Goal: Task Accomplishment & Management: Use online tool/utility

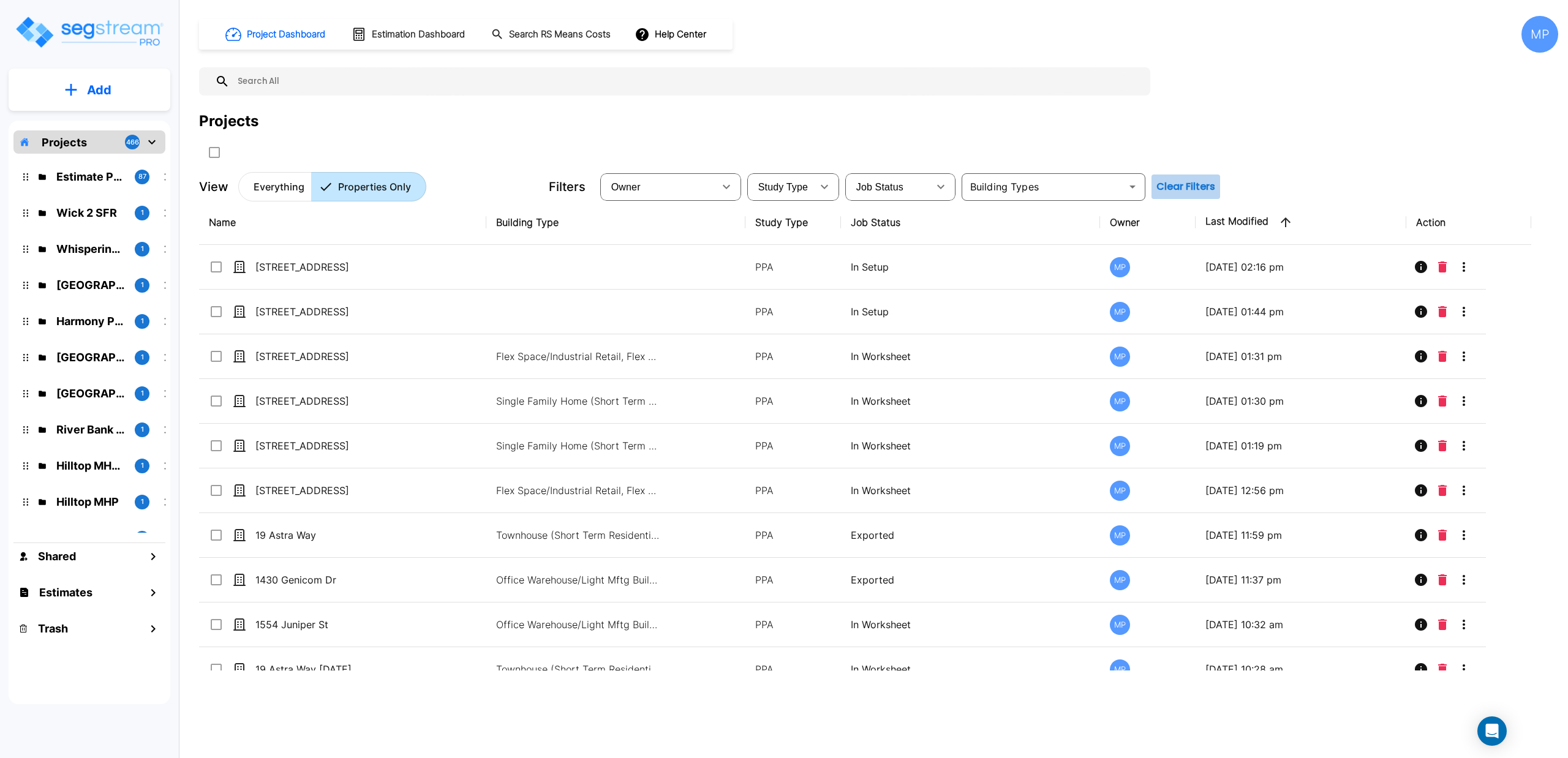
click at [1177, 189] on button "Clear Filters" at bounding box center [1185, 186] width 69 height 24
click at [1307, 170] on div "Project Dashboard Estimation Dashboard Search RS Means Costs Help Center MP Pro…" at bounding box center [879, 109] width 1360 height 186
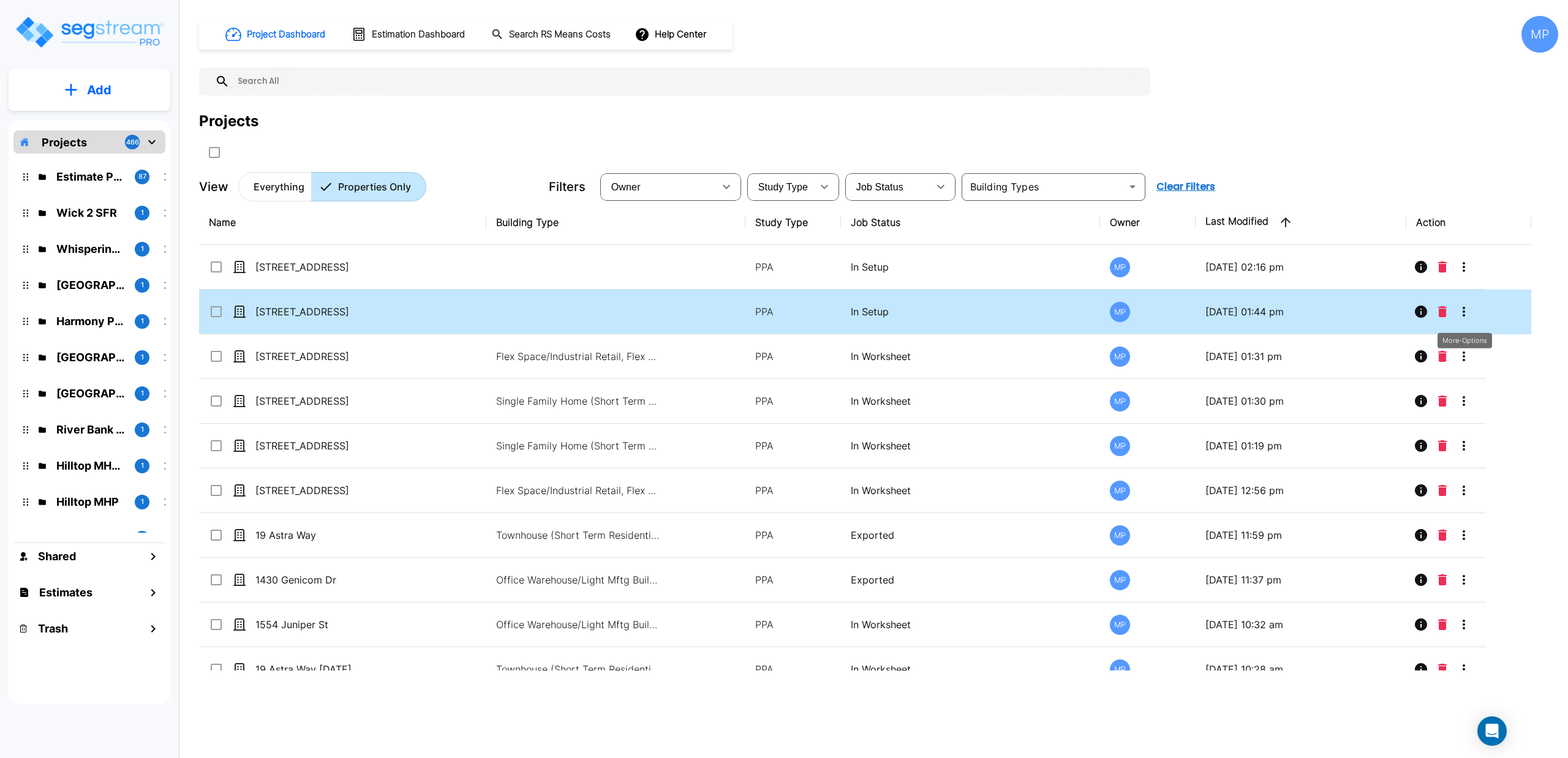
click at [1461, 309] on icon "More-Options" at bounding box center [1463, 312] width 14 height 14
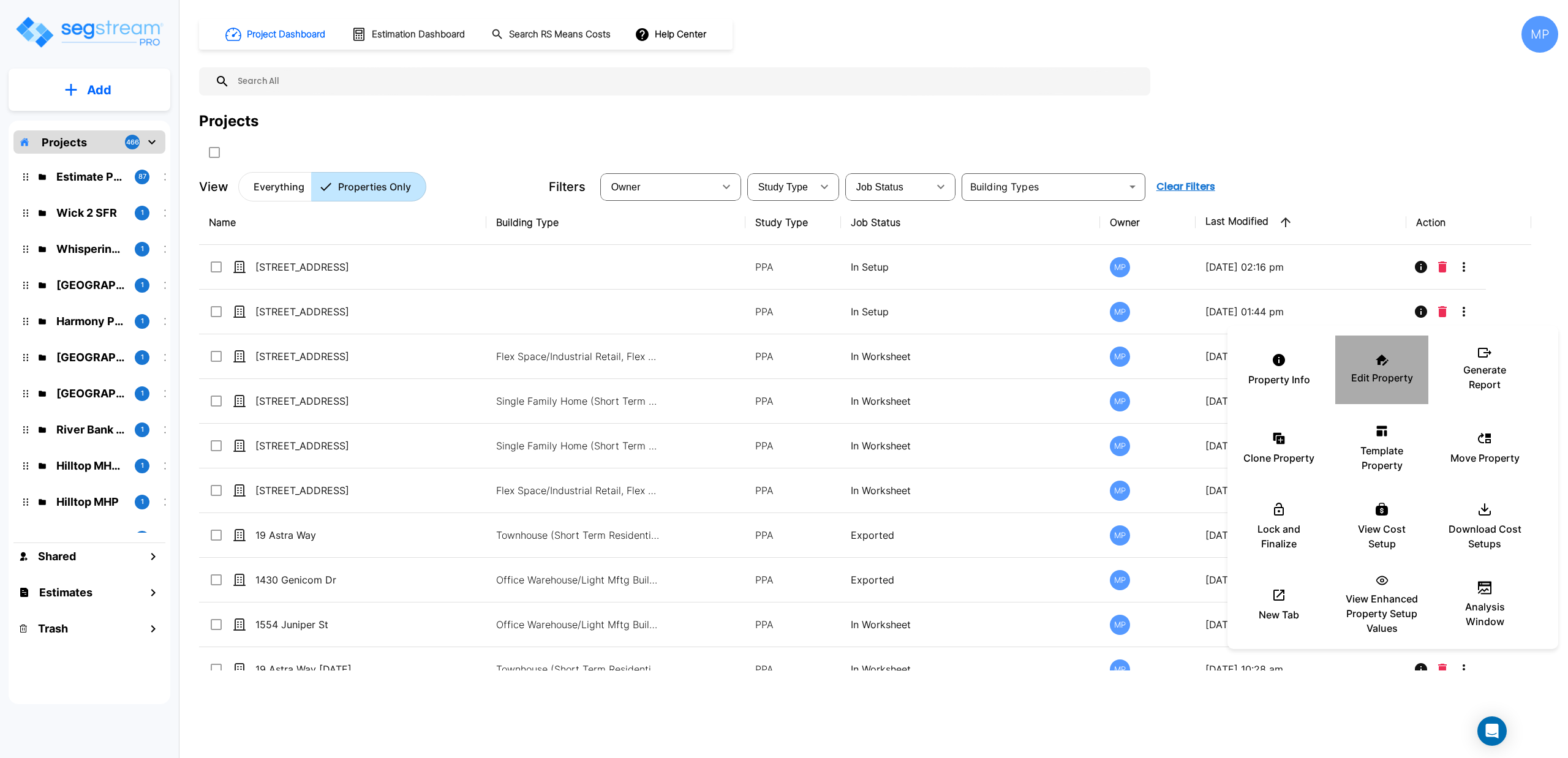
click at [1357, 364] on div "Edit Property" at bounding box center [1382, 370] width 73 height 62
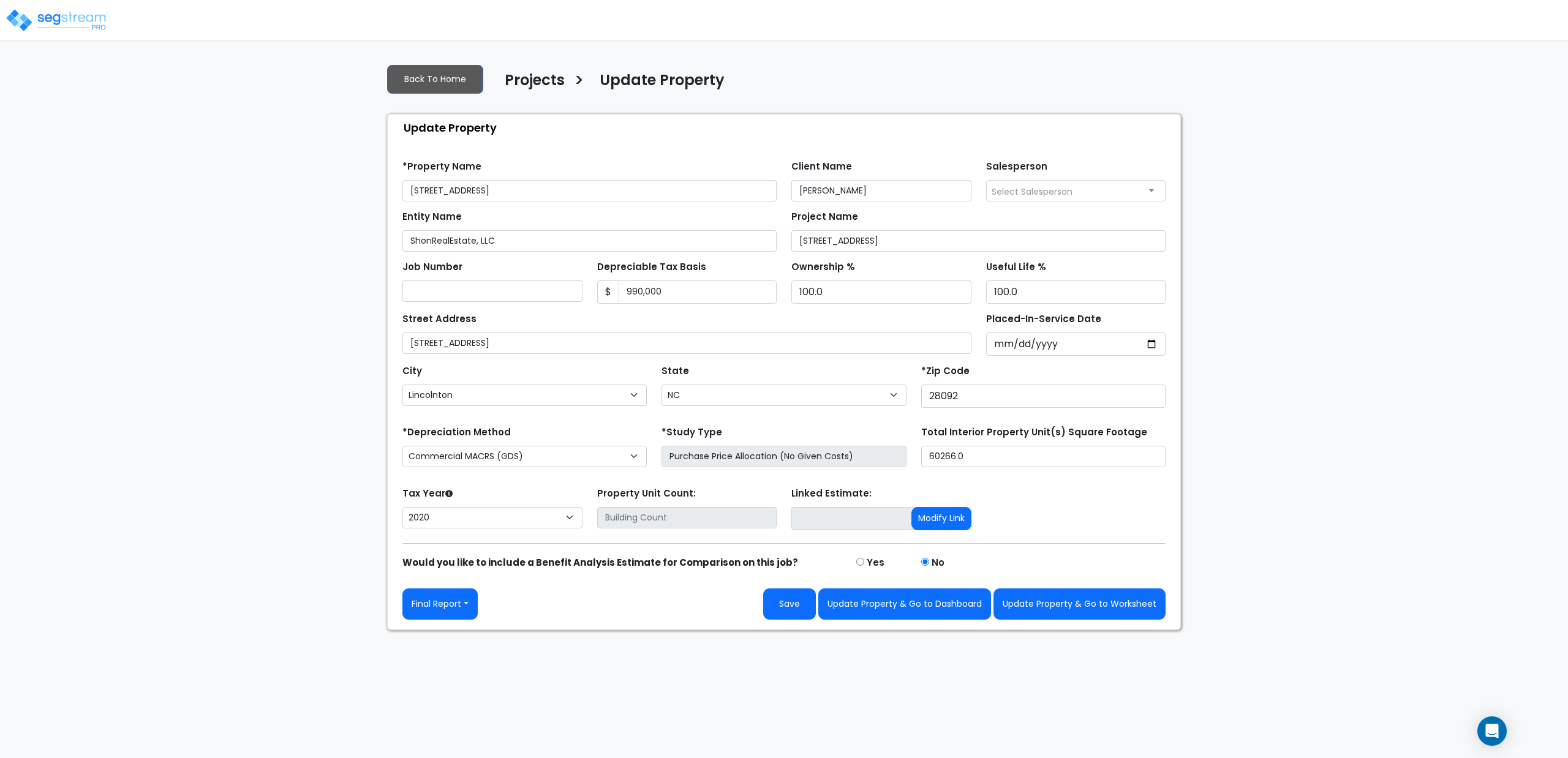
select select "NC"
select select "2020"
click at [1081, 611] on button "Update Property & Go to Worksheet" at bounding box center [1079, 603] width 173 height 31
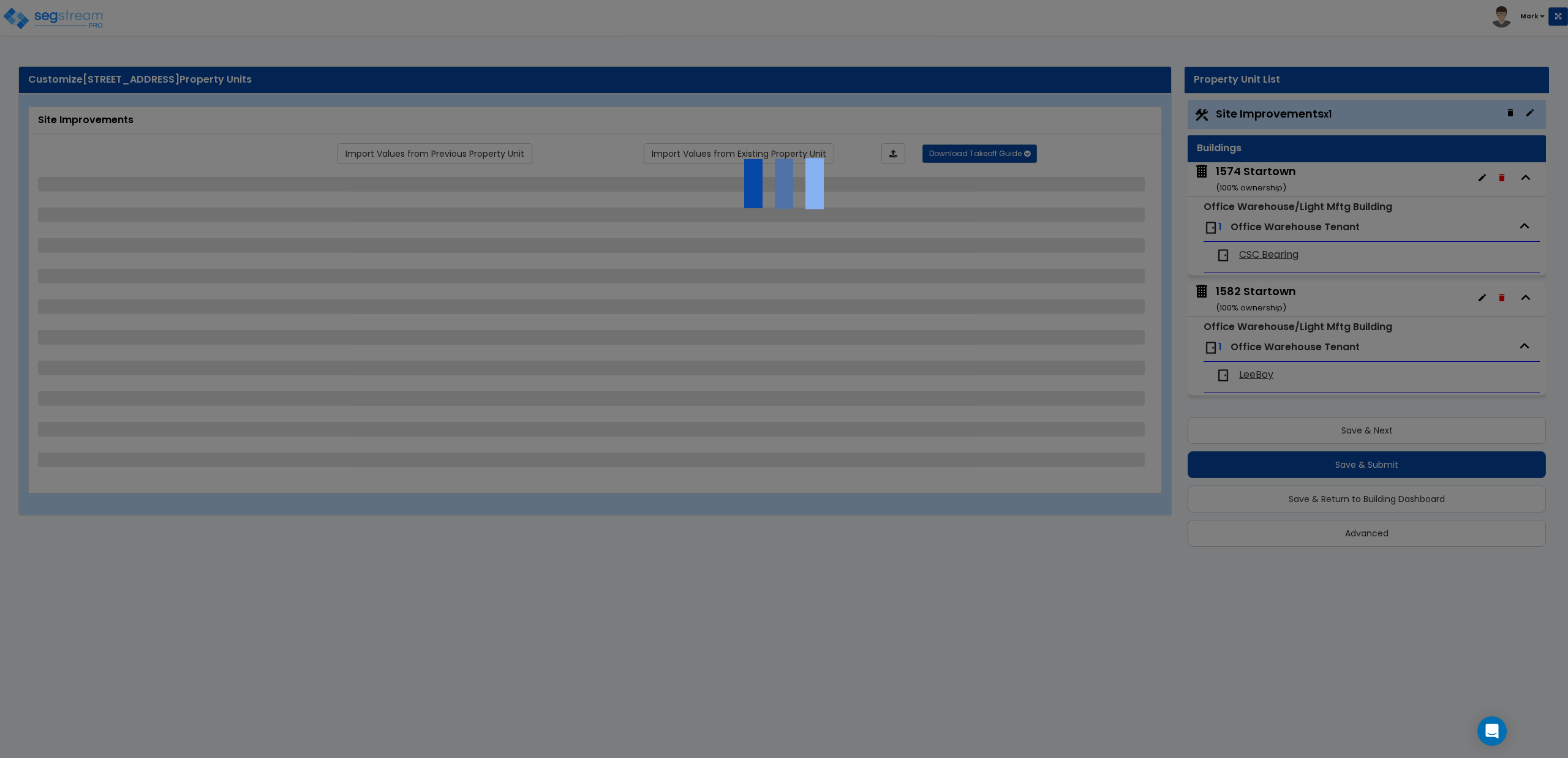
select select "2"
select select "1"
select select "2"
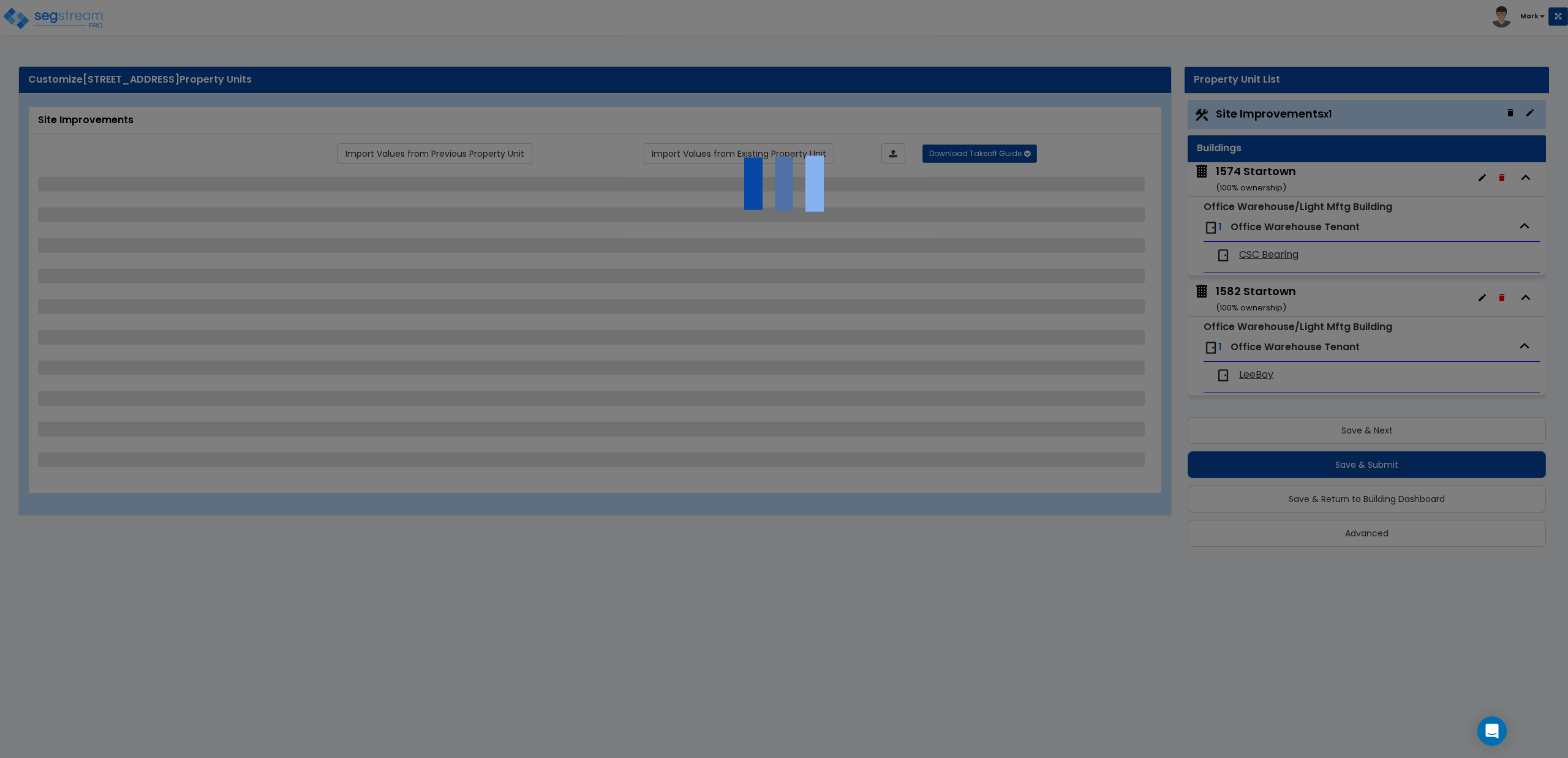
select select "1"
select select "2"
select select "4"
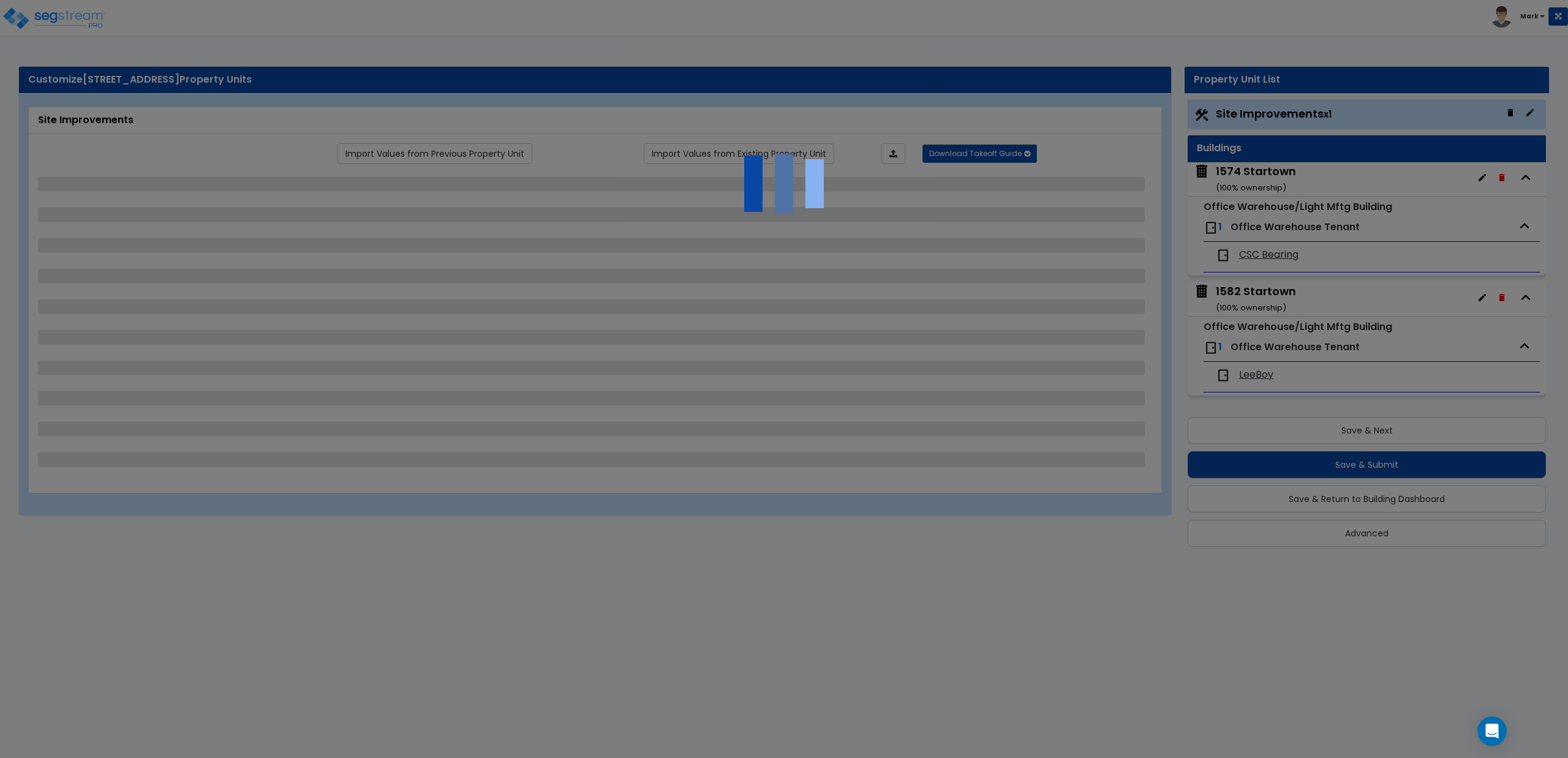
select select "6"
select select "2"
select select "4"
select select "5"
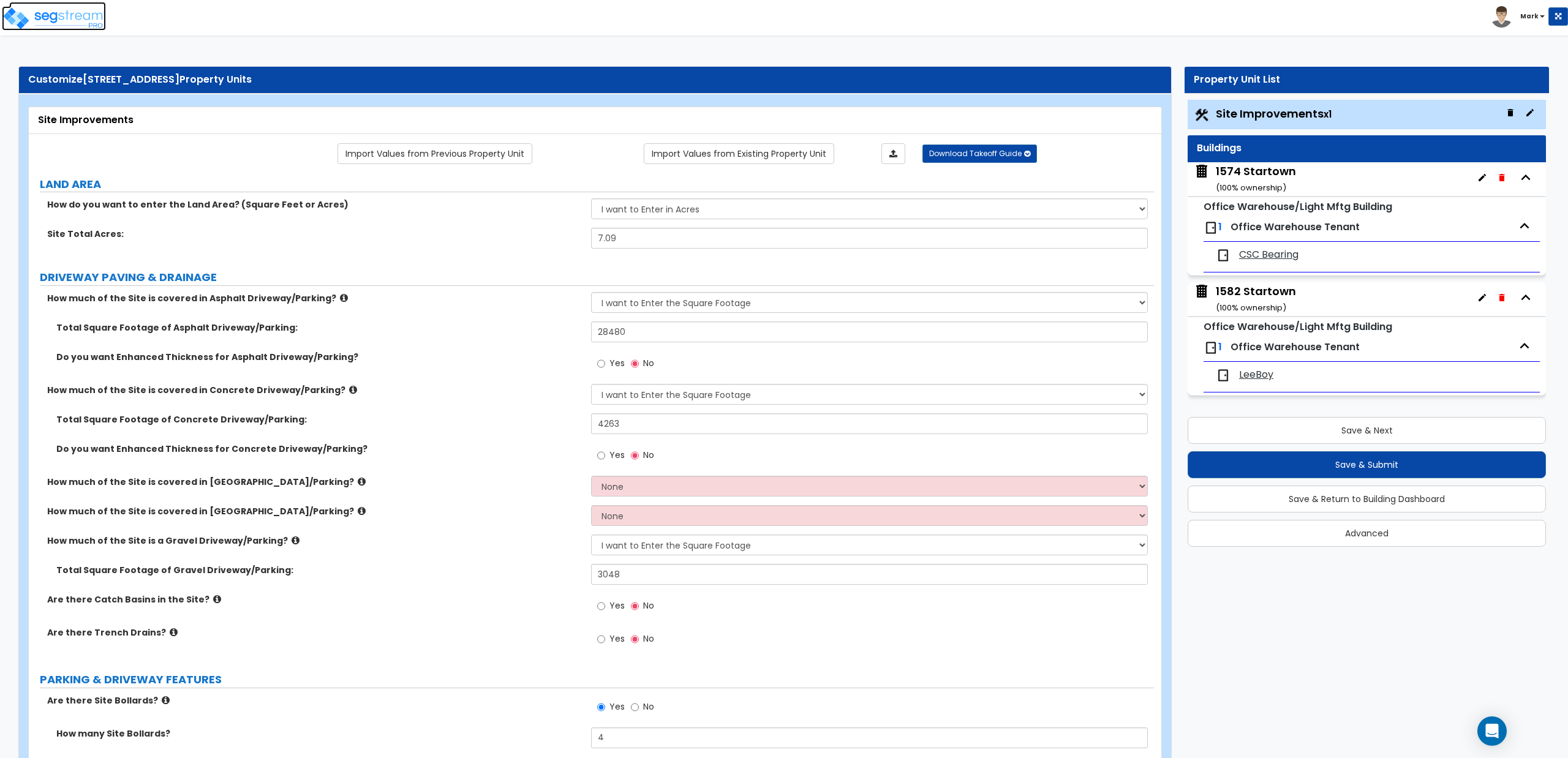
click at [56, 13] on img at bounding box center [54, 18] width 104 height 24
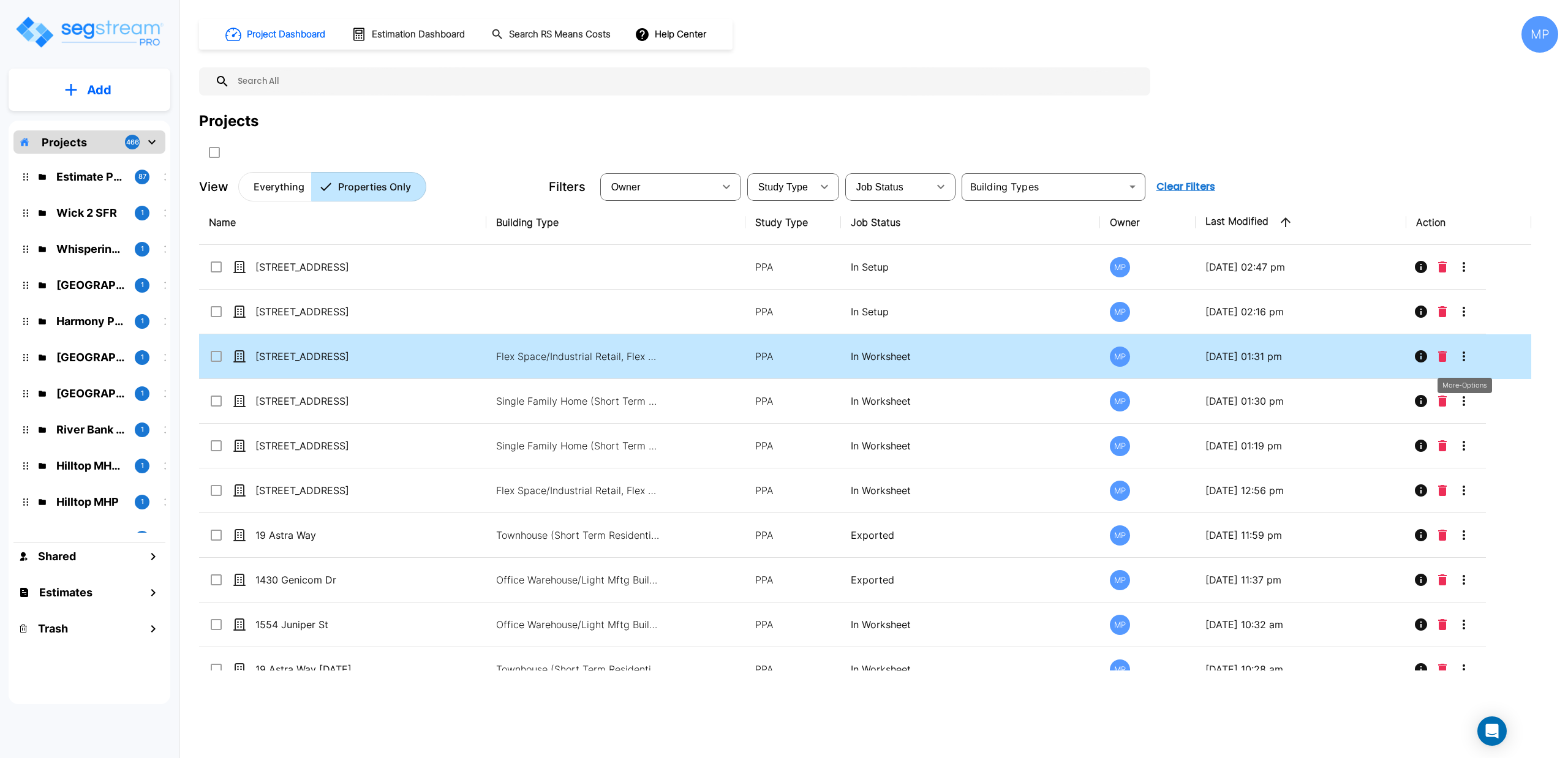
click at [1471, 358] on icon "More-Options" at bounding box center [1463, 357] width 14 height 14
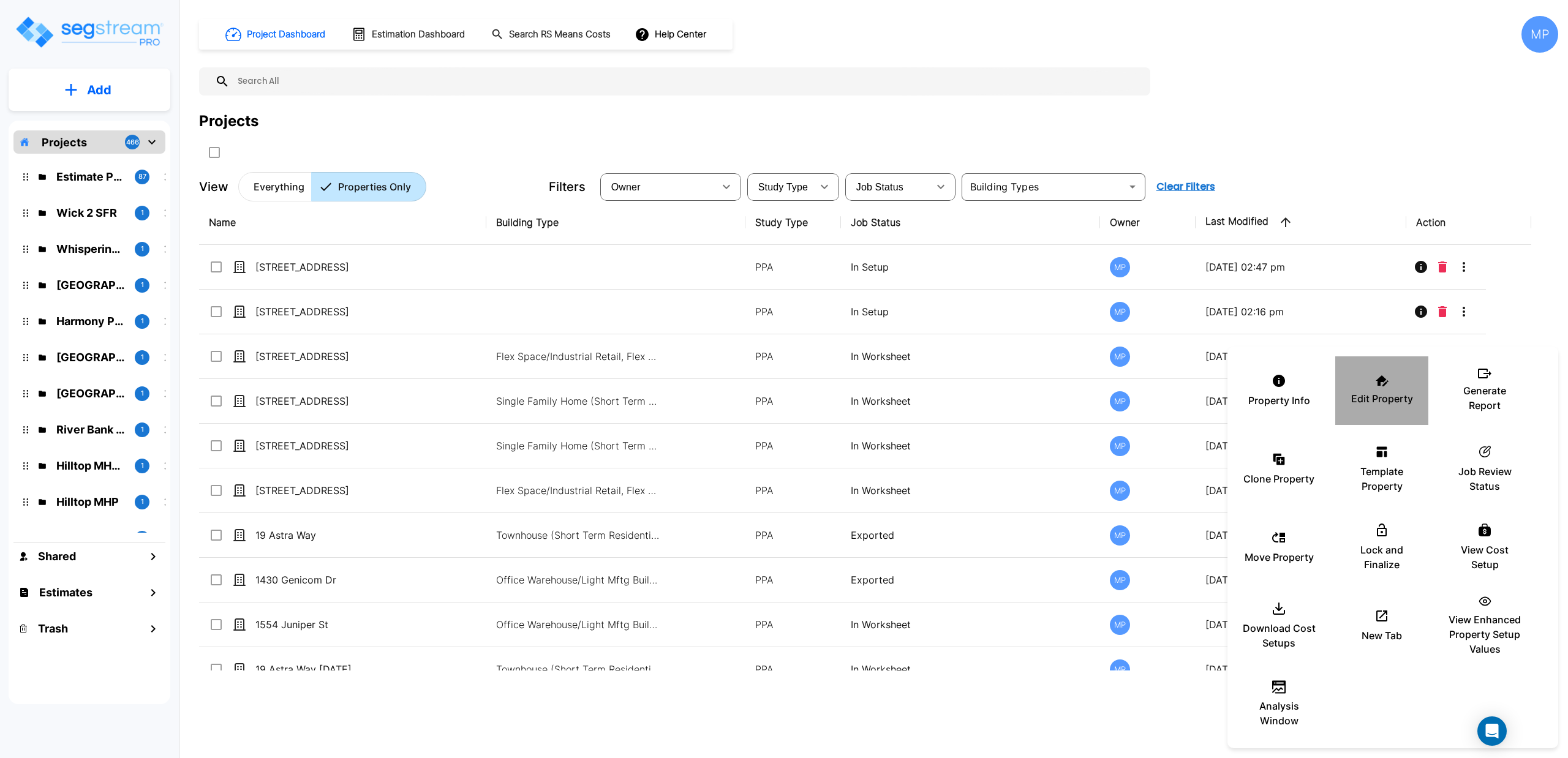
click at [1366, 388] on div "Edit Property" at bounding box center [1382, 391] width 73 height 62
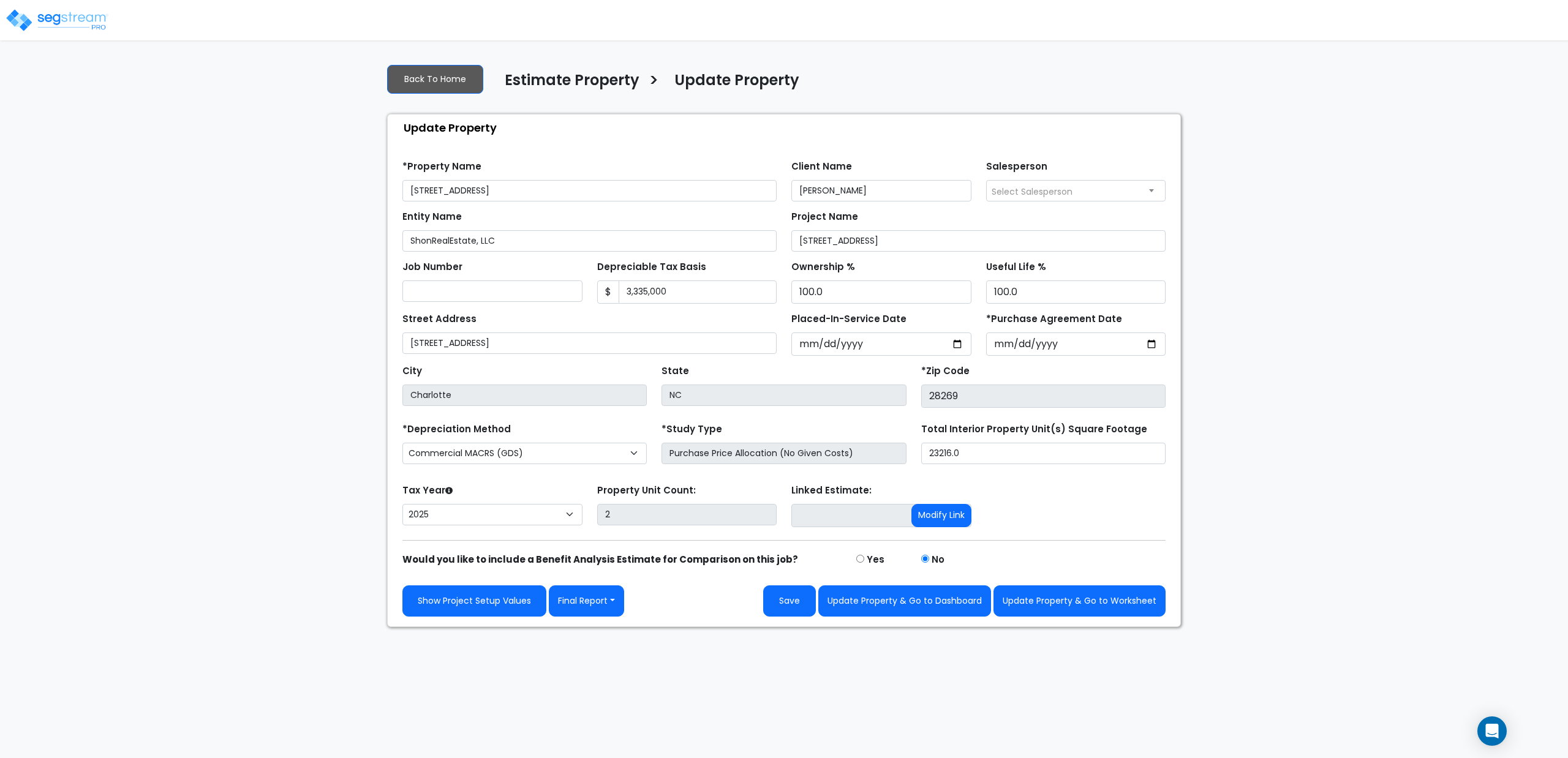
select select "2025"
click at [36, 13] on img at bounding box center [56, 20] width 104 height 24
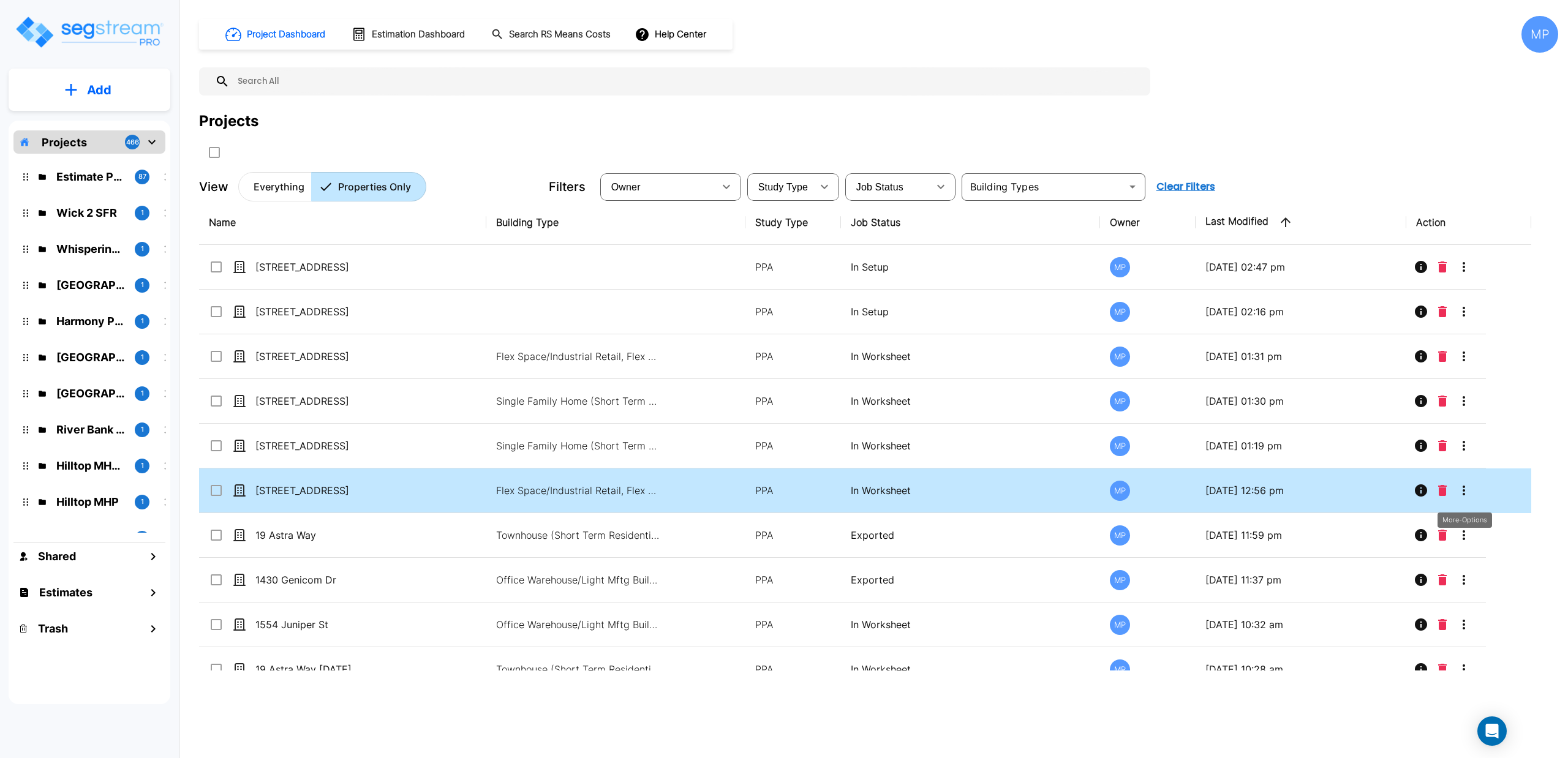
click at [1465, 493] on icon "More-Options" at bounding box center [1463, 490] width 3 height 10
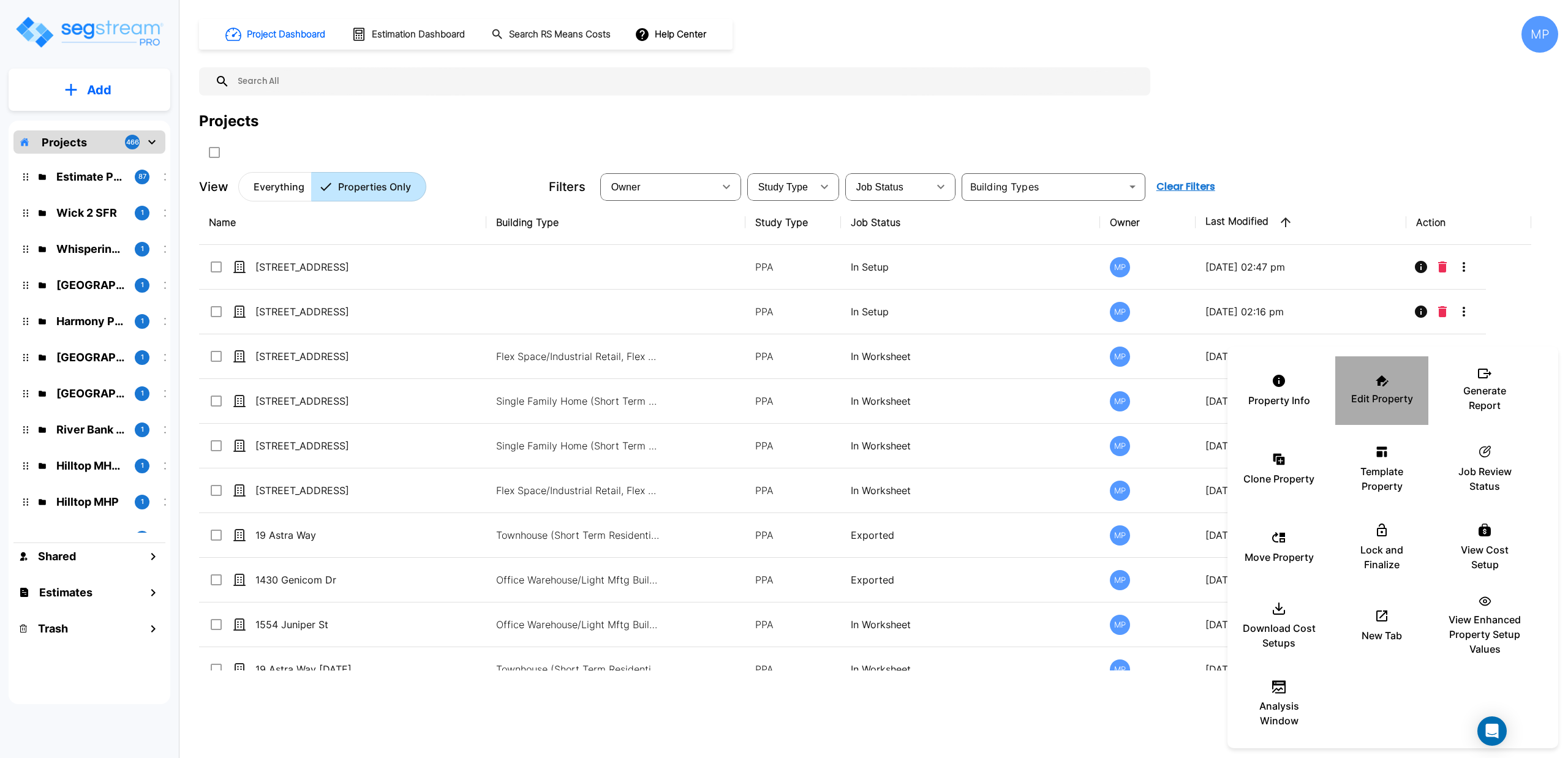
click at [1387, 393] on p "Edit Property" at bounding box center [1382, 399] width 62 height 14
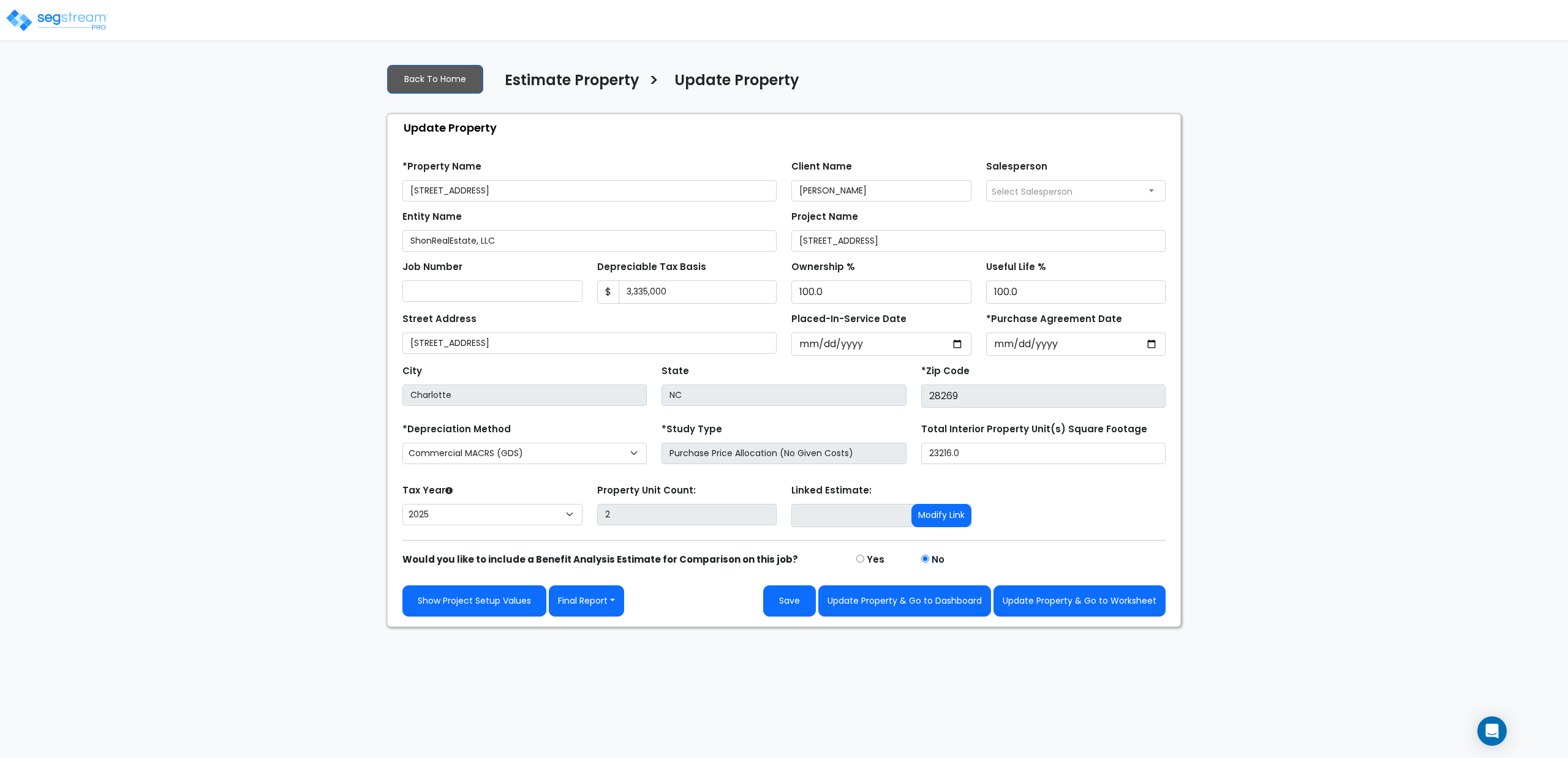
select select "2025"
click at [1039, 601] on button "Update Property & Go to Worksheet" at bounding box center [1079, 601] width 173 height 31
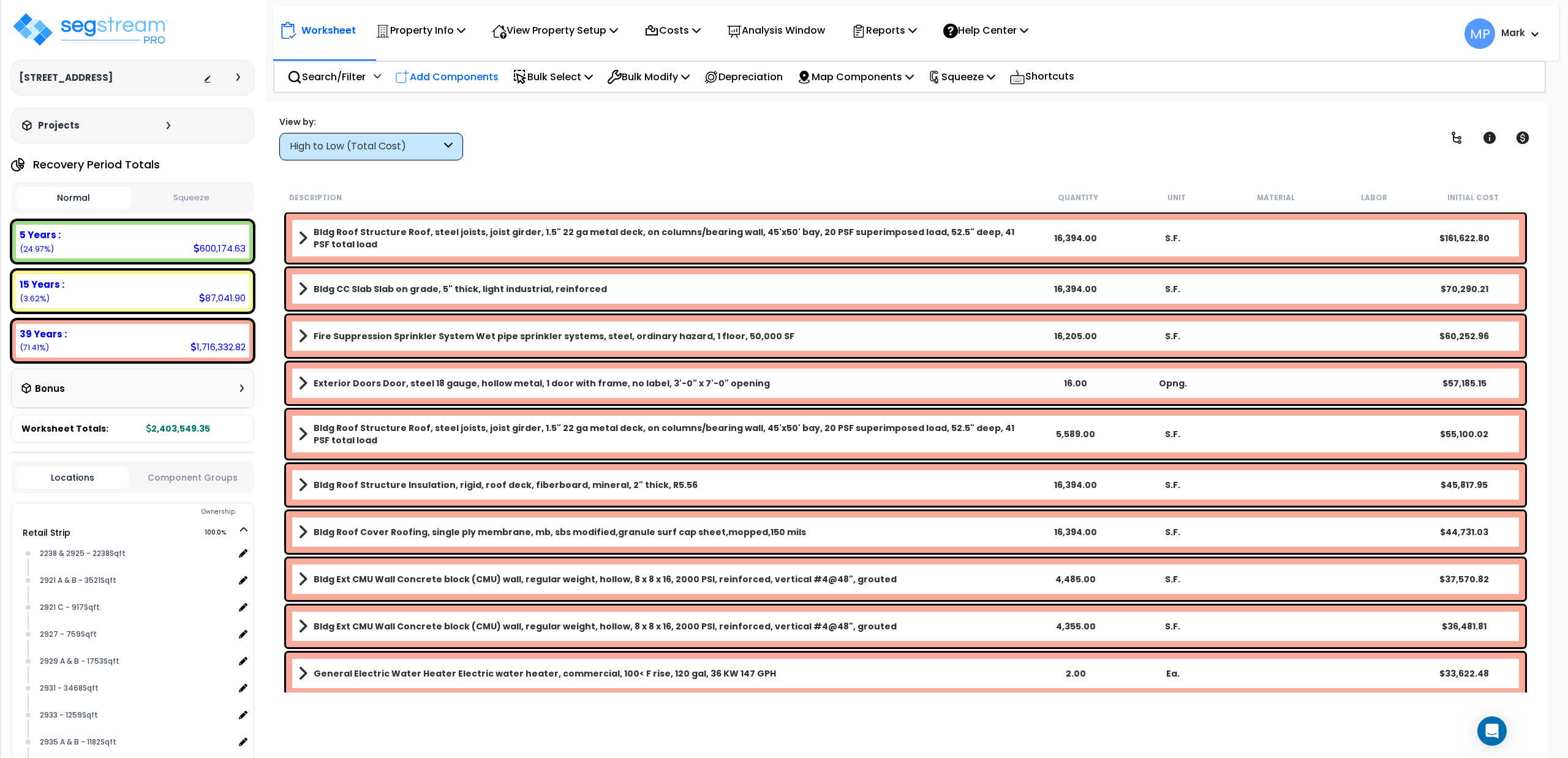
click at [462, 77] on p "Add Components" at bounding box center [447, 77] width 104 height 17
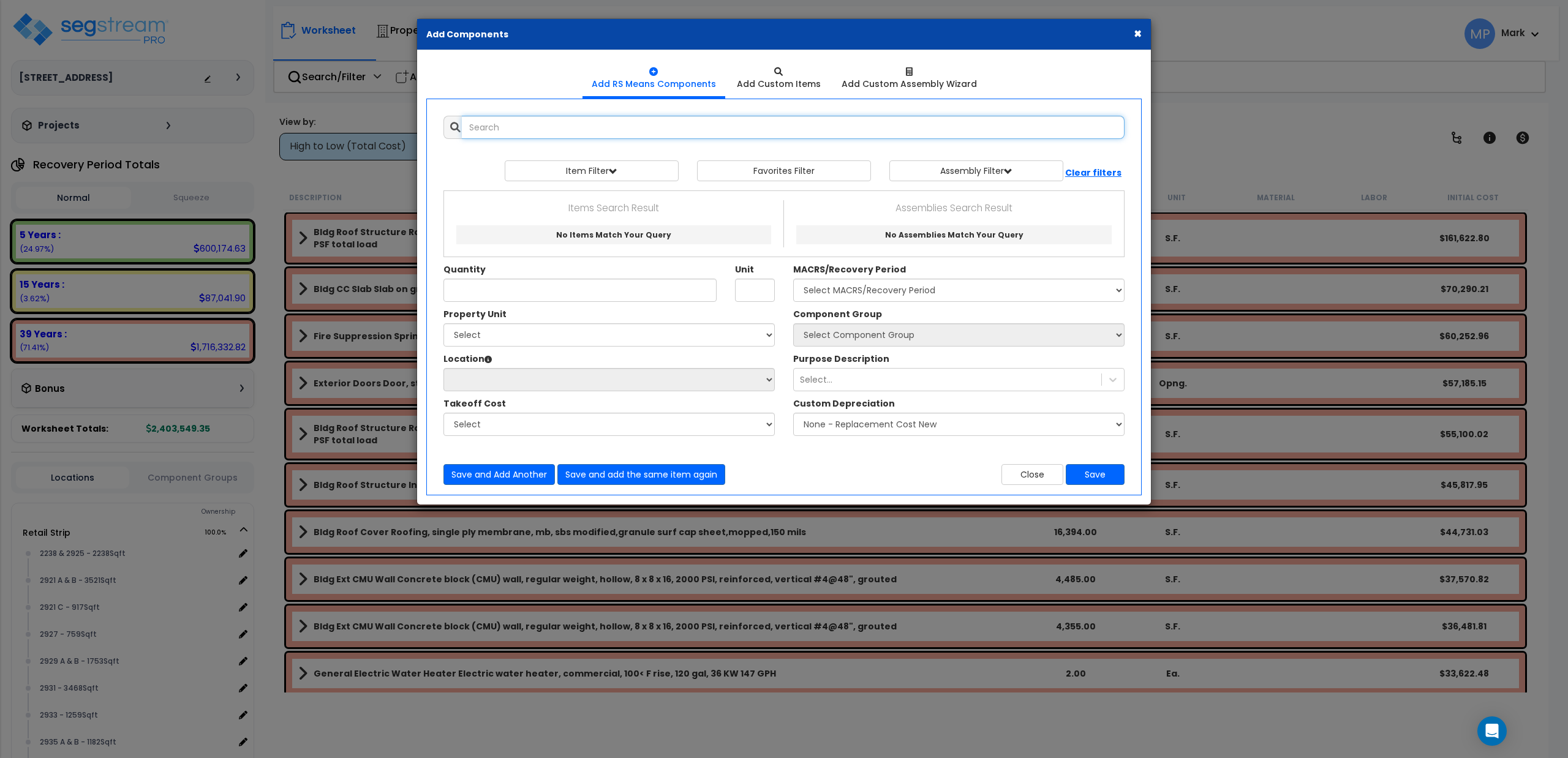
click at [538, 133] on input "text" at bounding box center [793, 128] width 662 height 23
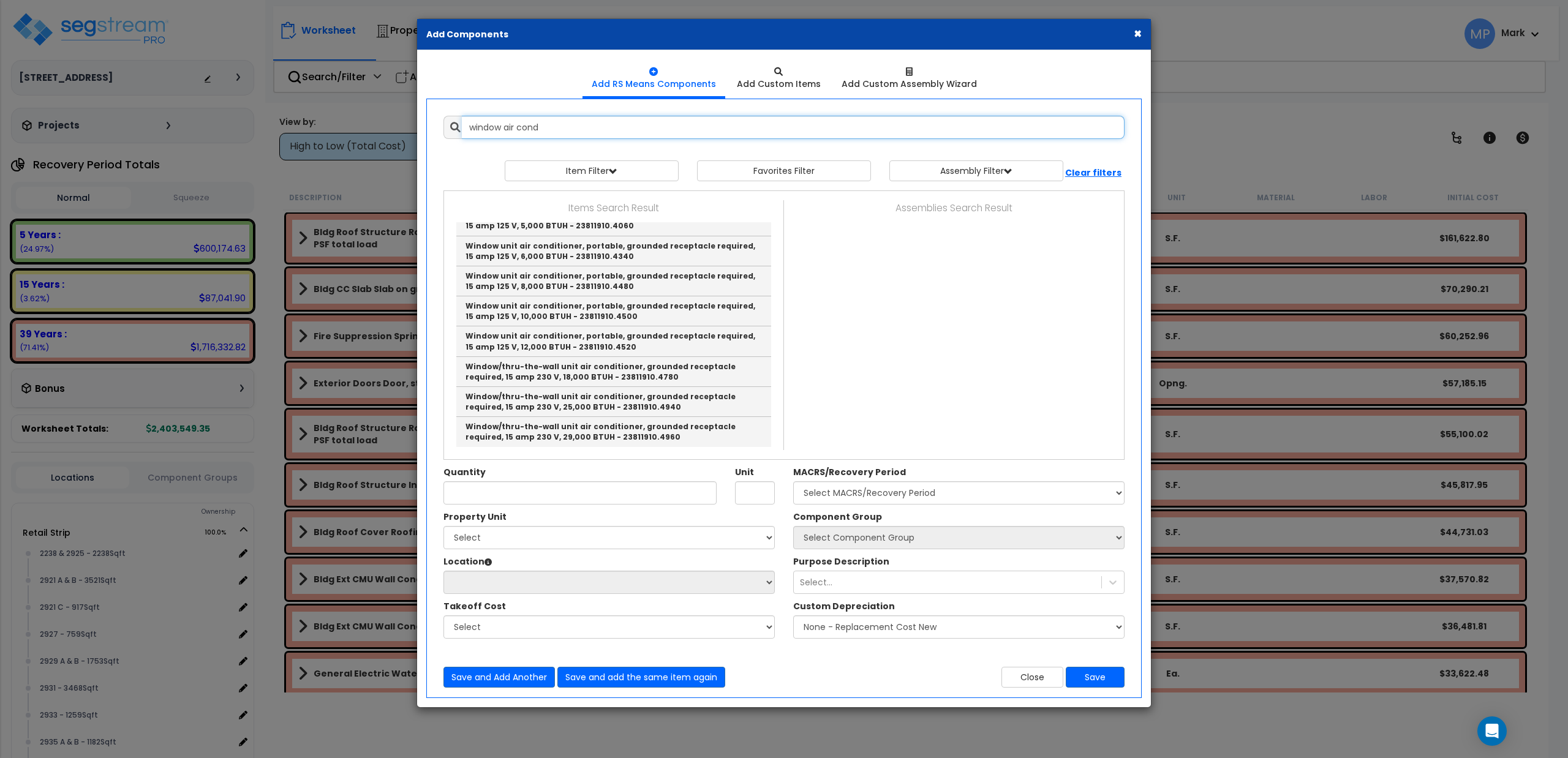
scroll to position [40, 0]
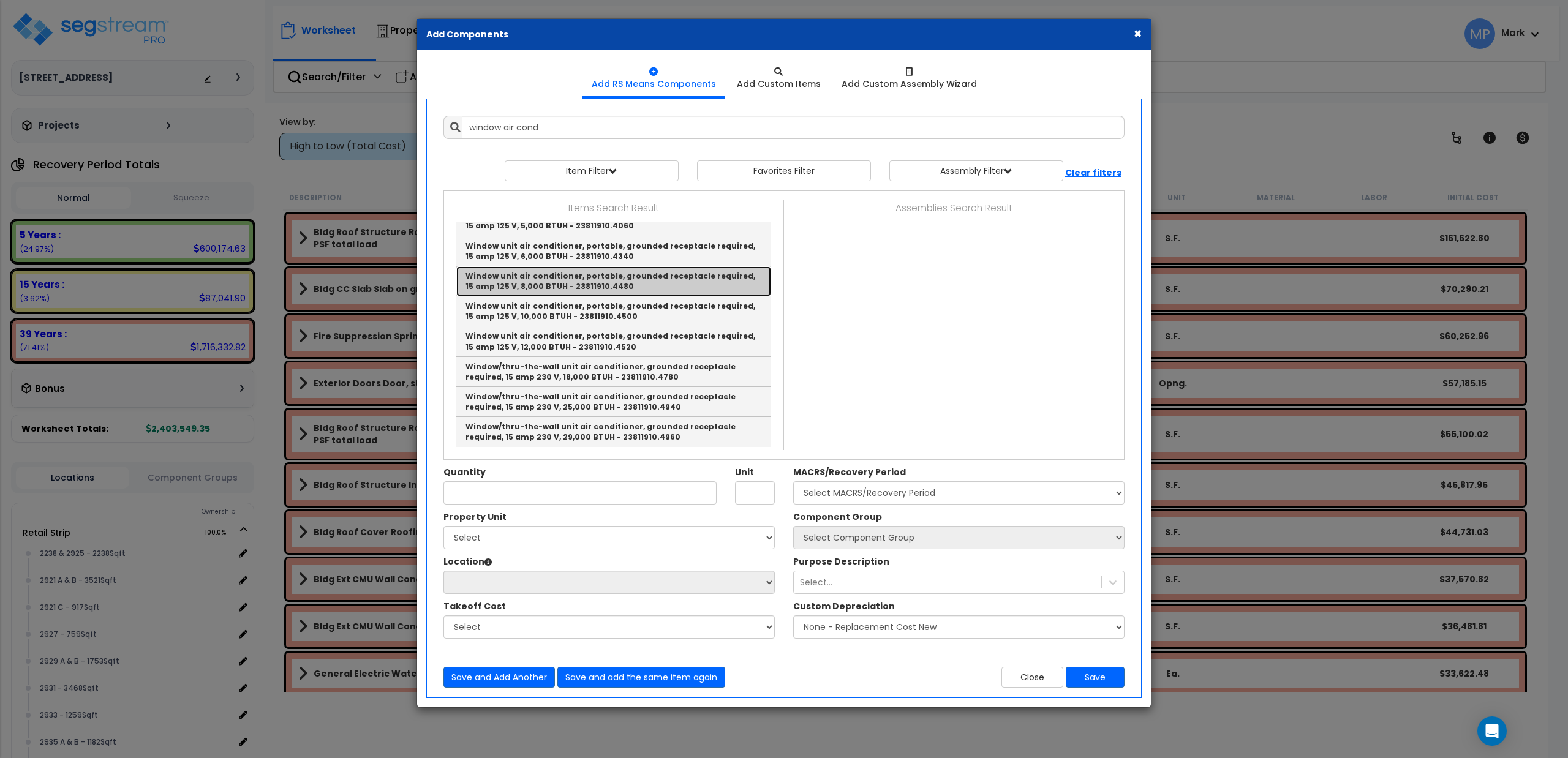
click at [561, 284] on link "Window unit air conditioner, portable, grounded receptacle required, 15 amp 125…" at bounding box center [613, 282] width 315 height 30
type input "Window unit air conditioner, portable, grounded receptacle required, 15 amp 125…"
type input "Ea."
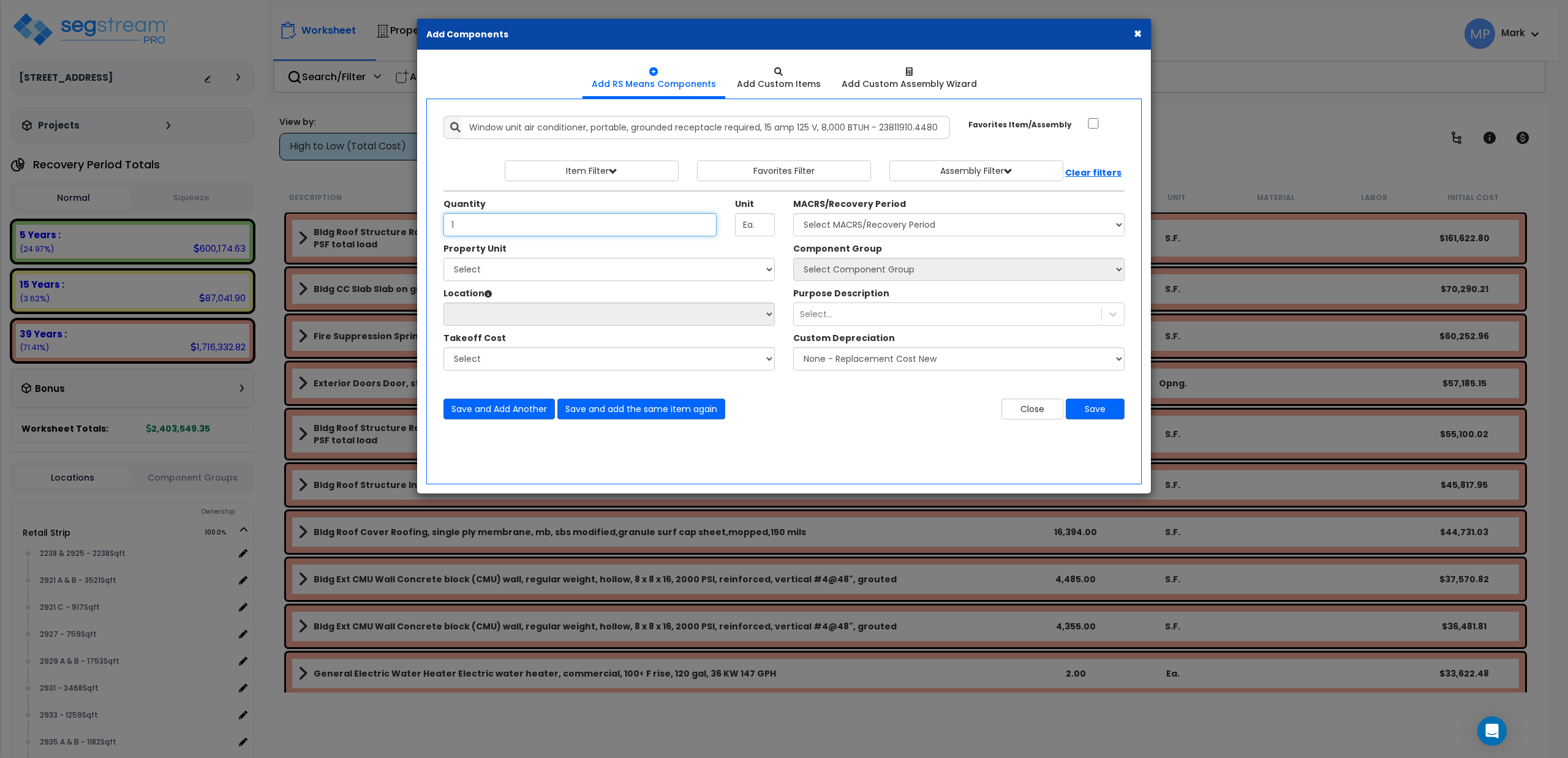
type input "1"
click at [544, 274] on select "Select Retail Strip Site Improvements [GEOGRAPHIC_DATA]" at bounding box center [609, 269] width 332 height 23
select select "162501"
click at [443, 259] on select "Select Retail Strip Site Improvements [GEOGRAPHIC_DATA]" at bounding box center [609, 269] width 332 height 23
click at [510, 311] on select "Select [STREET_ADDRESS] 2915 B - 963Sqft 2917 A & B - 986Sqft 2917 B - 1009 291…" at bounding box center [609, 314] width 332 height 23
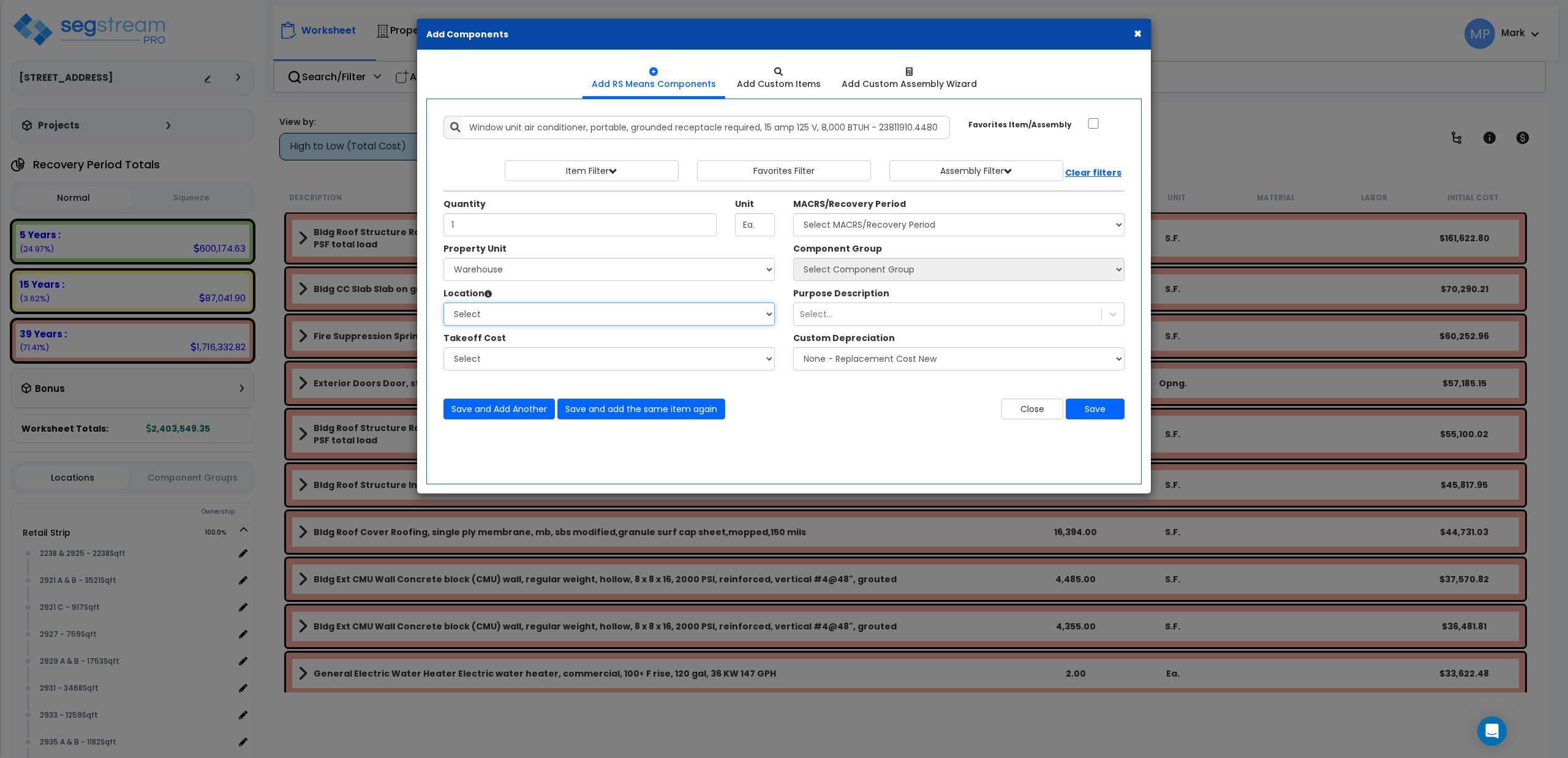
select select "31362"
click at [443, 304] on select "Select [STREET_ADDRESS] 2915 B - 963Sqft 2917 A & B - 986Sqft 2917 B - 1009 291…" at bounding box center [609, 314] width 332 height 23
click at [544, 354] on select "Select" at bounding box center [609, 359] width 332 height 23
click at [856, 320] on div "Select..." at bounding box center [948, 315] width 308 height 20
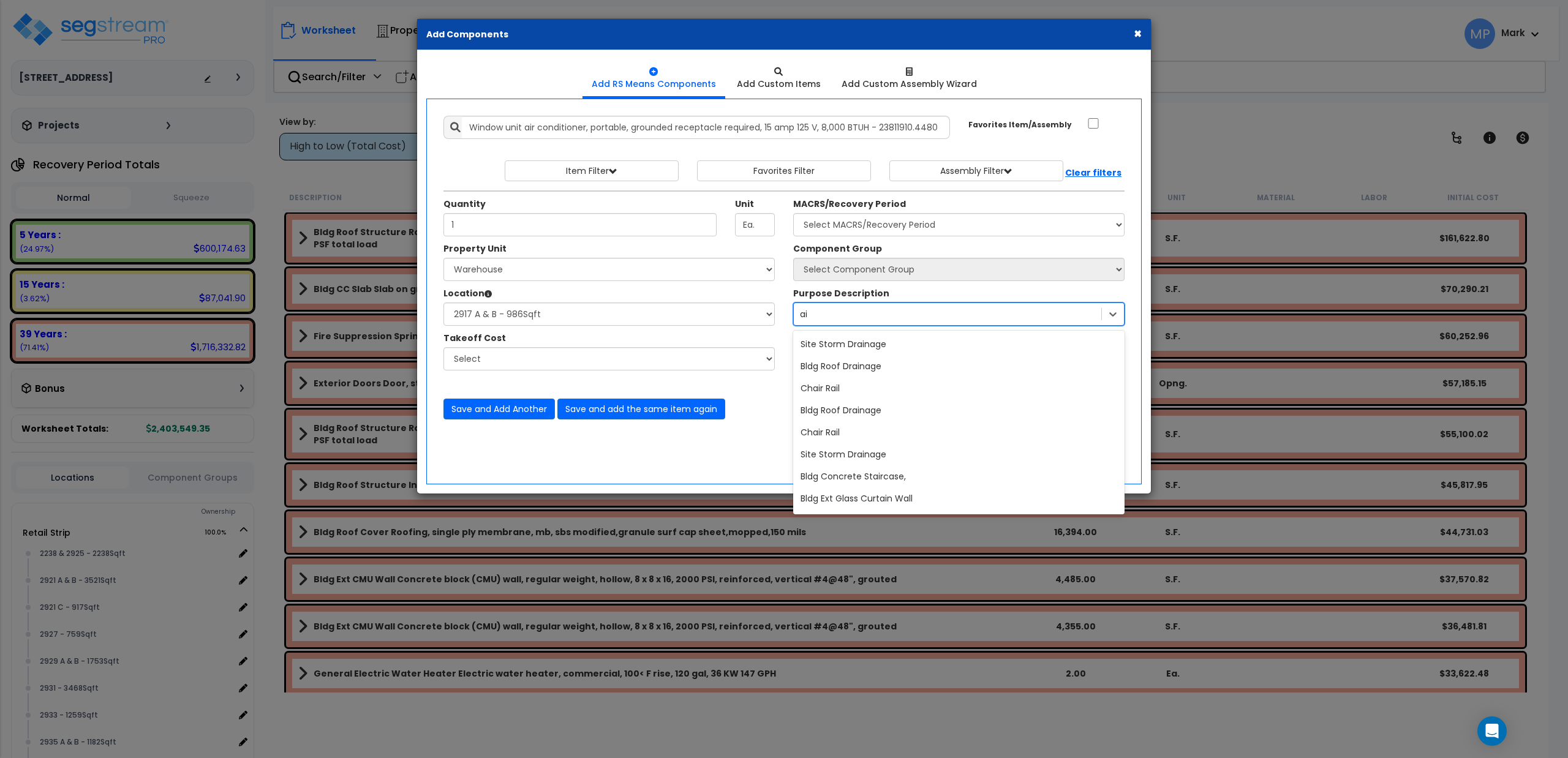
type input "a"
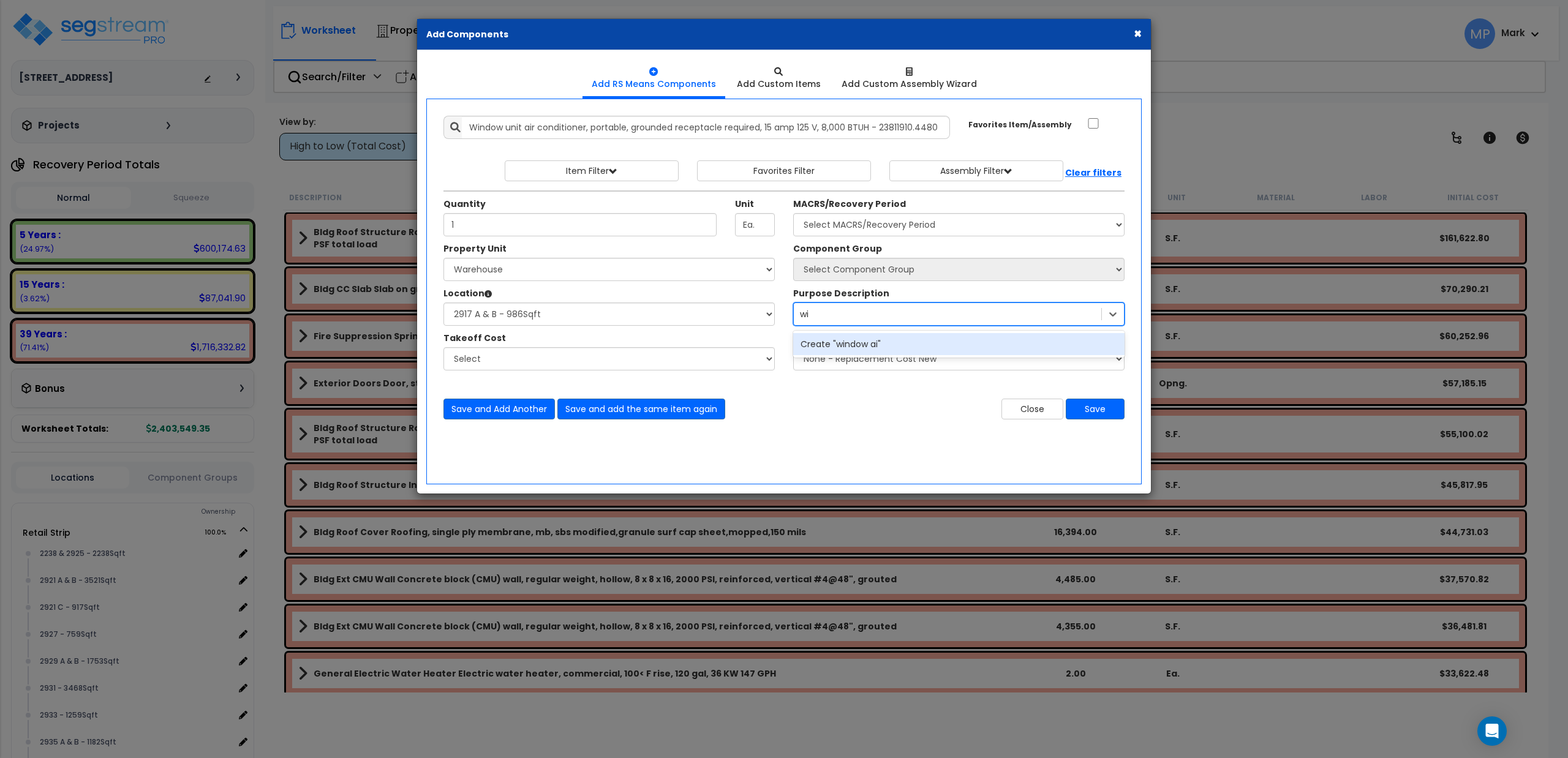
type input "w"
type input "a"
type input "hvac equ"
click at [864, 316] on div "hvac equ" at bounding box center [948, 315] width 308 height 20
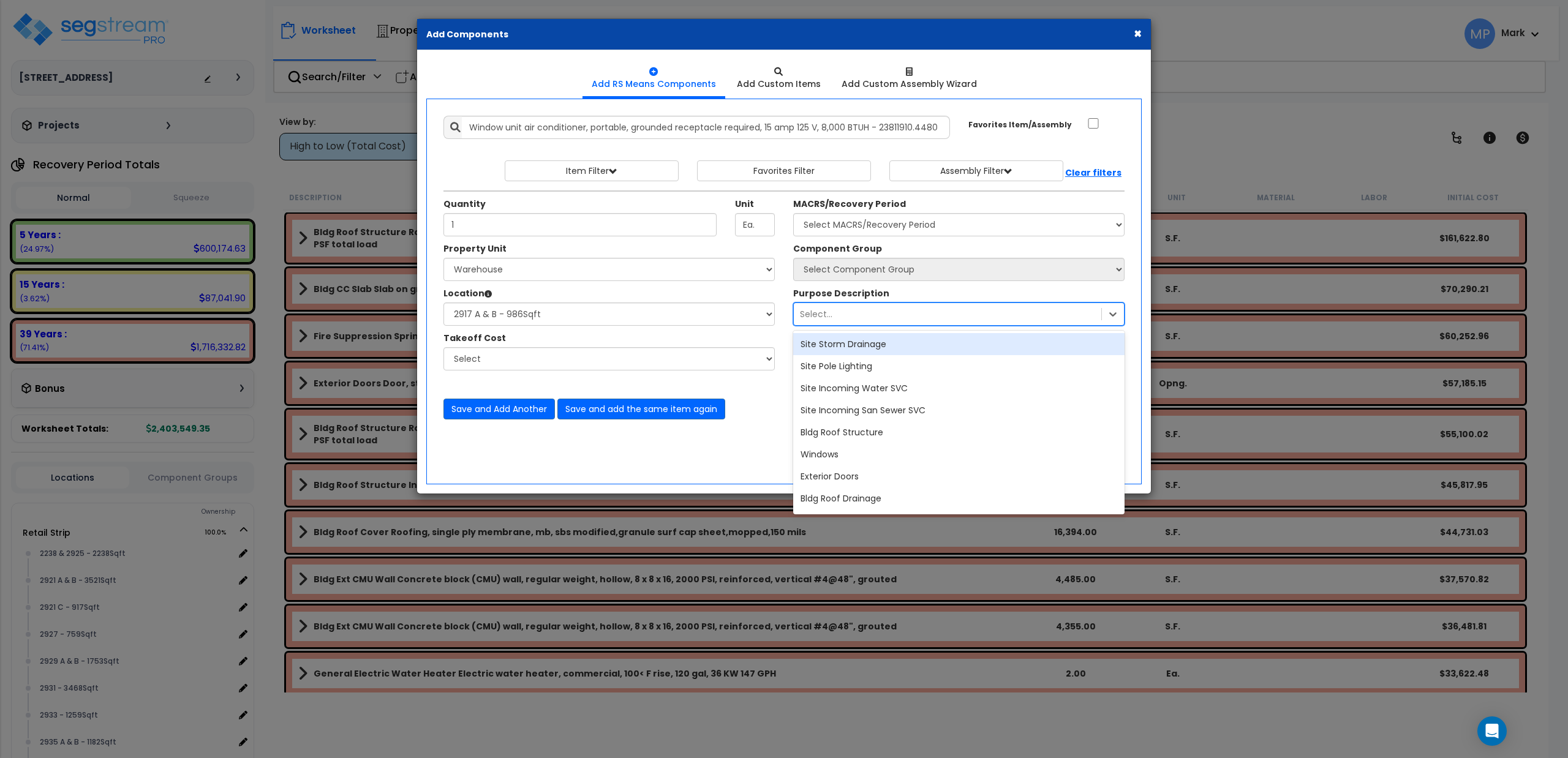
click at [856, 312] on div "Select..." at bounding box center [948, 315] width 308 height 20
type input "HVAC"
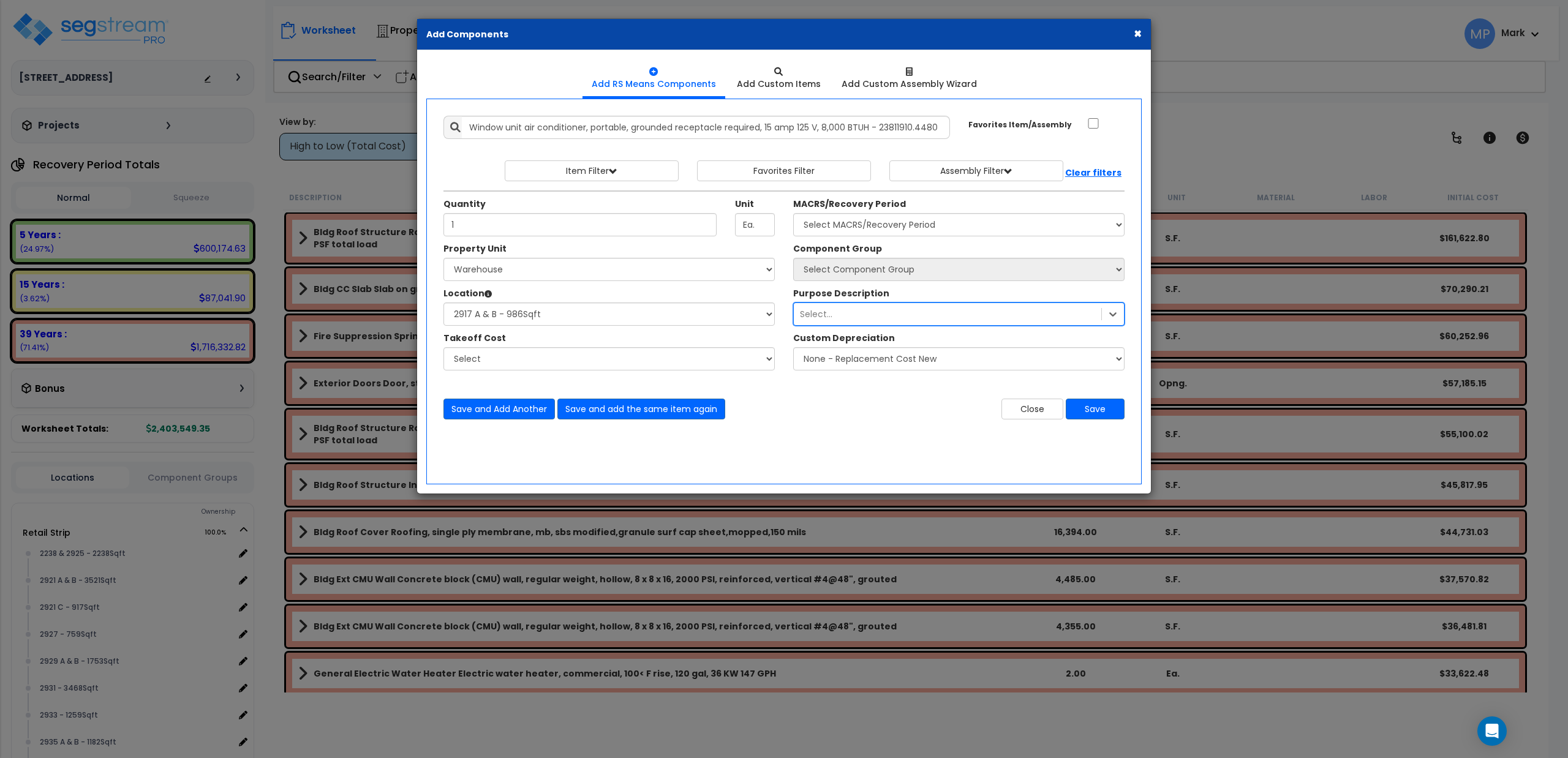
drag, startPoint x: 841, startPoint y: 315, endPoint x: 785, endPoint y: 320, distance: 56.2
click at [785, 320] on div "Purpose Description 1301 results available. Select is focused ,type to refine l…" at bounding box center [958, 306] width 350 height 38
type input "A"
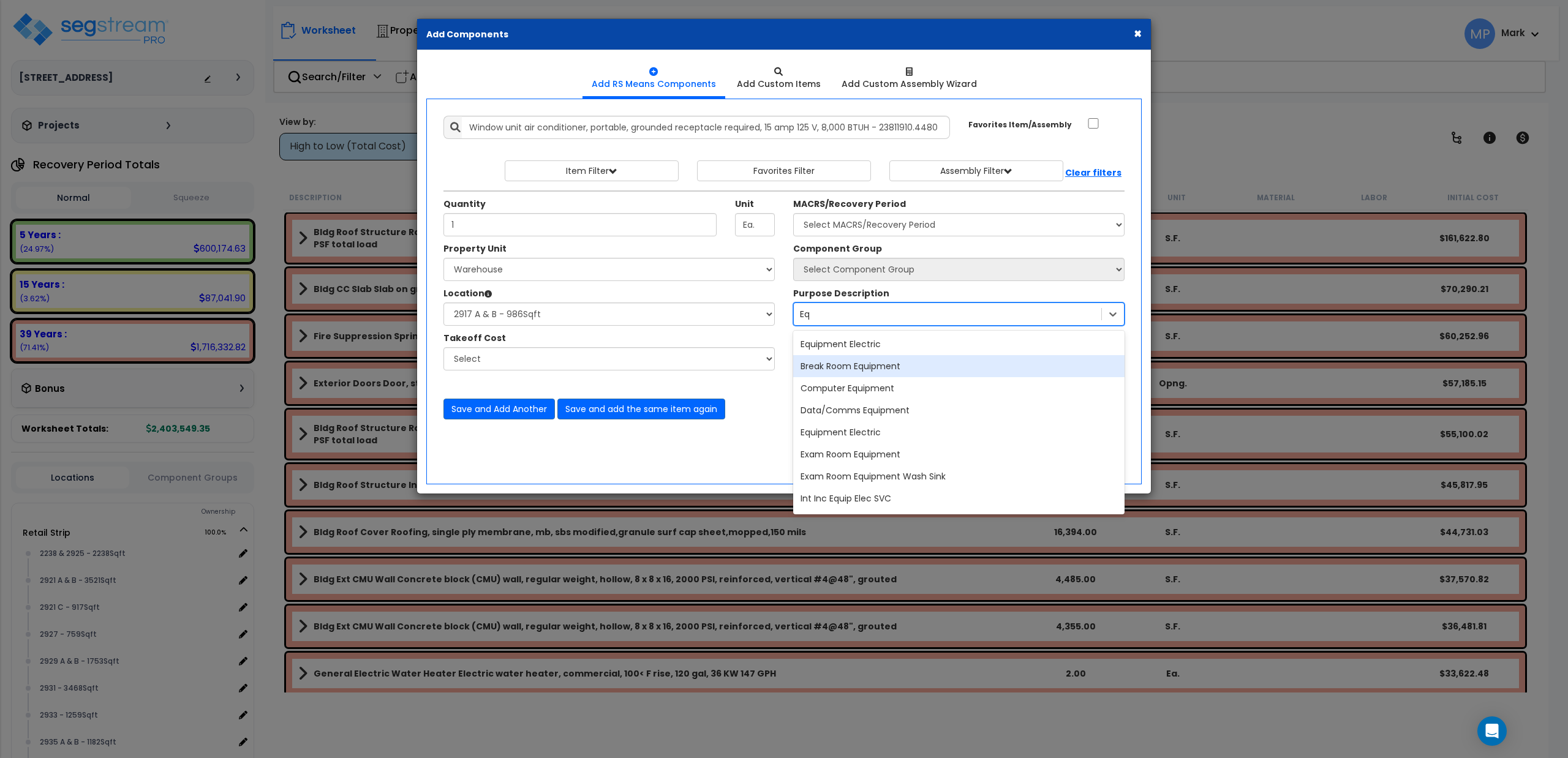
type input "E"
type input "hvac"
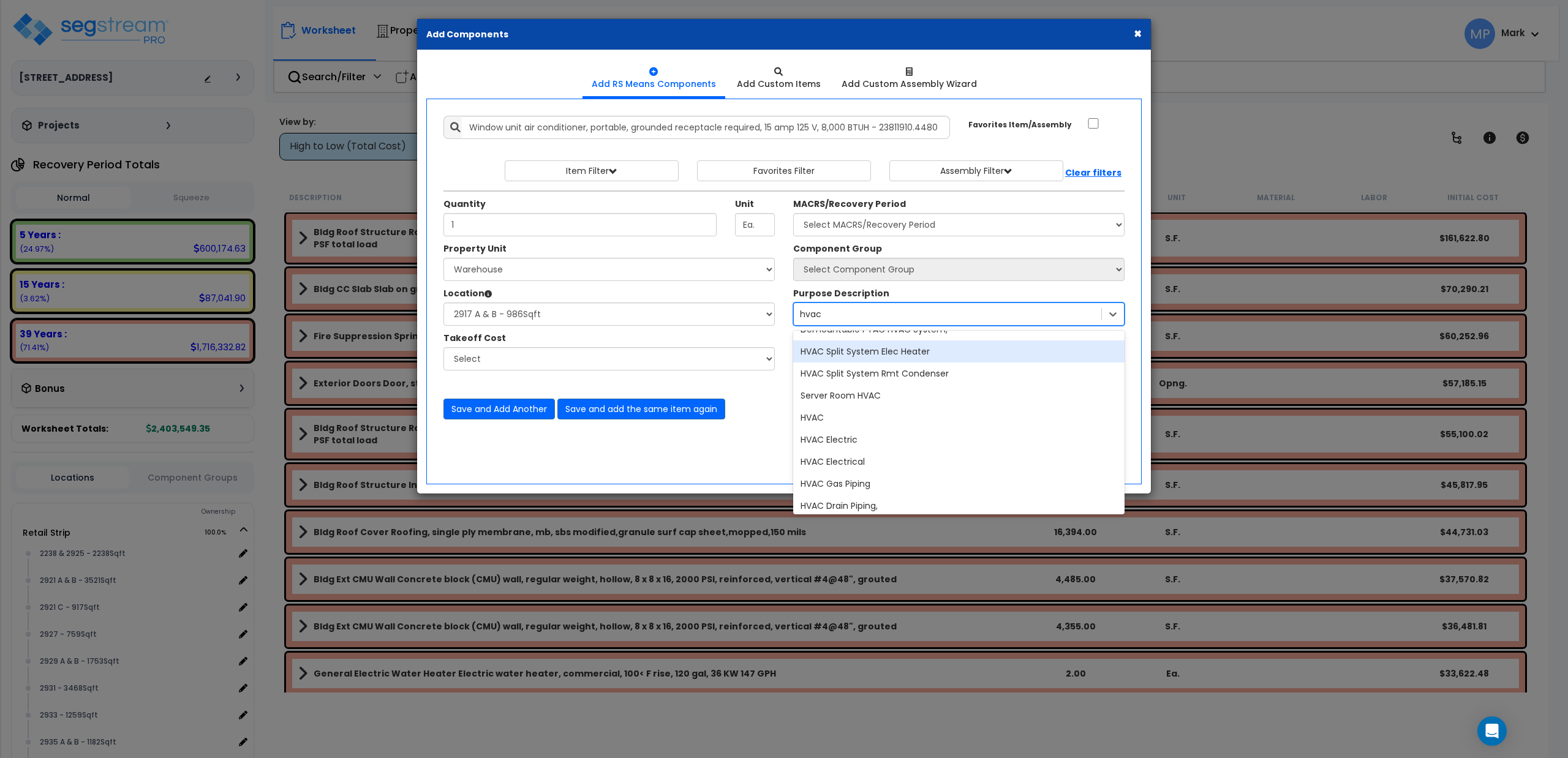
scroll to position [163, 0]
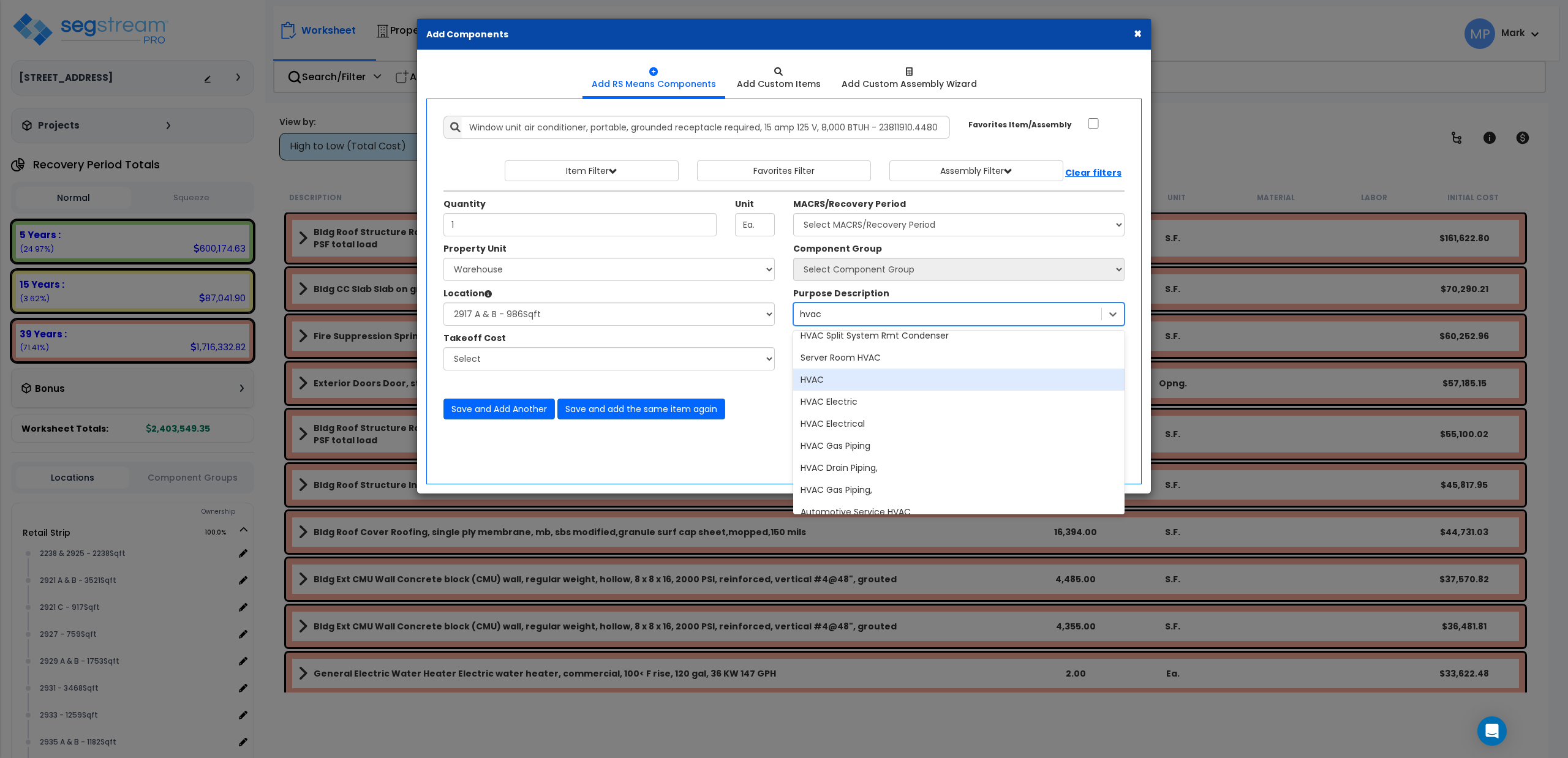
click at [859, 371] on div "HVAC" at bounding box center [958, 380] width 332 height 22
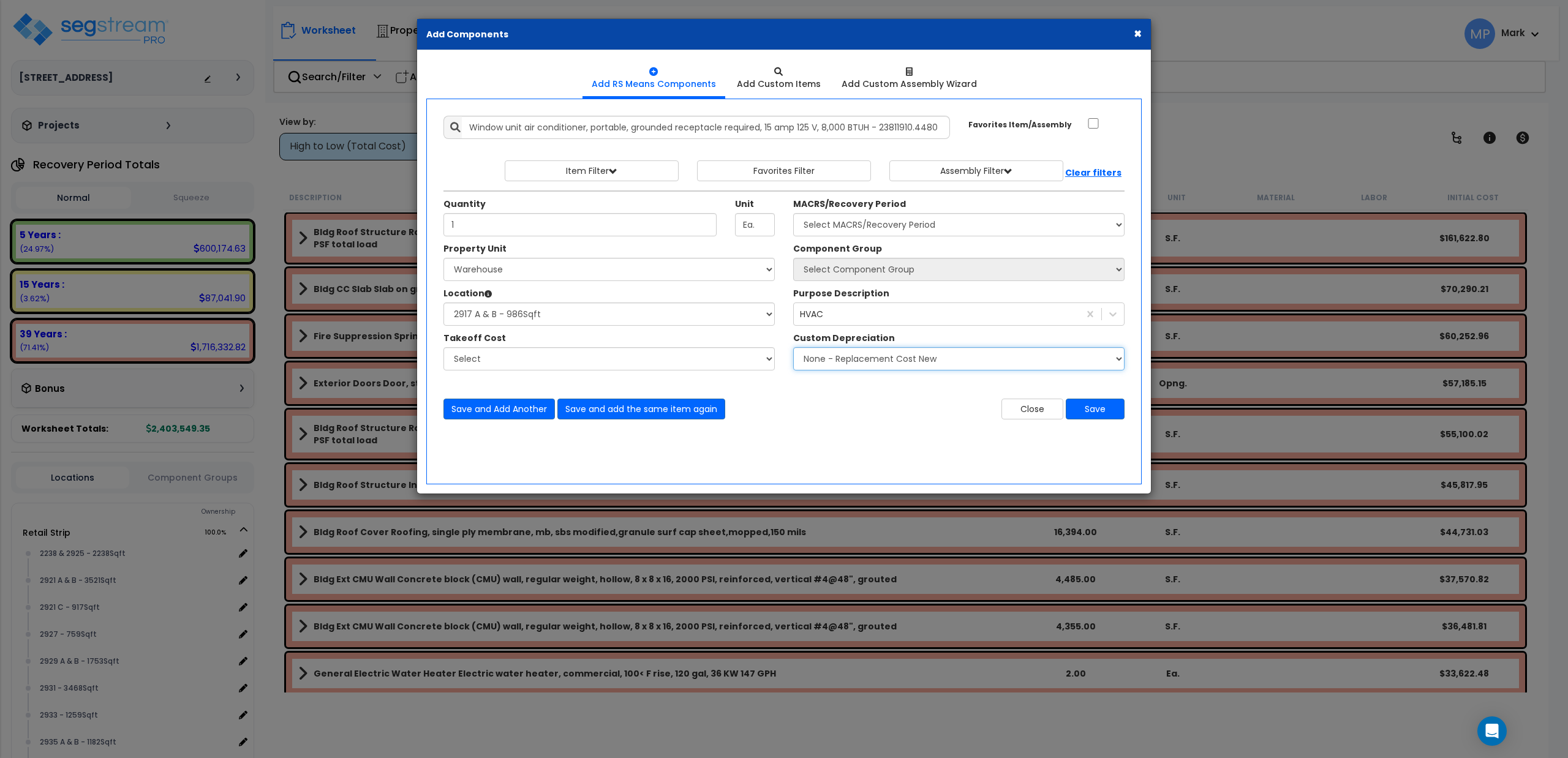
click at [873, 357] on select "None - Replacement Cost New Excellent - 90% Good - 75% Fair - 50% Bad - 25% Rep…" at bounding box center [958, 359] width 332 height 23
click at [871, 361] on select "None - Replacement Cost New Excellent - 90% Good - 75% Fair - 50% Bad - 25% Rep…" at bounding box center [958, 359] width 332 height 23
click at [1084, 413] on button "Save" at bounding box center [1095, 408] width 59 height 21
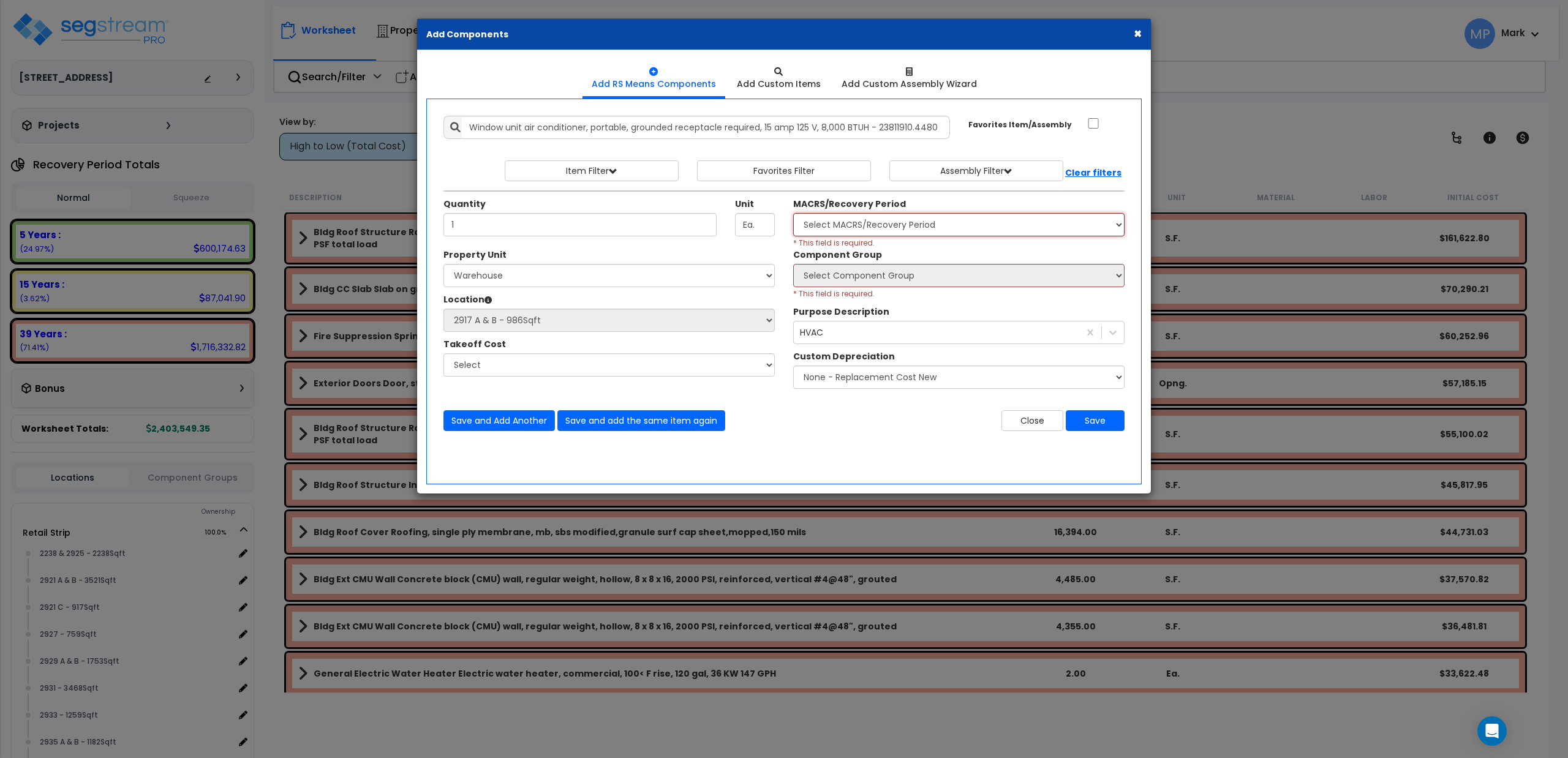
click at [881, 225] on select "Select MACRS/Recovery Period 5 Years - 57.0 - Distributive Trades & Services 5 …" at bounding box center [958, 224] width 332 height 23
select select "3667"
click at [793, 215] on select "Select MACRS/Recovery Period 5 Years - 57.0 - Distributive Trades & Services 5 …" at bounding box center [958, 224] width 332 height 23
click at [876, 275] on select "Select Component Group 264.00 - KITCHEN PLUMBING 286.00 - LAUNDRY ELECTRICAL 28…" at bounding box center [958, 275] width 332 height 23
click at [932, 284] on select "Select Component Group 264.00 - KITCHEN PLUMBING 286.00 - LAUNDRY ELECTRICAL 28…" at bounding box center [958, 275] width 332 height 23
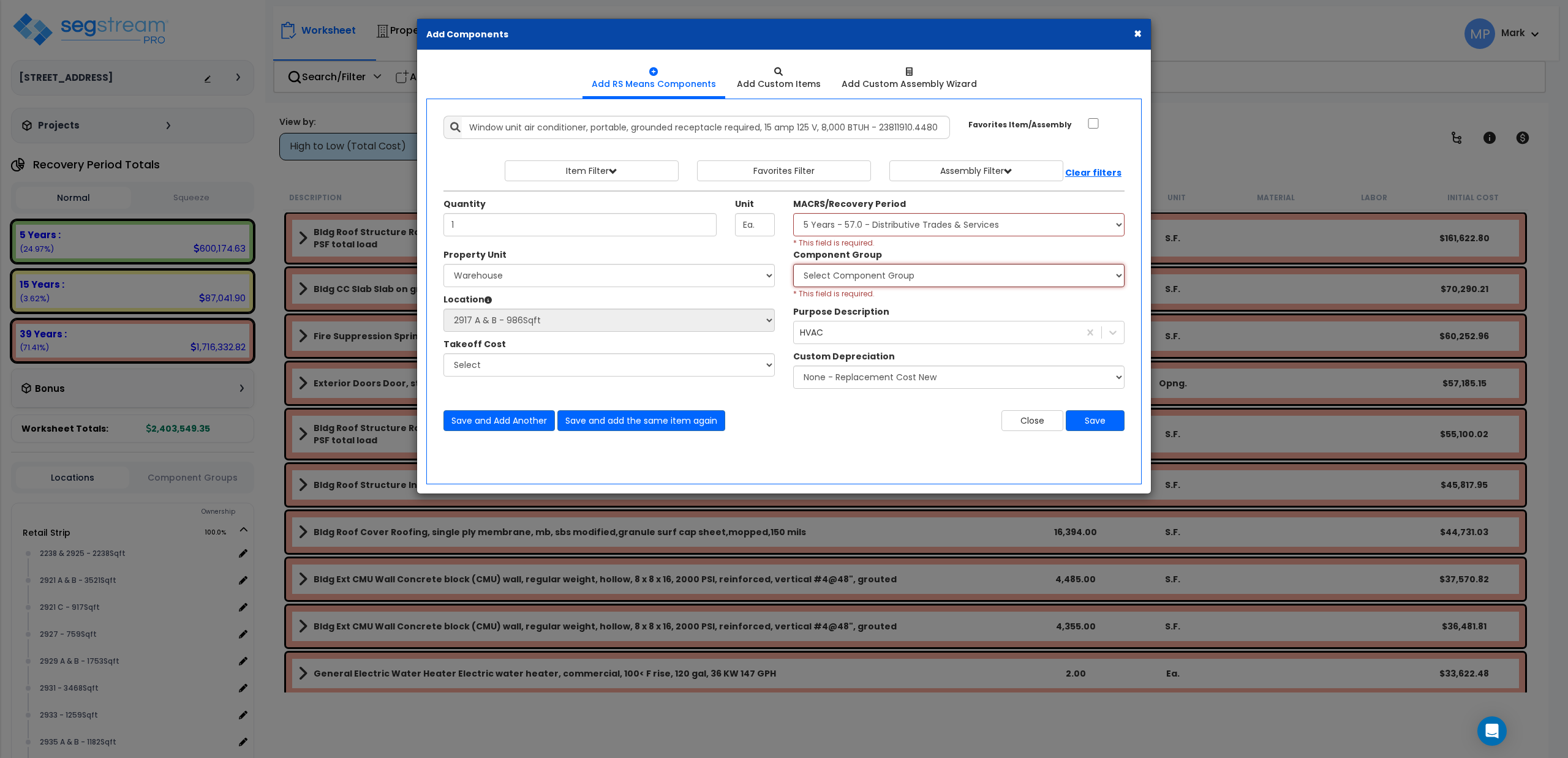
click at [932, 282] on select "Select Component Group 264.00 - KITCHEN PLUMBING 286.00 - LAUNDRY ELECTRICAL 28…" at bounding box center [958, 275] width 332 height 23
select select "23910"
click at [793, 265] on select "Select Component Group 264.00 - KITCHEN PLUMBING 286.00 - LAUNDRY ELECTRICAL 28…" at bounding box center [958, 275] width 332 height 23
click at [906, 426] on div "Close Save" at bounding box center [958, 420] width 350 height 21
click at [907, 307] on div "Component Group Select Component Group 264.00 - KITCHEN PLUMBING 286.00 - LAUND…" at bounding box center [958, 322] width 350 height 147
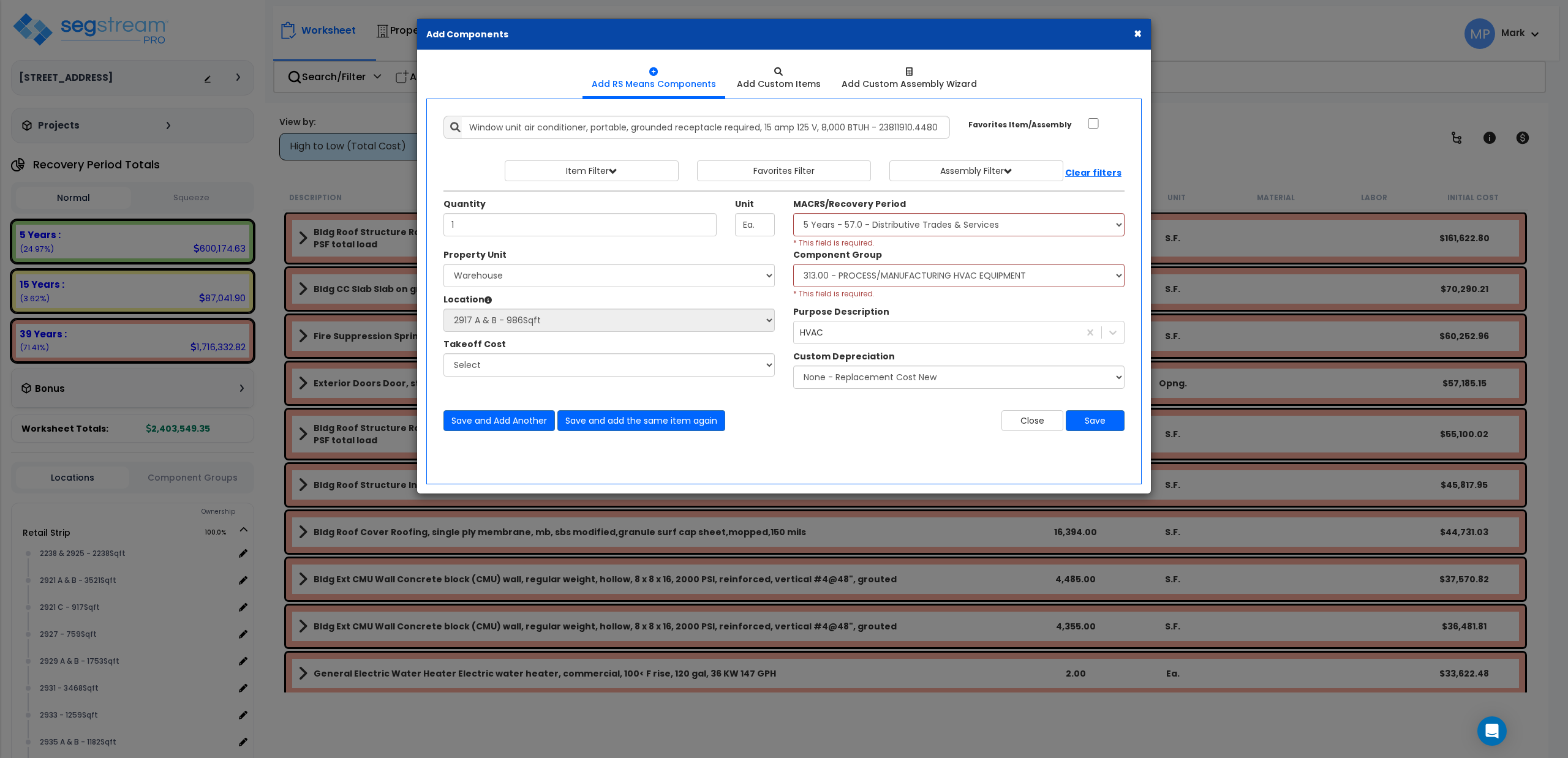
click at [902, 299] on div "Select Component Group 264.00 - KITCHEN PLUMBING 286.00 - LAUNDRY ELECTRICAL 28…" at bounding box center [958, 282] width 332 height 36
click at [1099, 424] on button "Save" at bounding box center [1095, 420] width 59 height 21
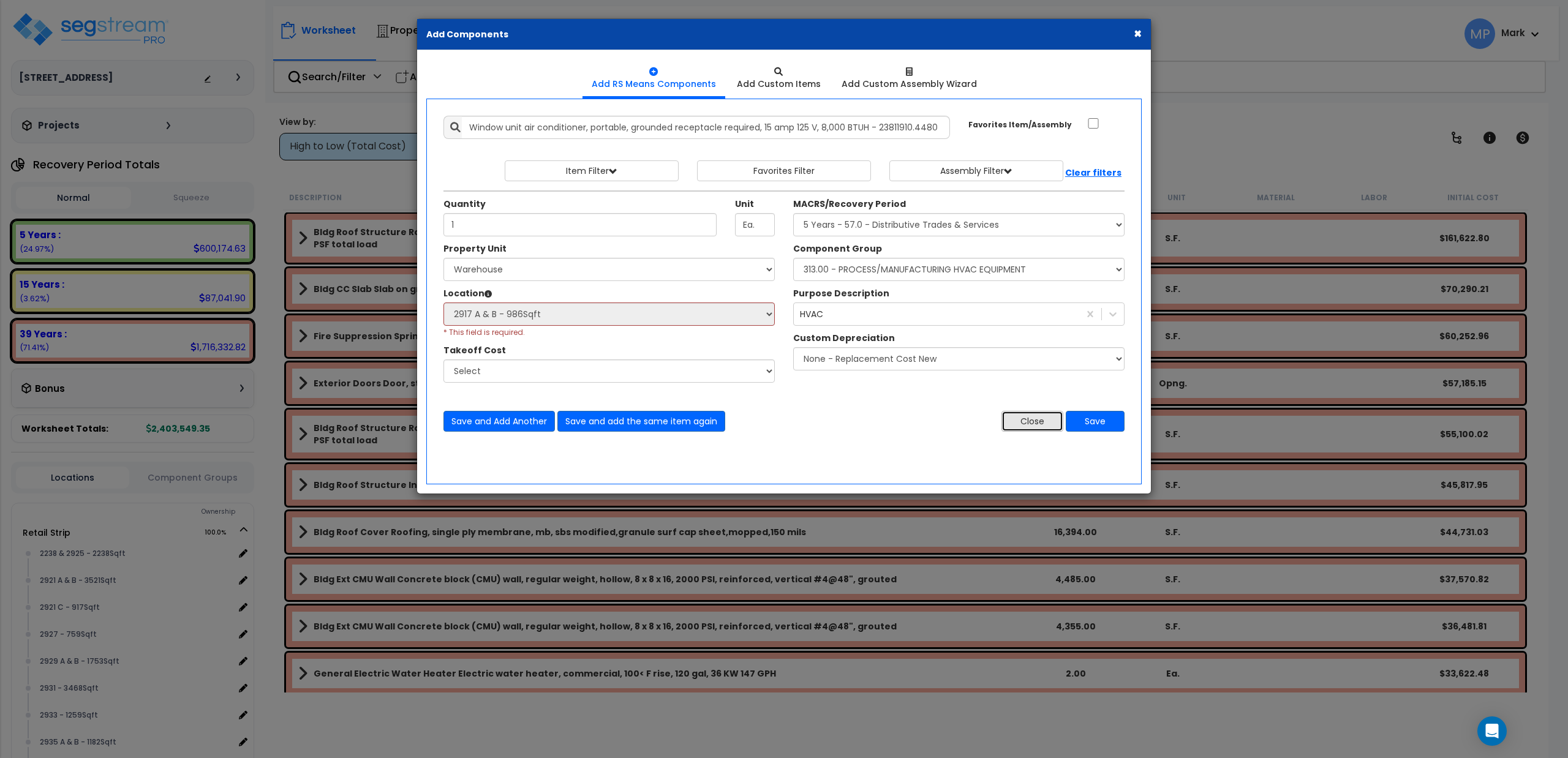
click at [1023, 421] on button "Close" at bounding box center [1032, 421] width 62 height 21
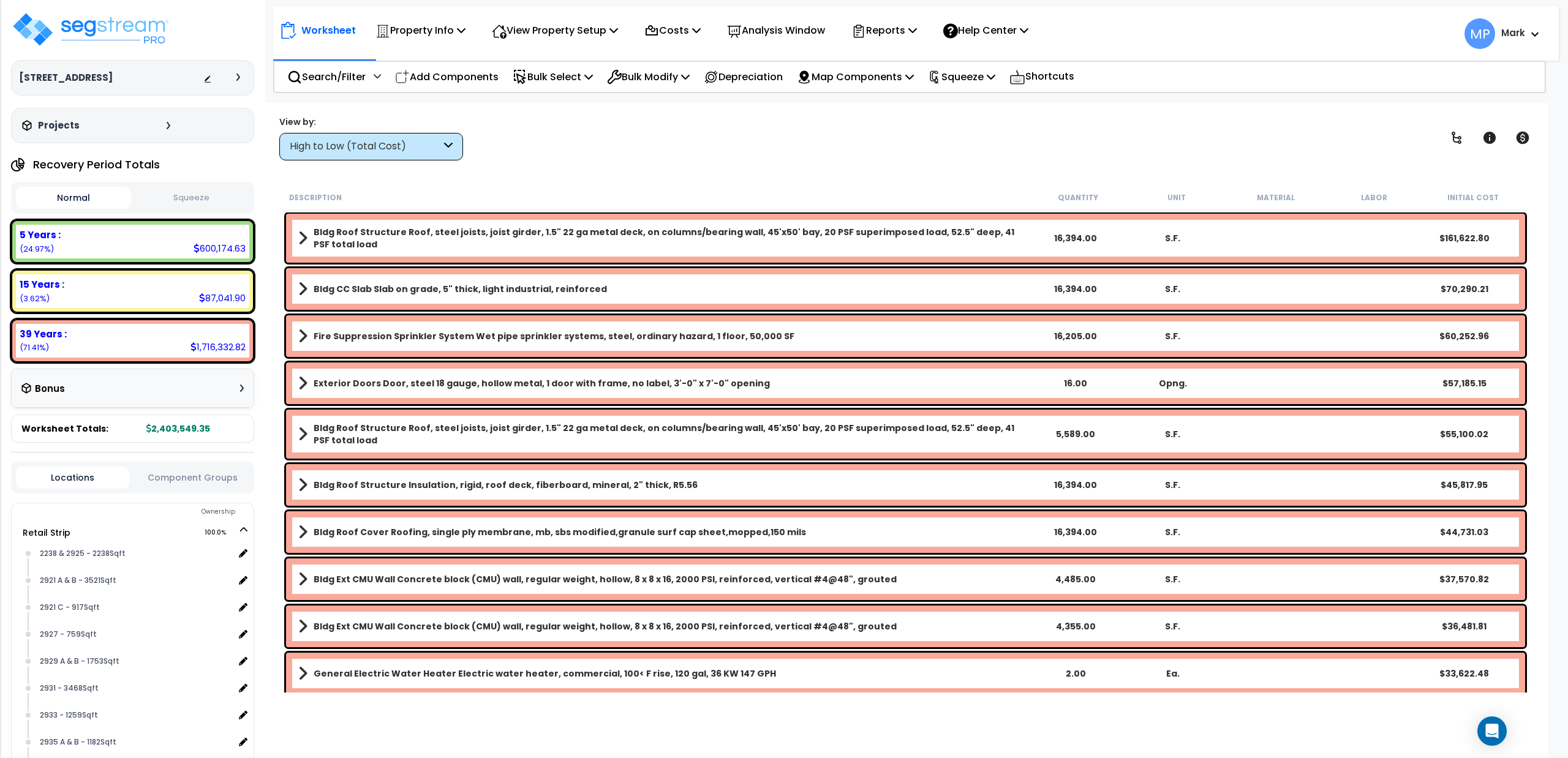
click at [444, 140] on icon at bounding box center [449, 147] width 9 height 14
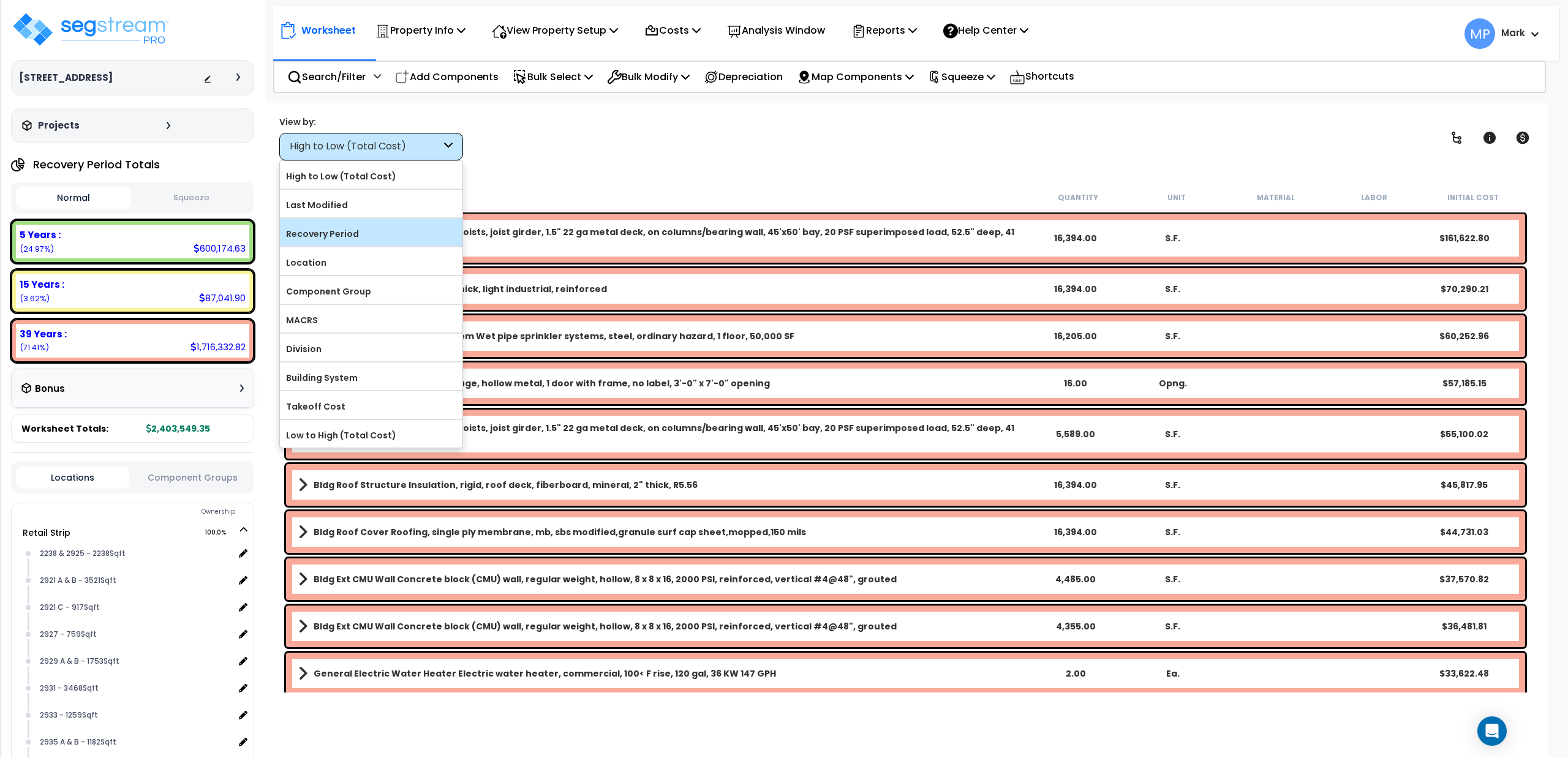
click at [381, 235] on label "Recovery Period" at bounding box center [371, 233] width 182 height 19
click at [0, 0] on input "Recovery Period" at bounding box center [0, 0] width 0 height 0
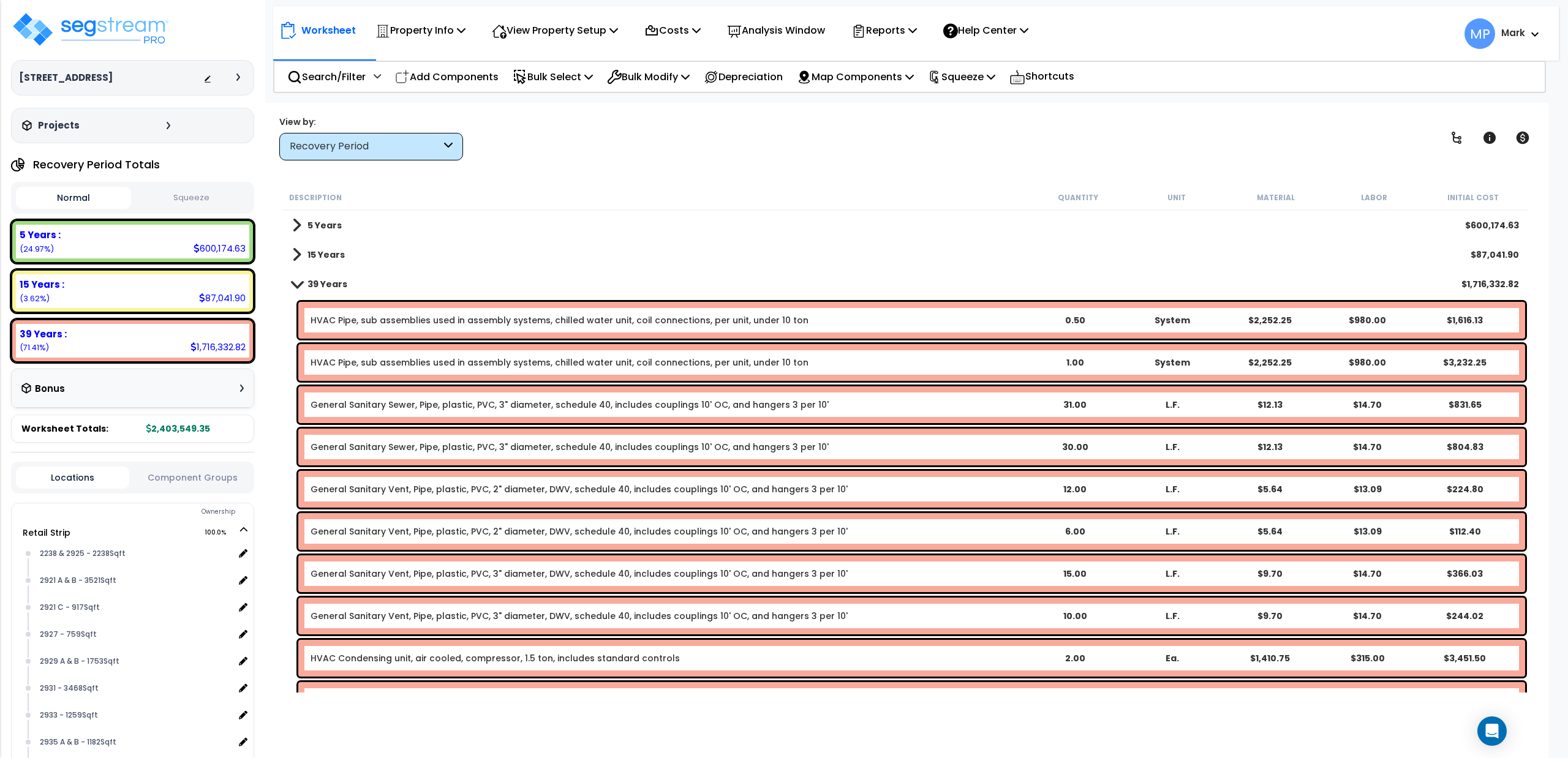
click at [299, 227] on span at bounding box center [297, 225] width 9 height 17
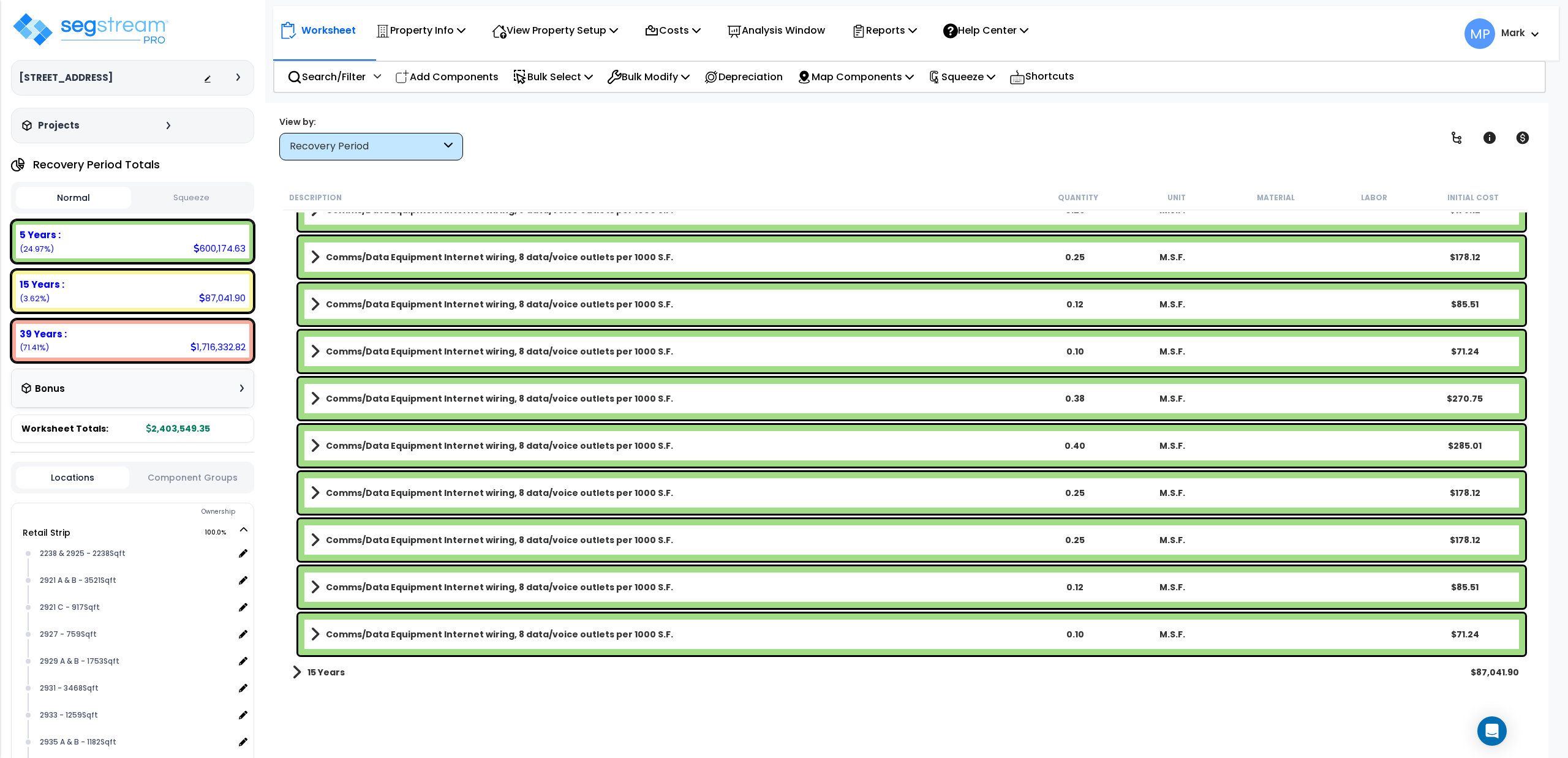
scroll to position [30135, 0]
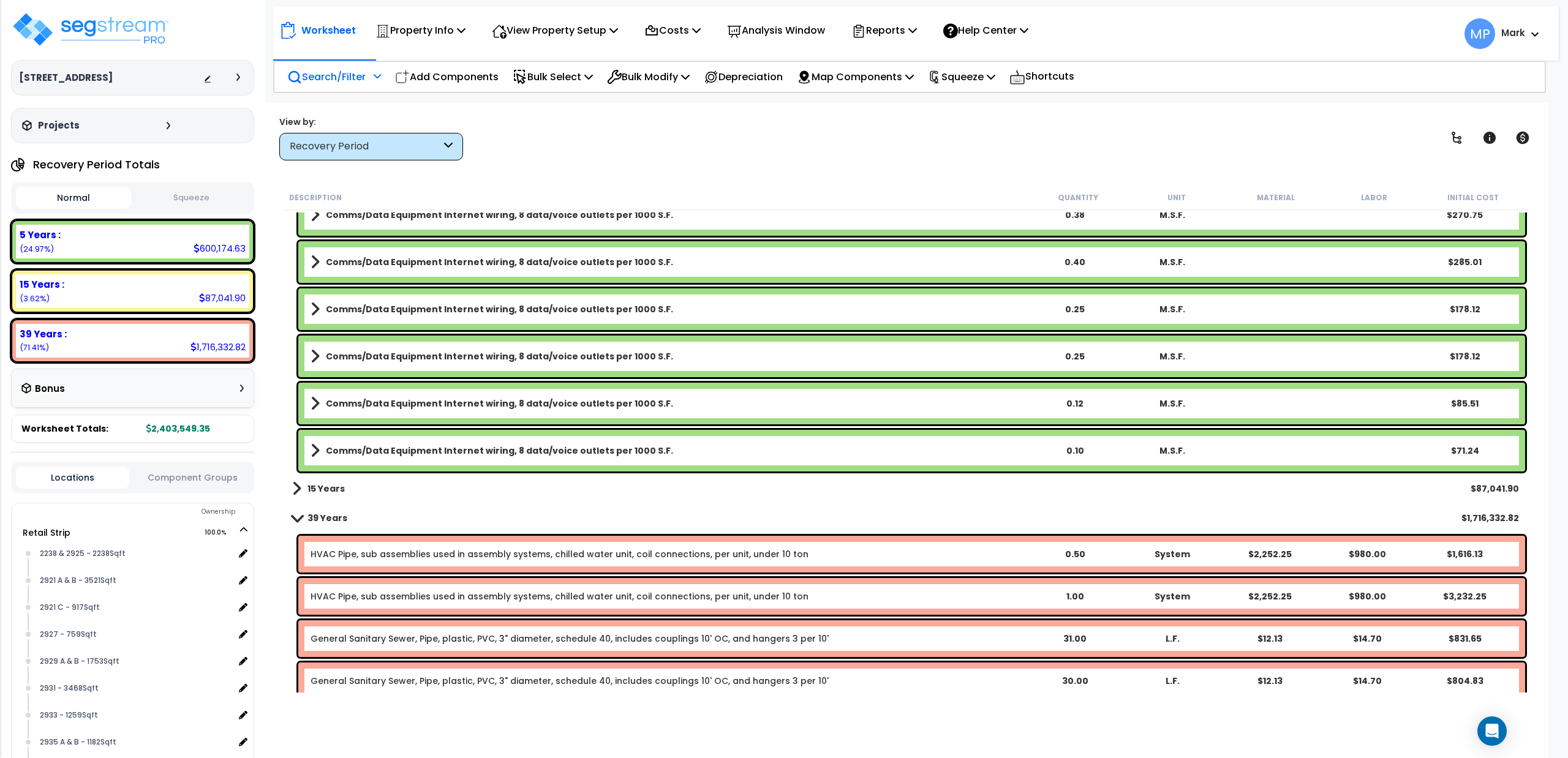
click at [325, 80] on p "Search/Filter" at bounding box center [326, 77] width 79 height 17
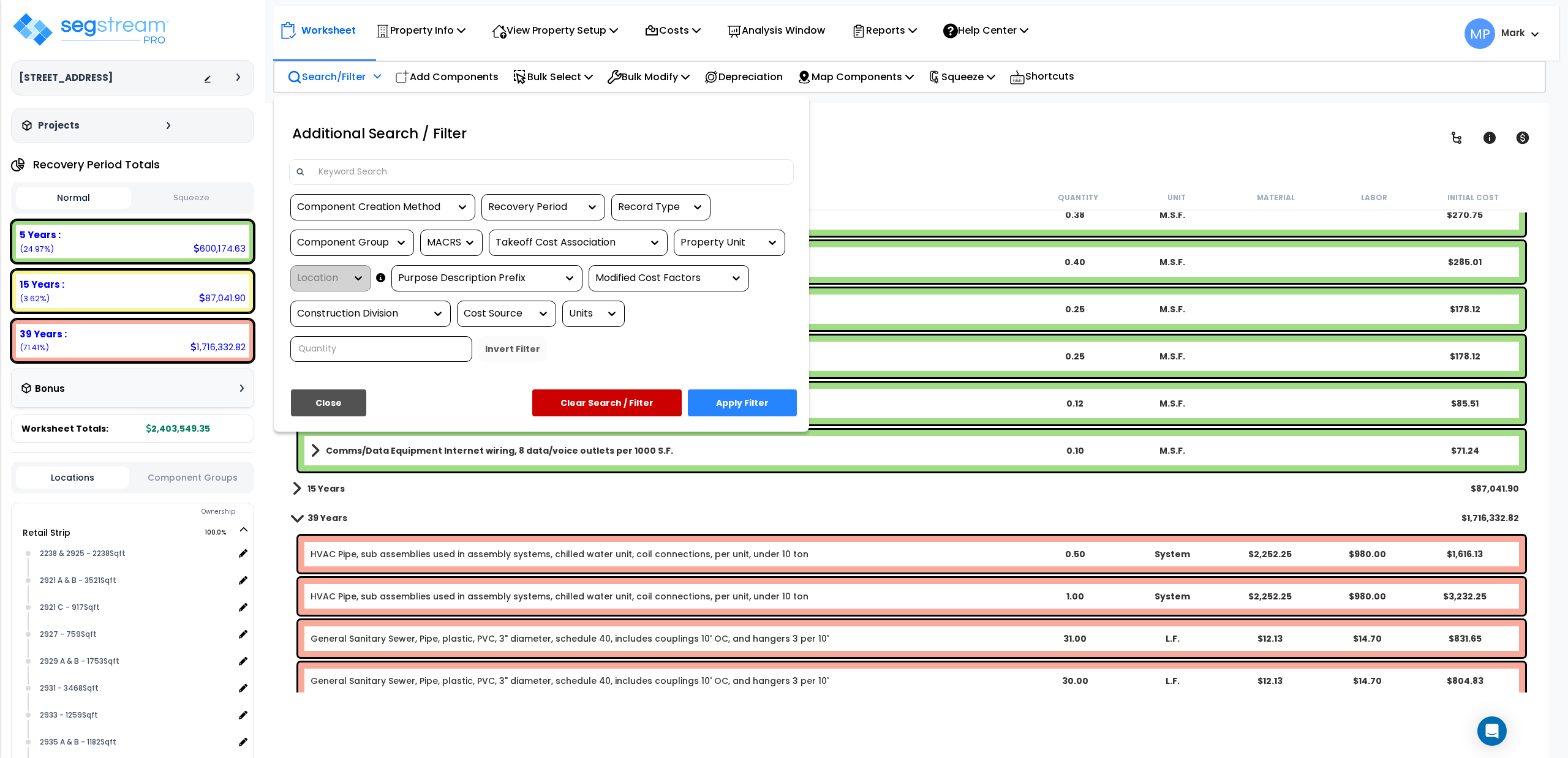
click at [437, 174] on input at bounding box center [549, 172] width 476 height 19
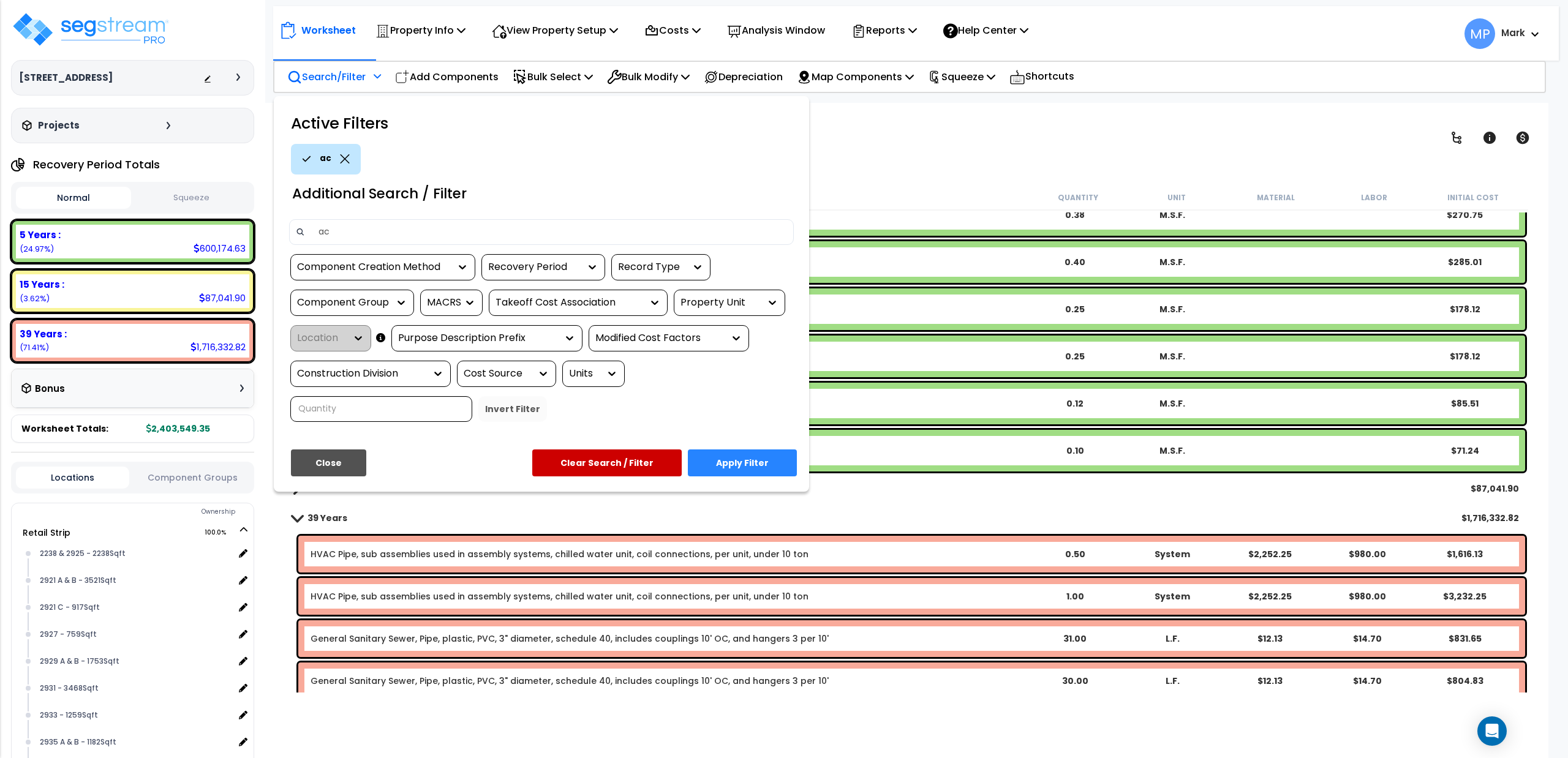
type input "ac"
click at [343, 467] on button "Close" at bounding box center [328, 463] width 75 height 27
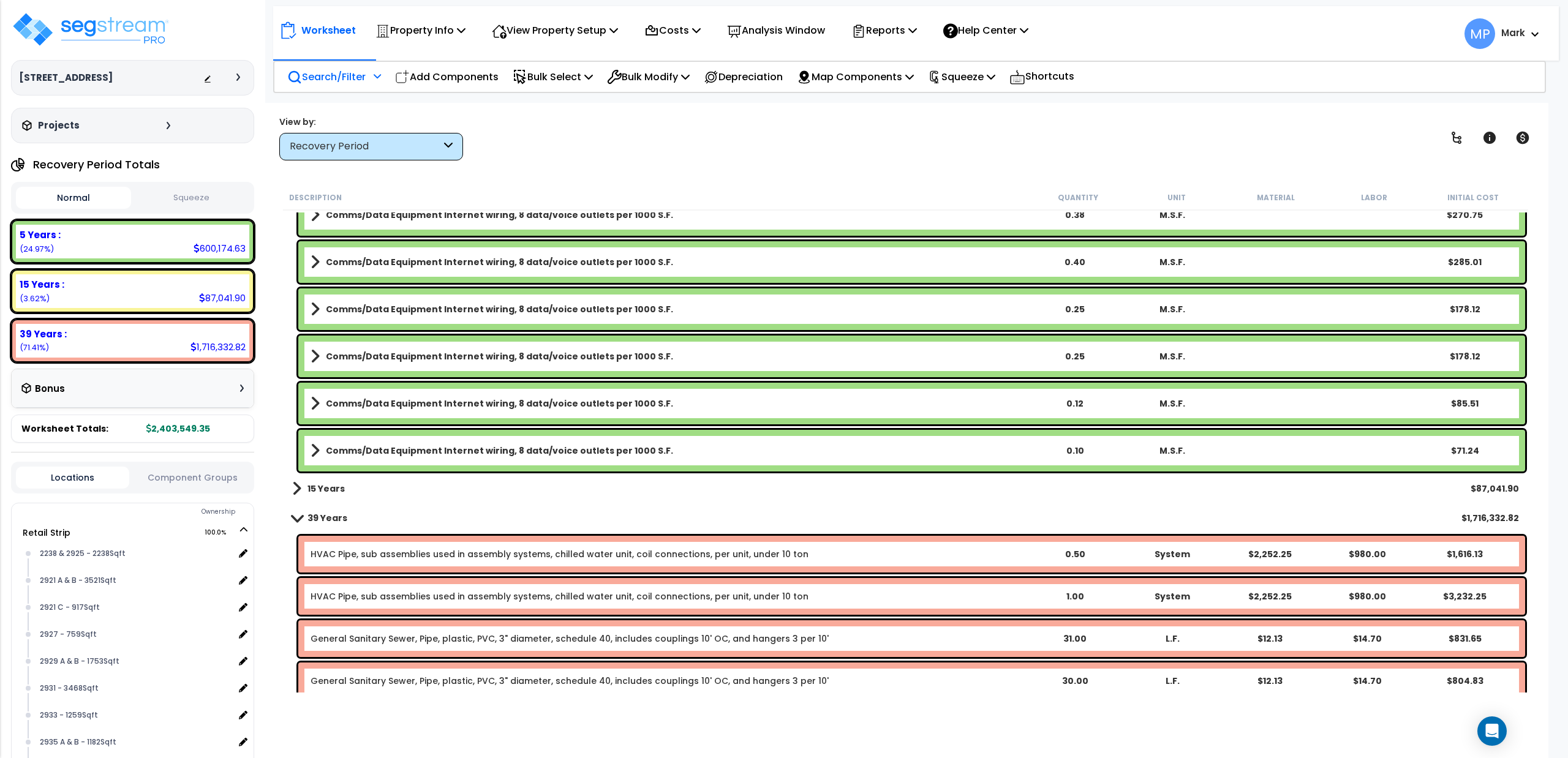
scroll to position [29645, 0]
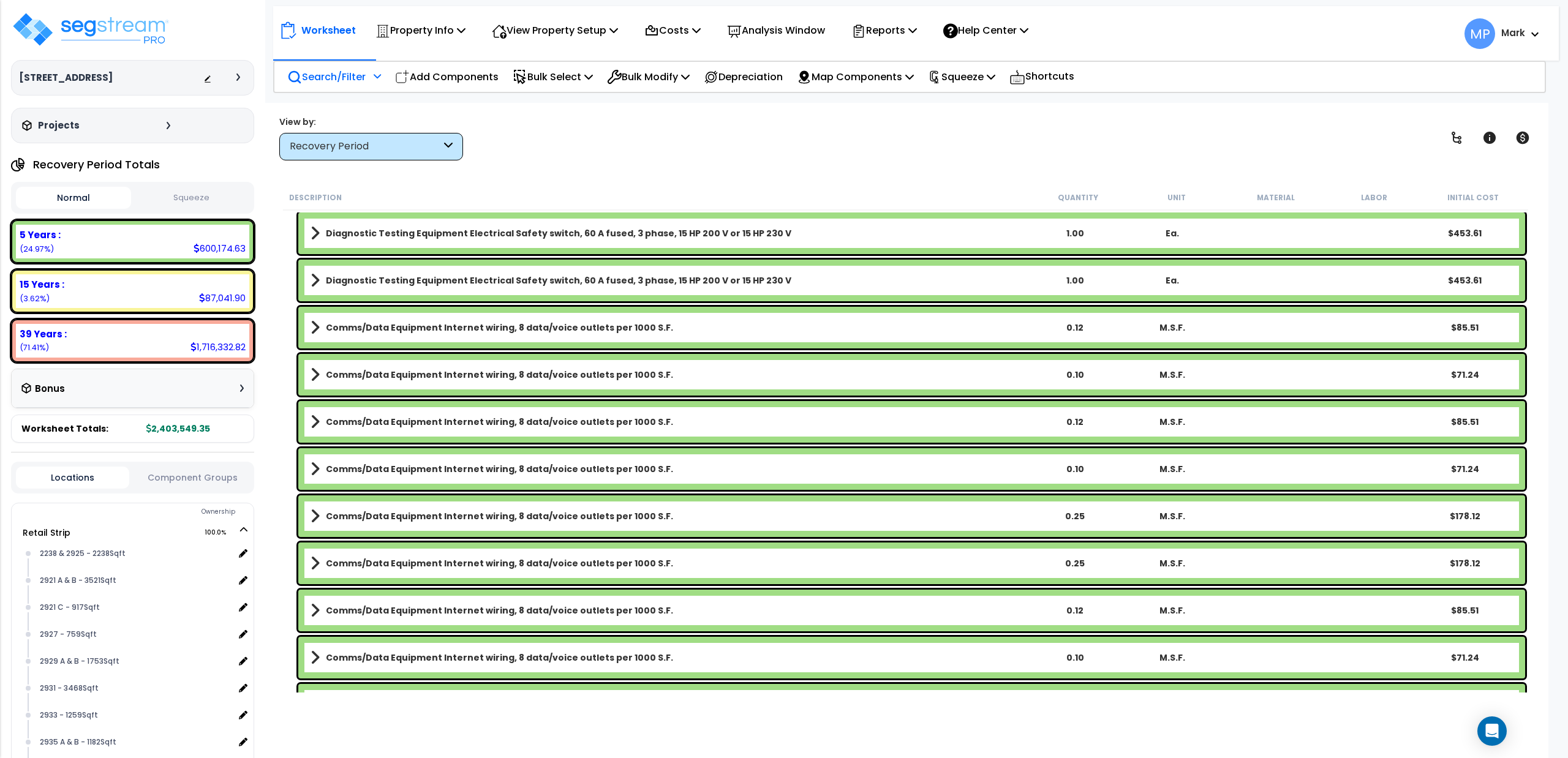
click at [375, 147] on div "Recovery Period" at bounding box center [365, 147] width 151 height 14
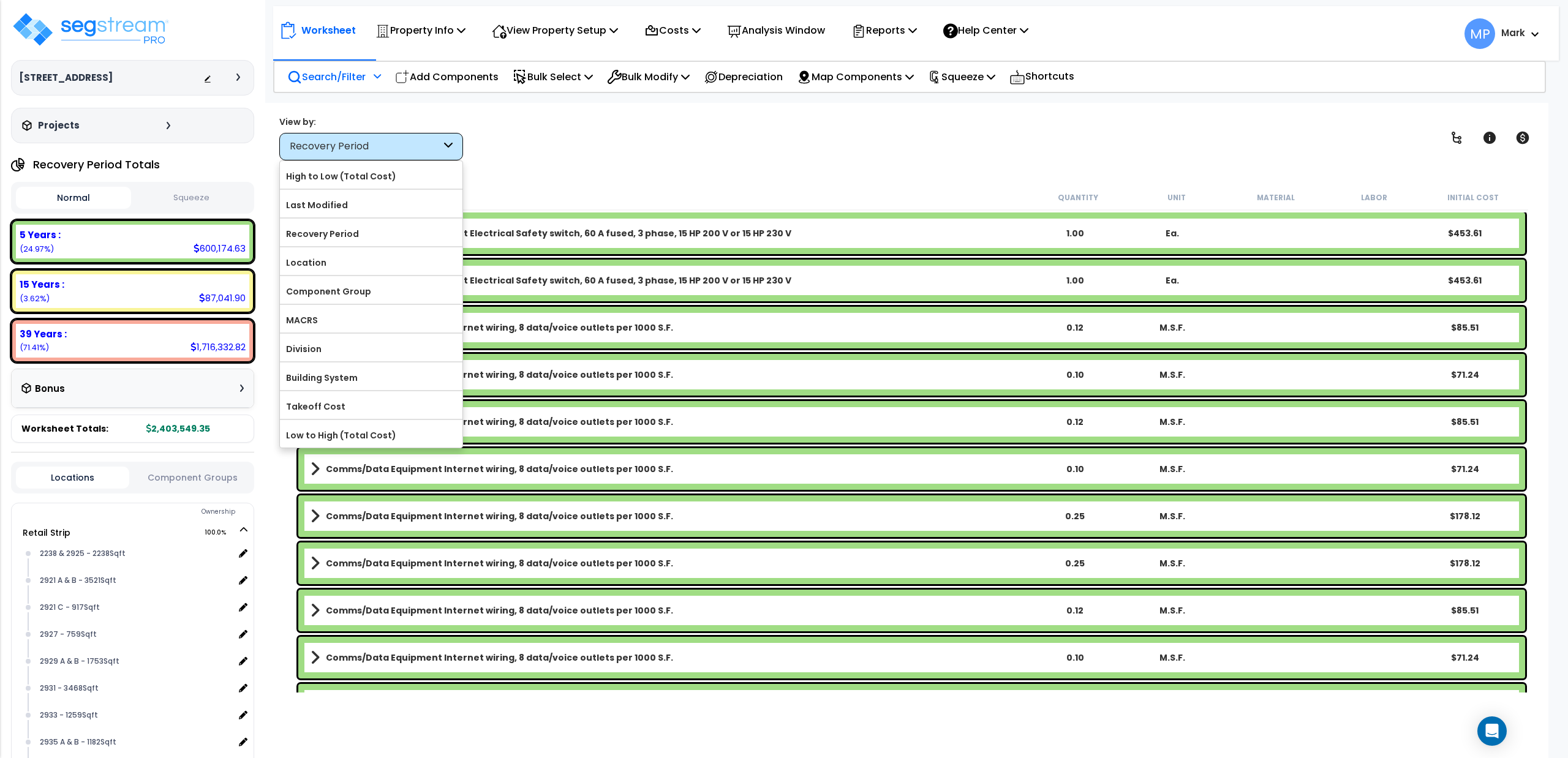
drag, startPoint x: 459, startPoint y: 176, endPoint x: 479, endPoint y: 172, distance: 20.4
click at [467, 174] on div "Worksheet Property Info Property Setup Add Property Unit Template property Clon…" at bounding box center [906, 482] width 1286 height 758
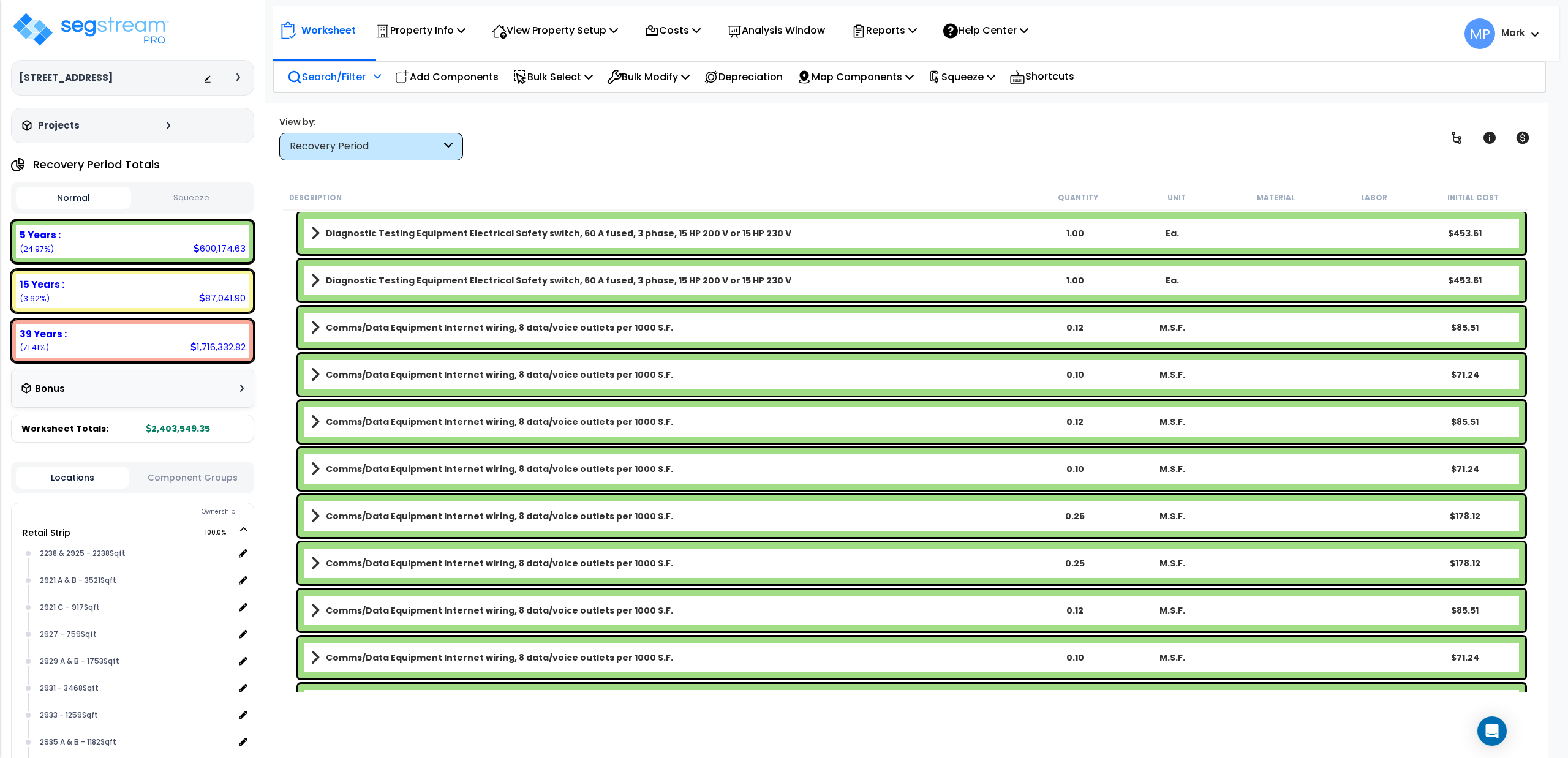
click at [302, 76] on p "Search/Filter" at bounding box center [326, 77] width 79 height 17
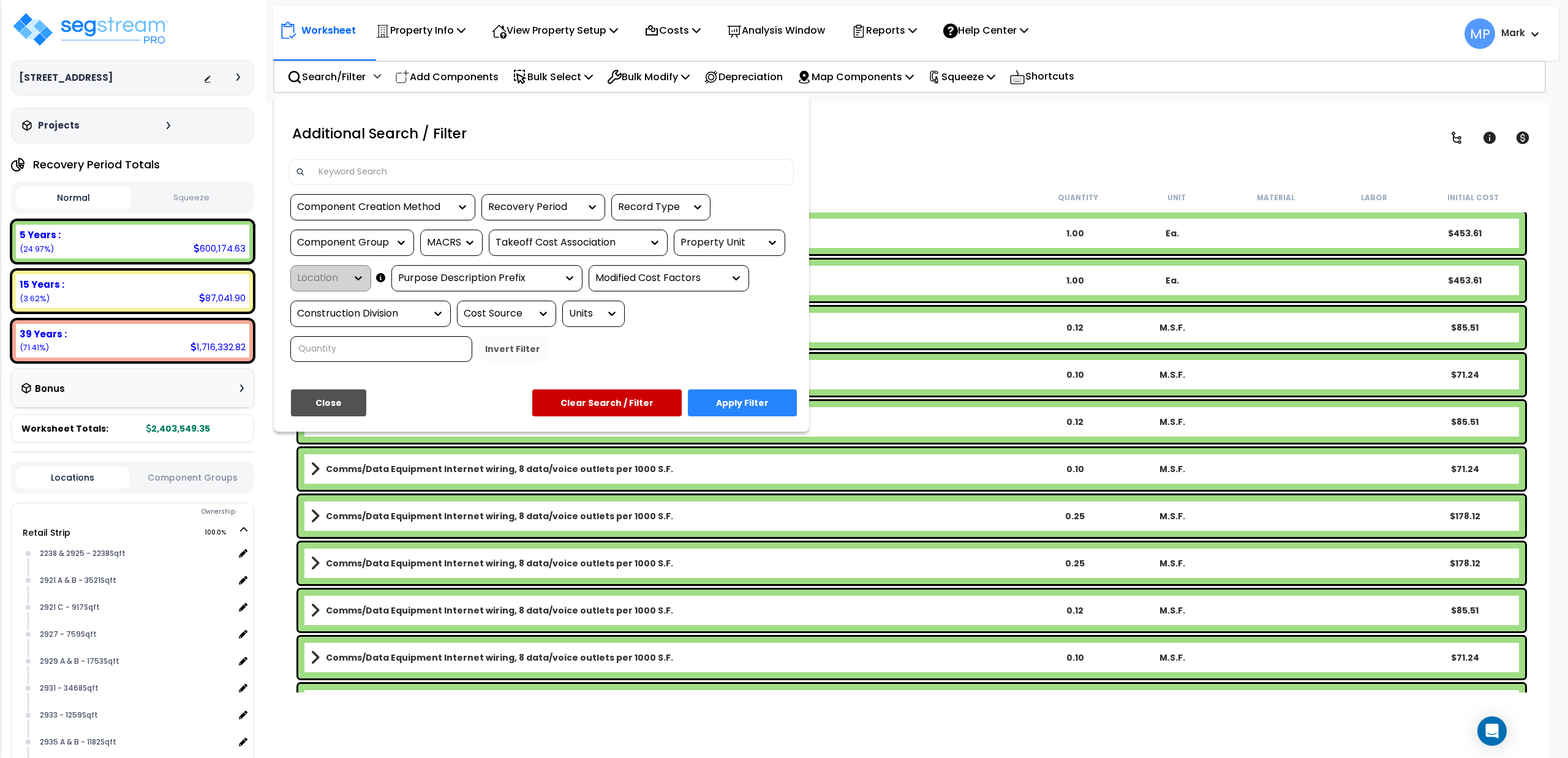
click at [358, 177] on input at bounding box center [549, 172] width 476 height 19
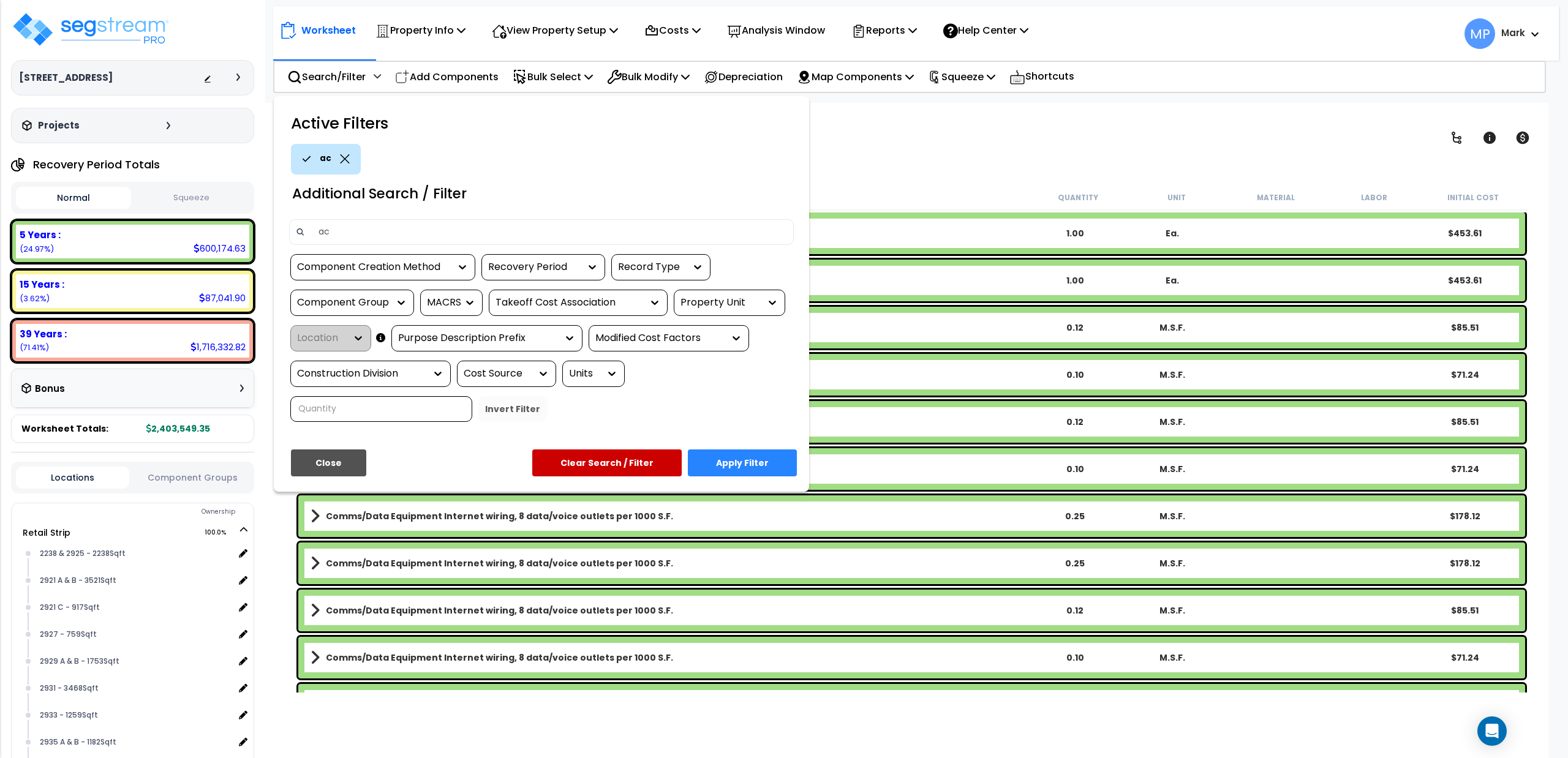
type input "ac"
click at [623, 460] on button "Clear Search / Filter" at bounding box center [606, 463] width 149 height 27
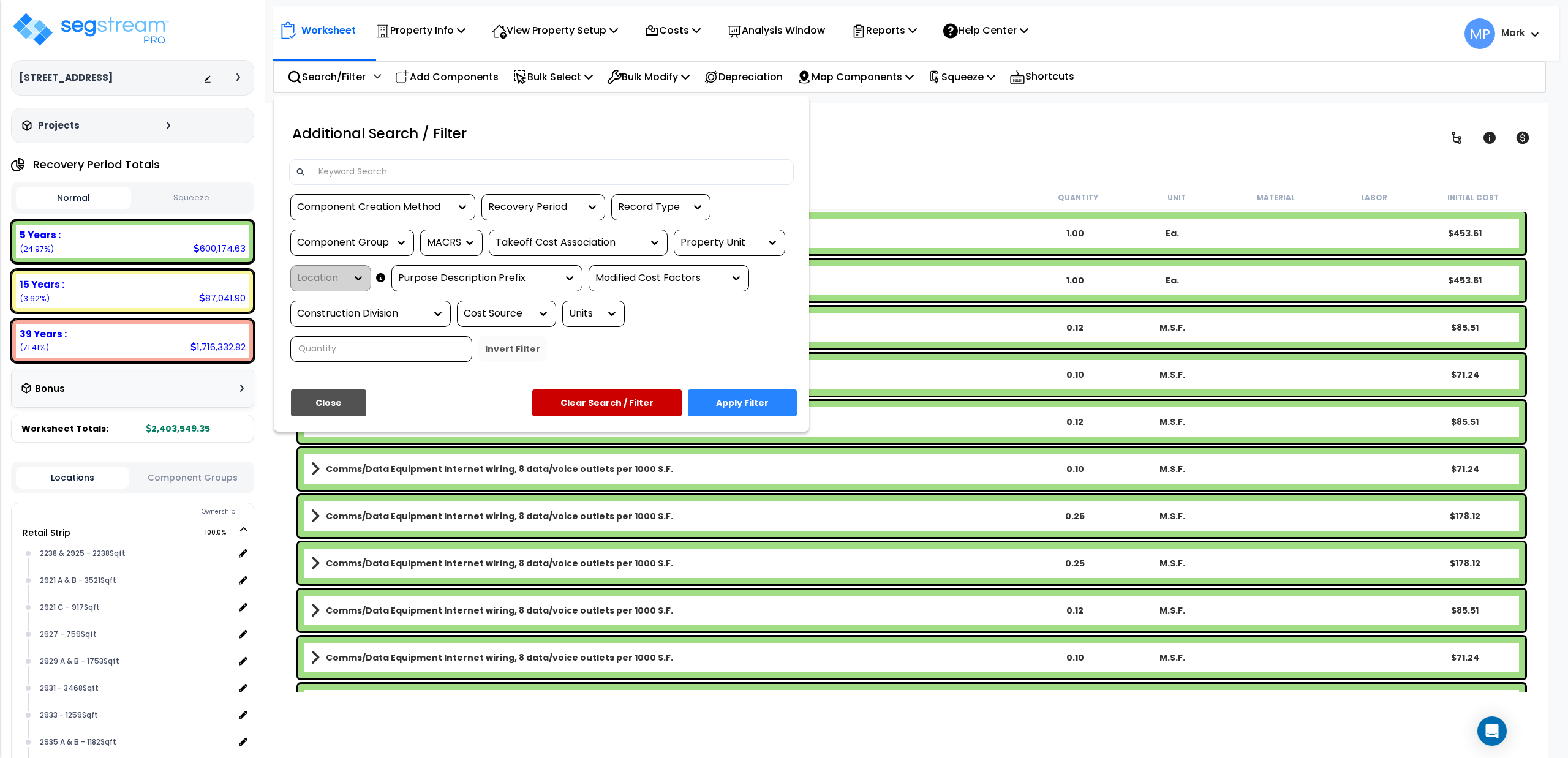
click at [316, 395] on button "Close" at bounding box center [328, 403] width 75 height 27
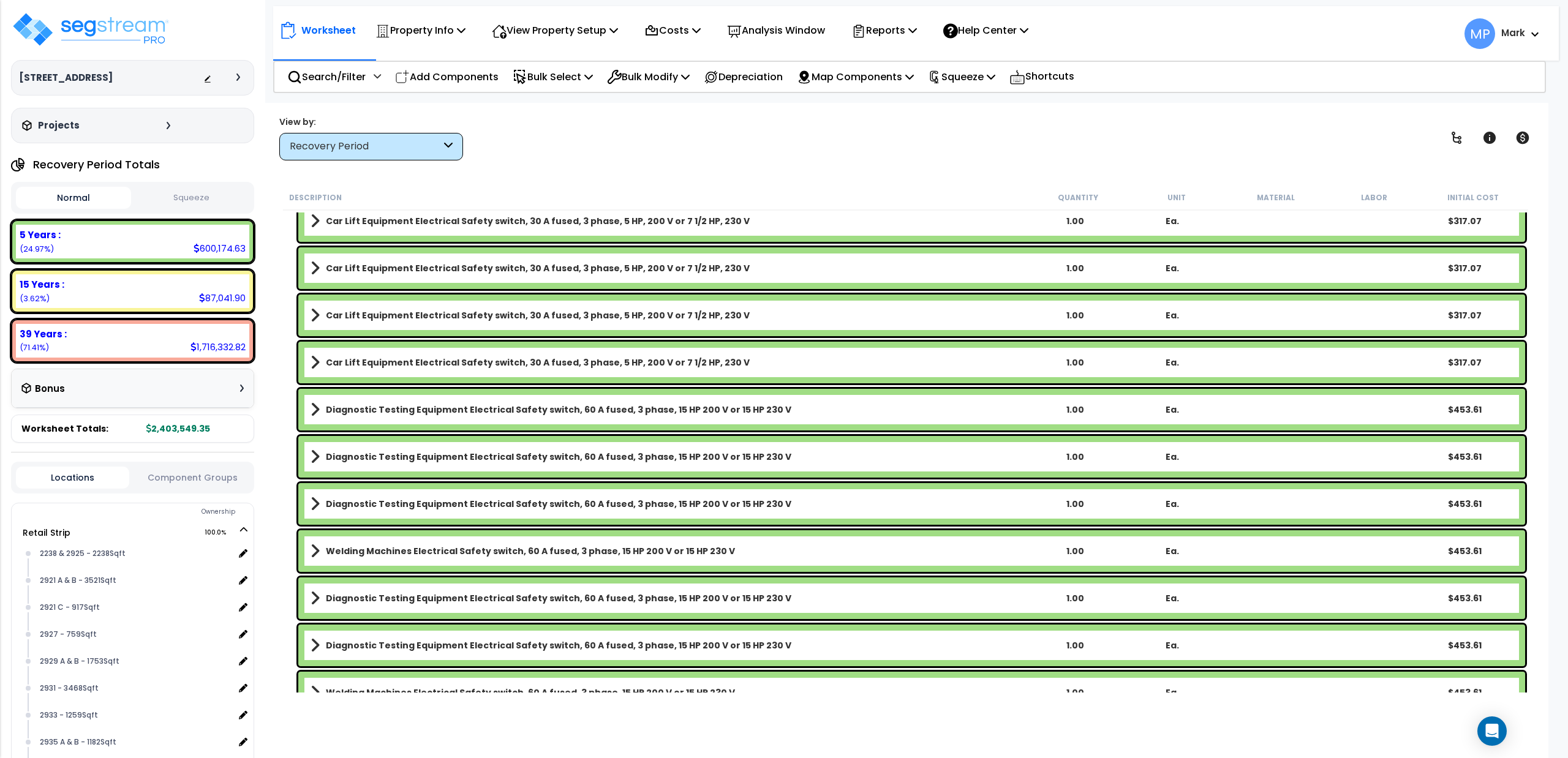
scroll to position [28992, 0]
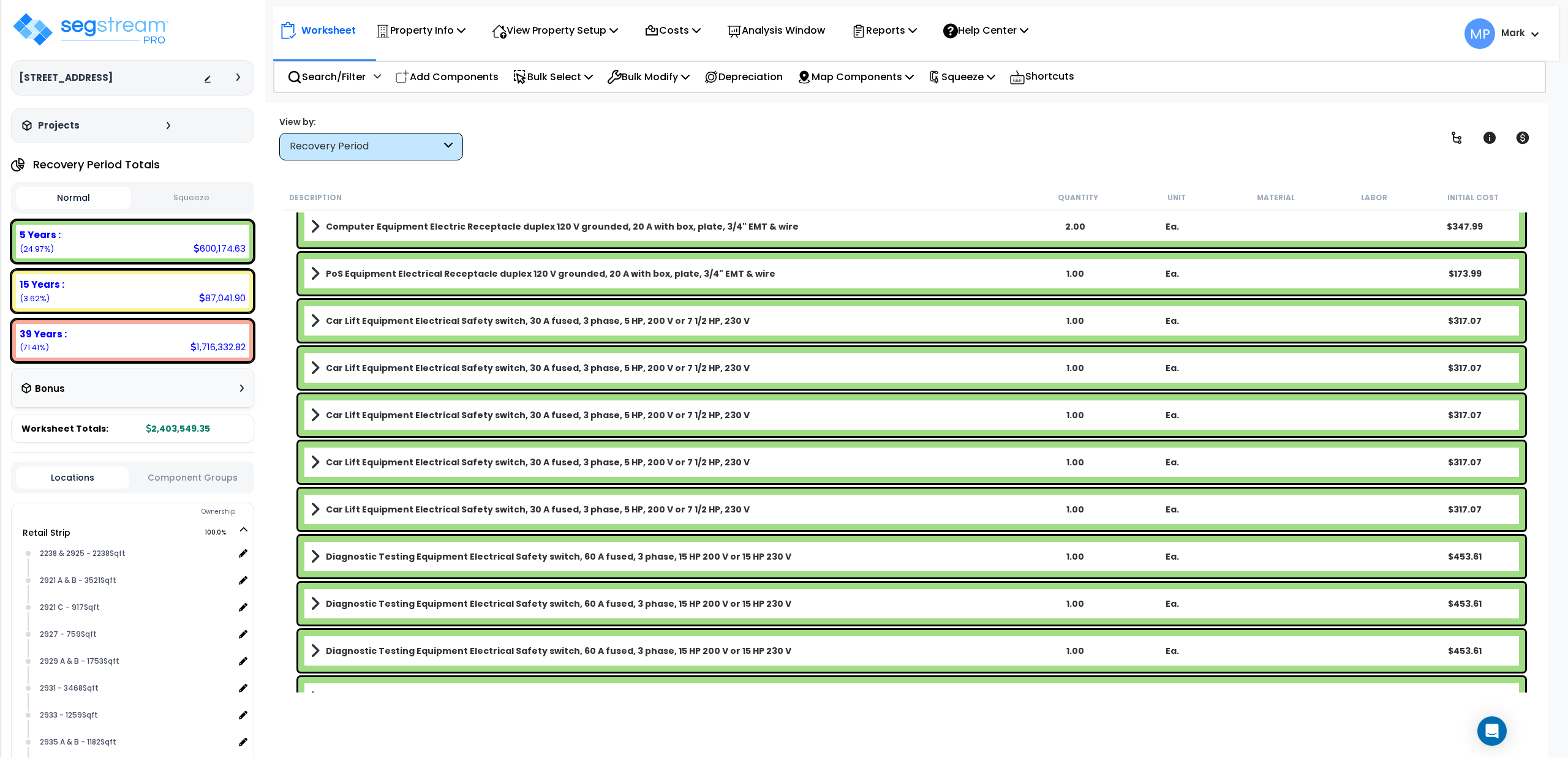
click at [434, 141] on div "Recovery Period" at bounding box center [365, 147] width 151 height 14
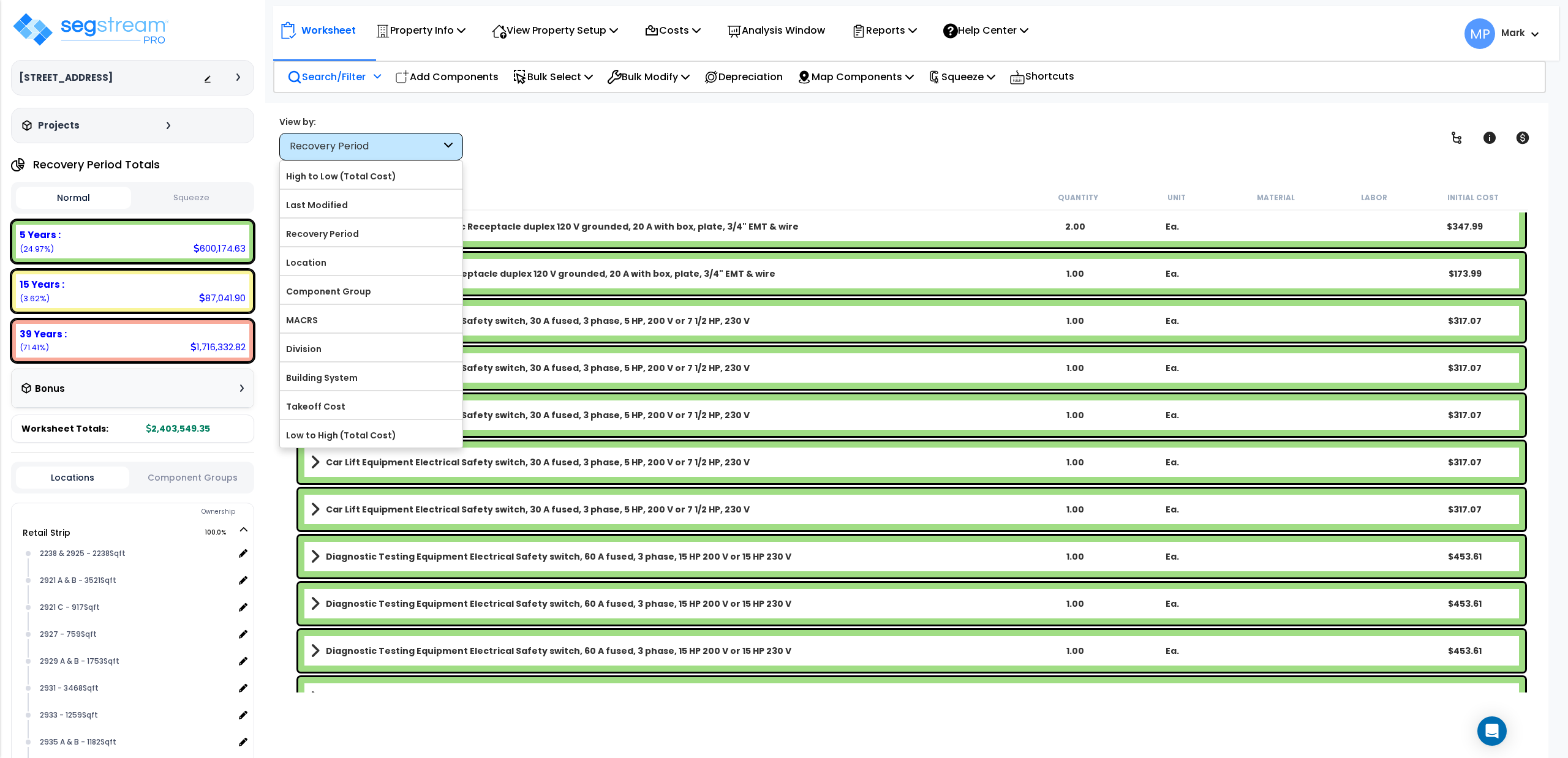
click at [327, 69] on p "Search/Filter" at bounding box center [326, 77] width 79 height 17
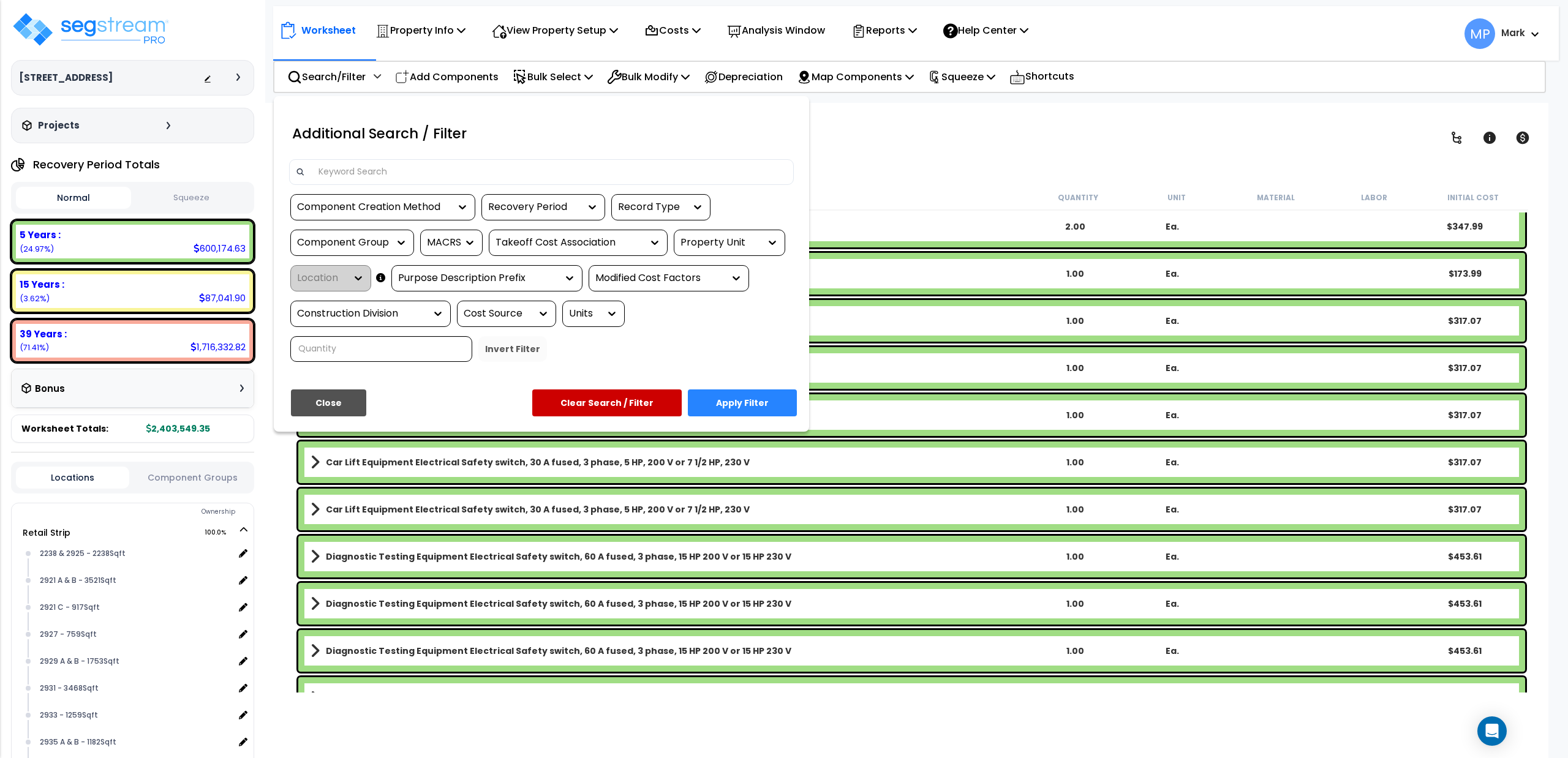
click at [373, 165] on input at bounding box center [549, 172] width 476 height 19
type input "a"
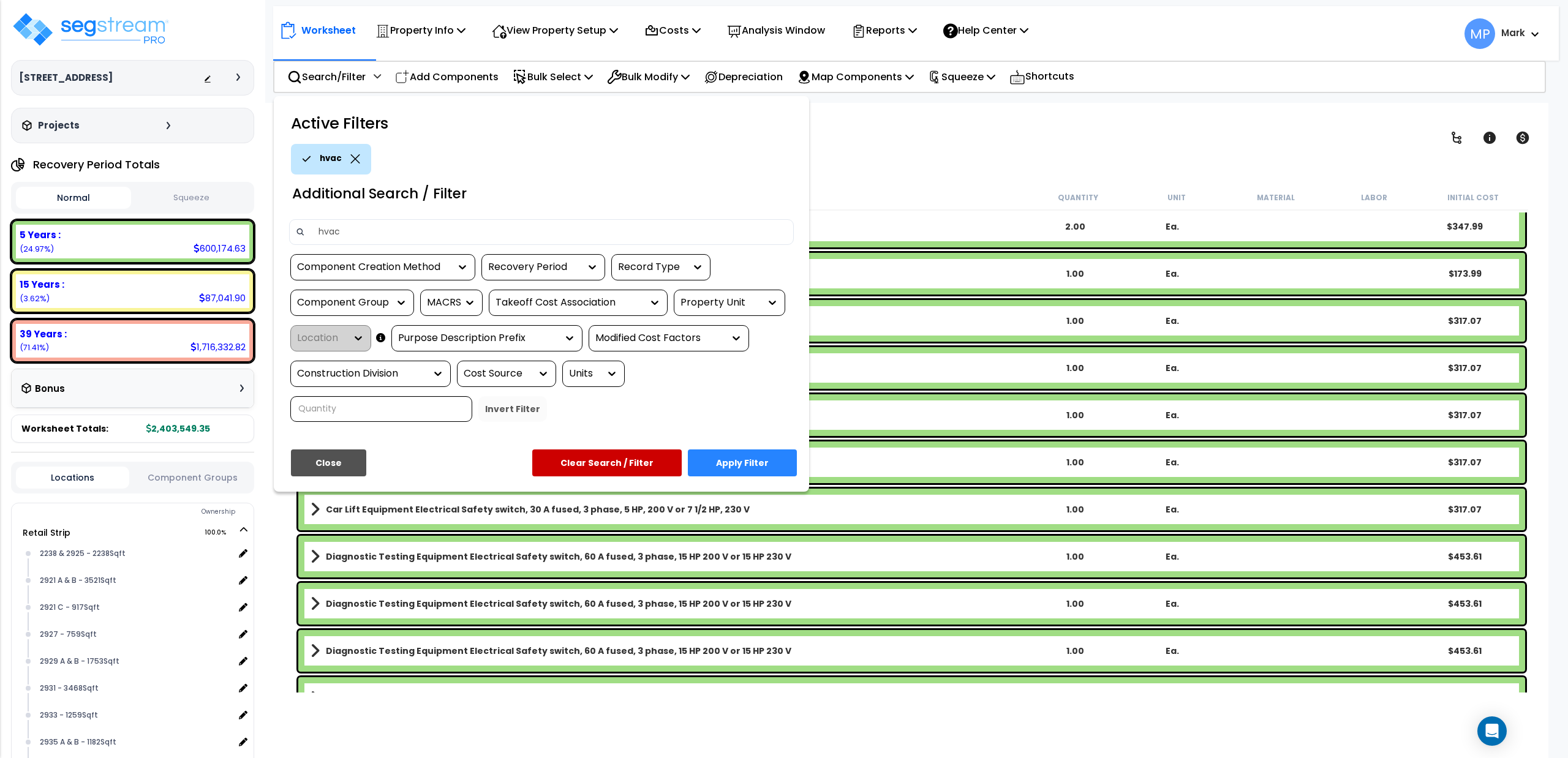
type input "hvac"
click at [735, 461] on button "Apply Filter" at bounding box center [743, 463] width 109 height 27
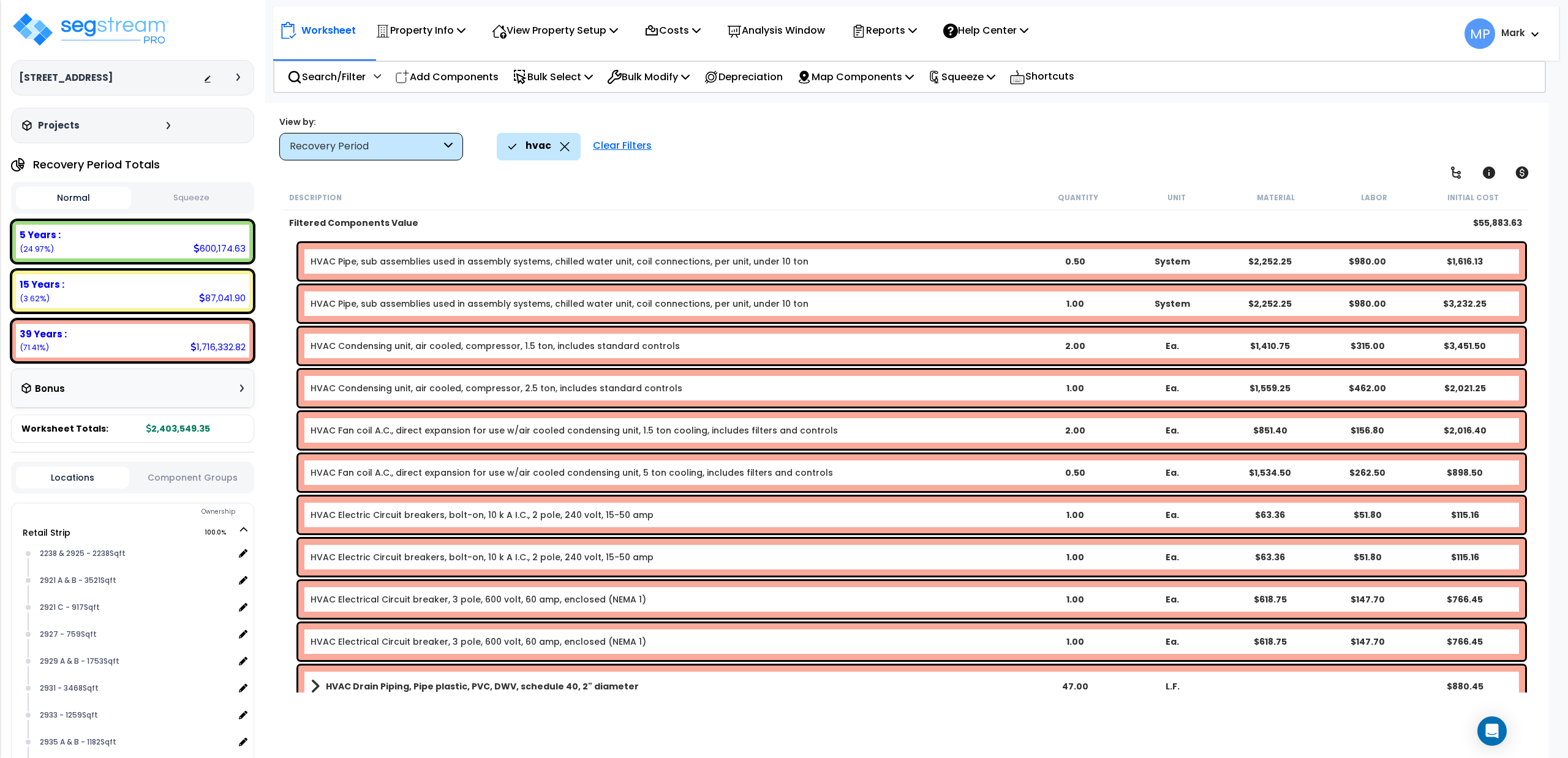
scroll to position [0, 0]
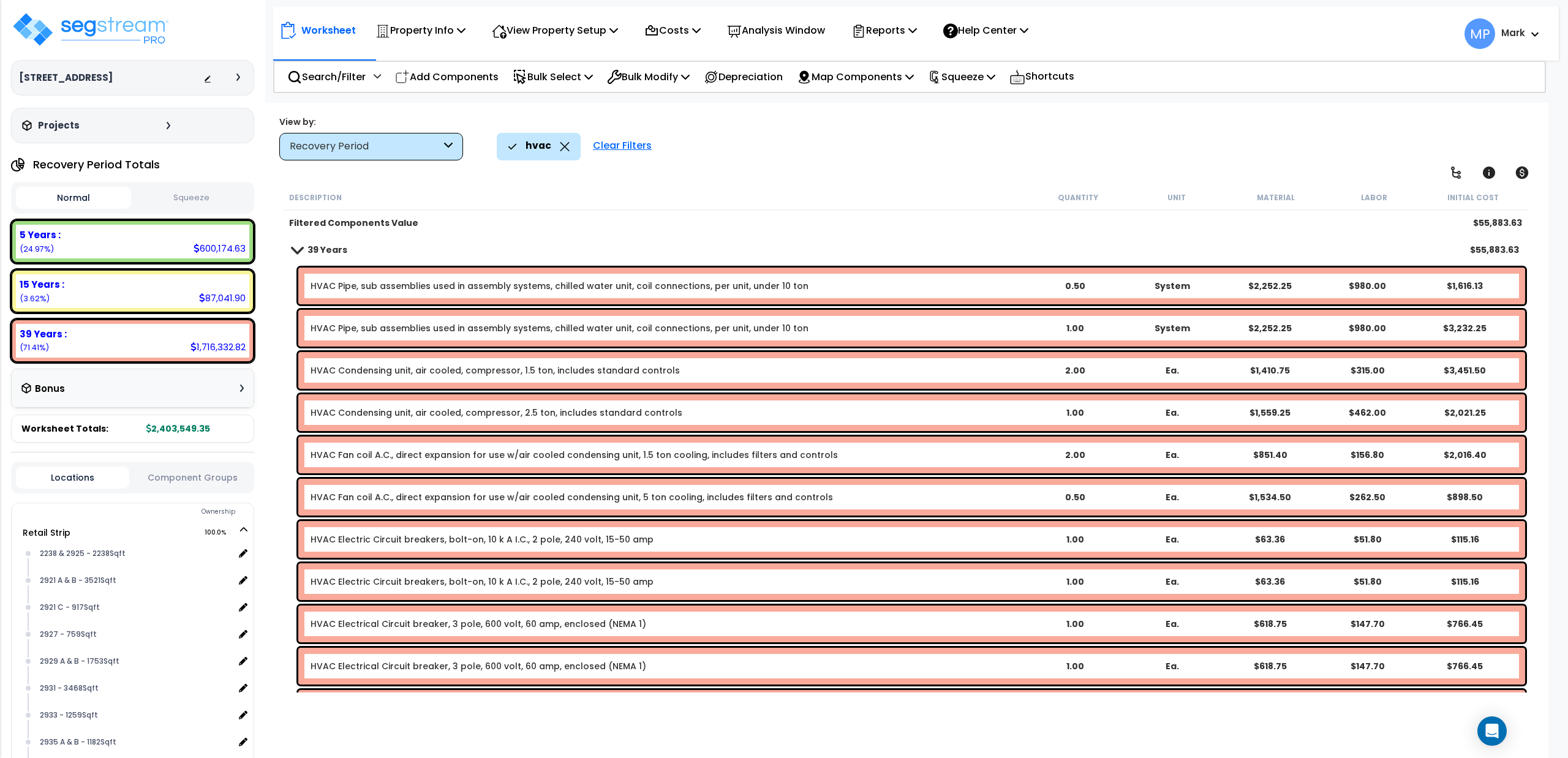
click at [295, 256] on link "39 Years" at bounding box center [320, 249] width 55 height 17
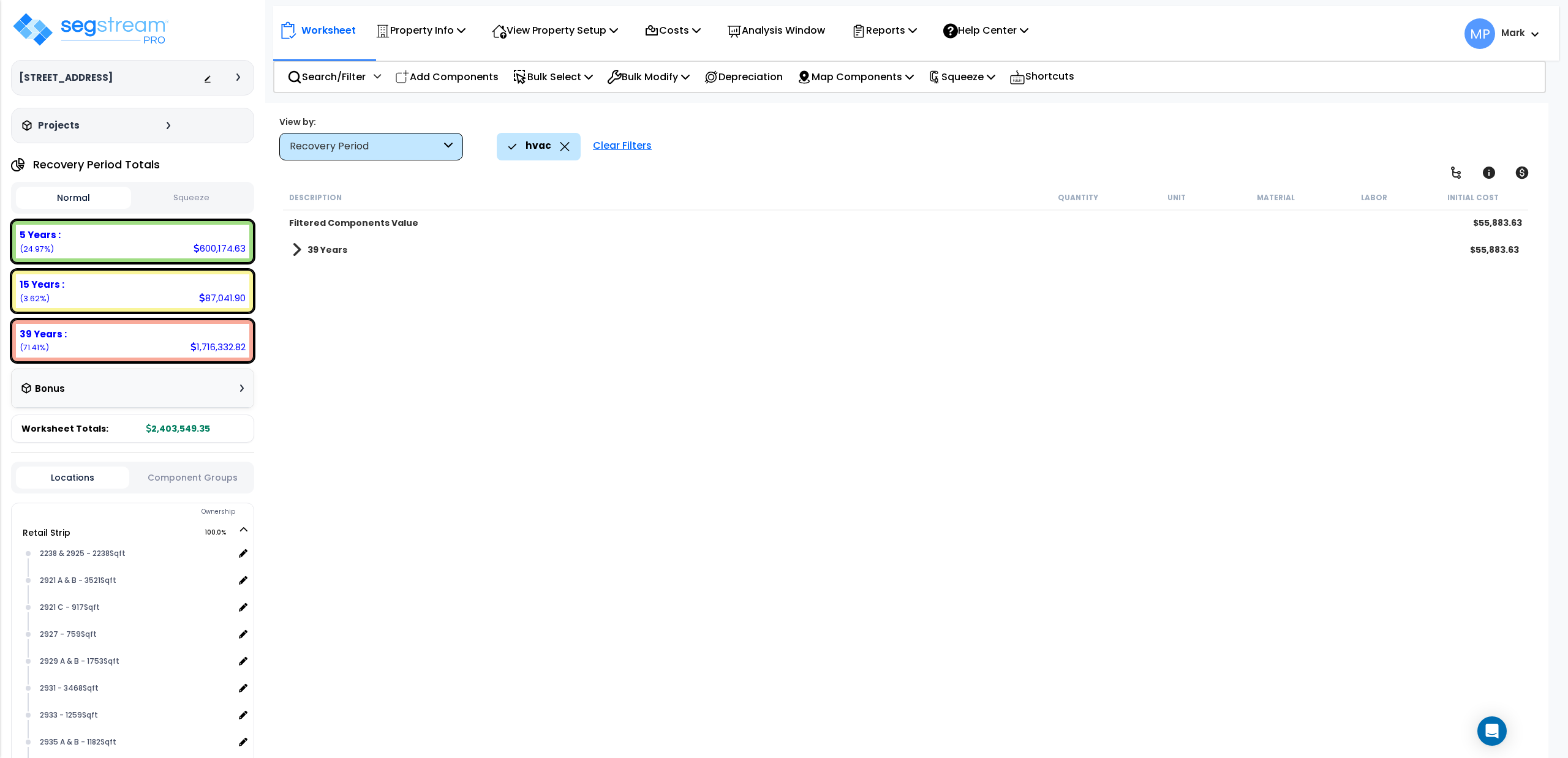
click at [295, 256] on span at bounding box center [297, 249] width 9 height 17
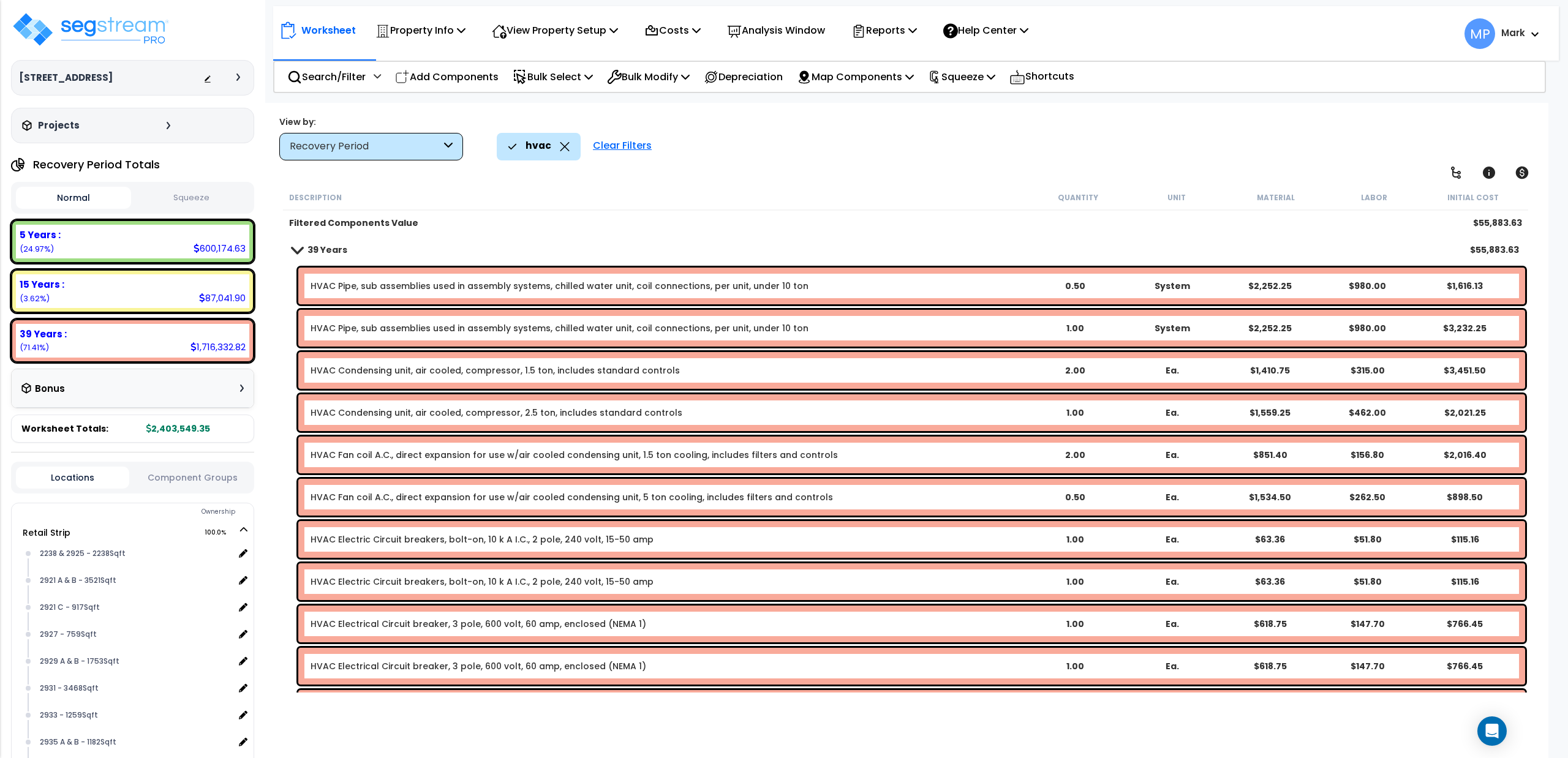
click at [295, 248] on span at bounding box center [297, 249] width 17 height 9
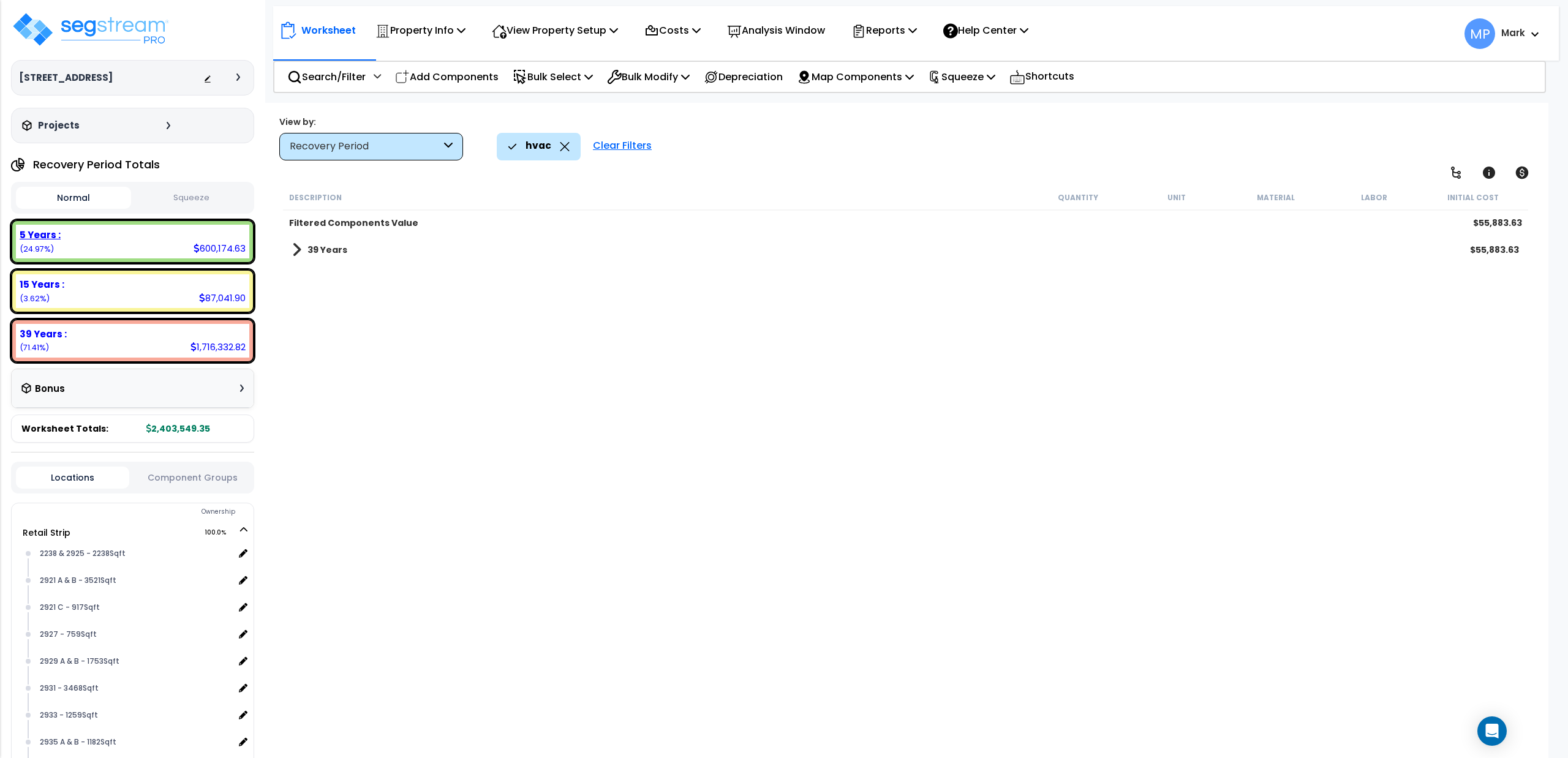
click at [221, 248] on div "600,174.63" at bounding box center [220, 248] width 52 height 13
click at [565, 145] on icon at bounding box center [565, 147] width 9 height 9
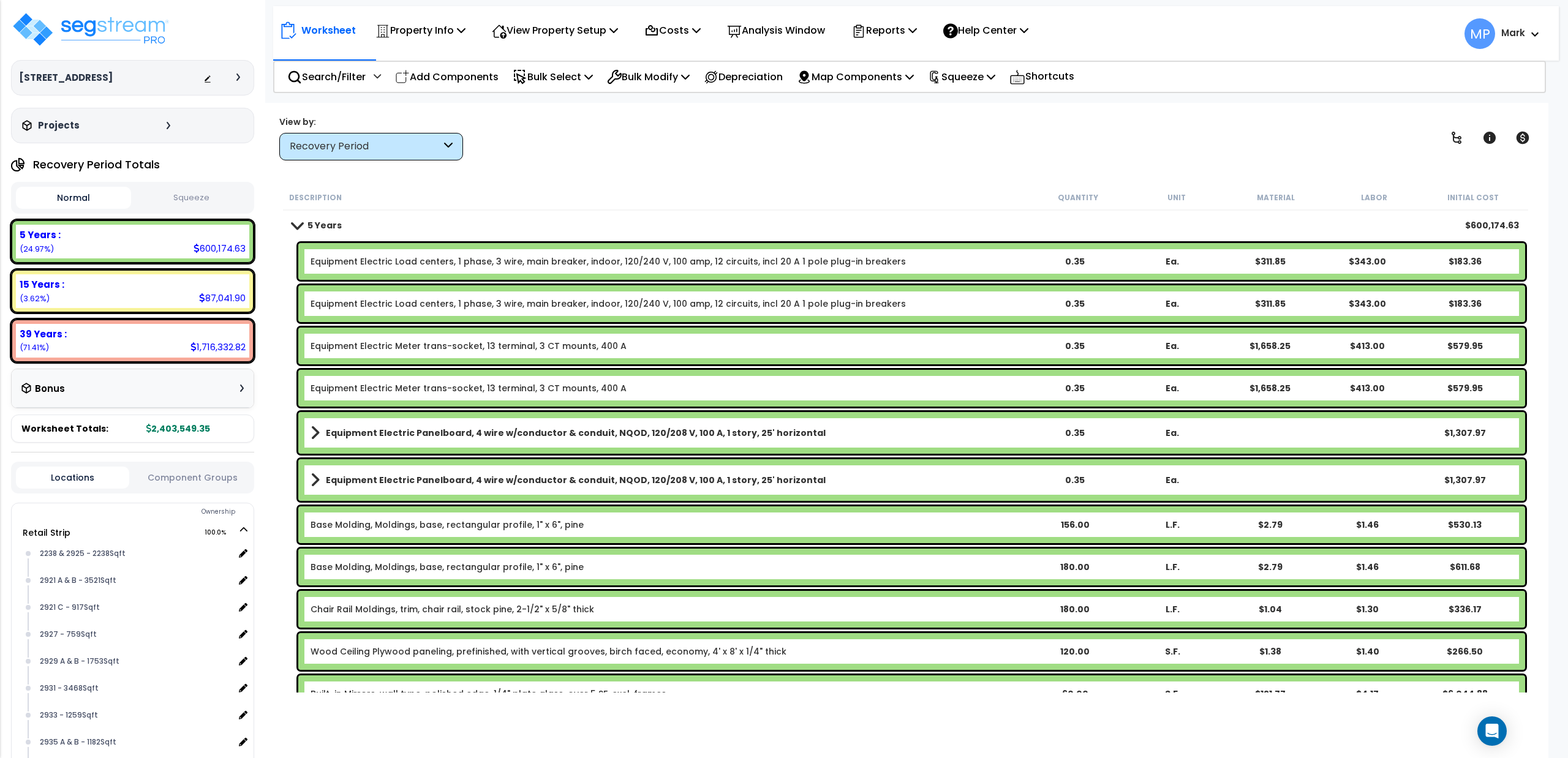
click at [302, 229] on span at bounding box center [297, 225] width 17 height 9
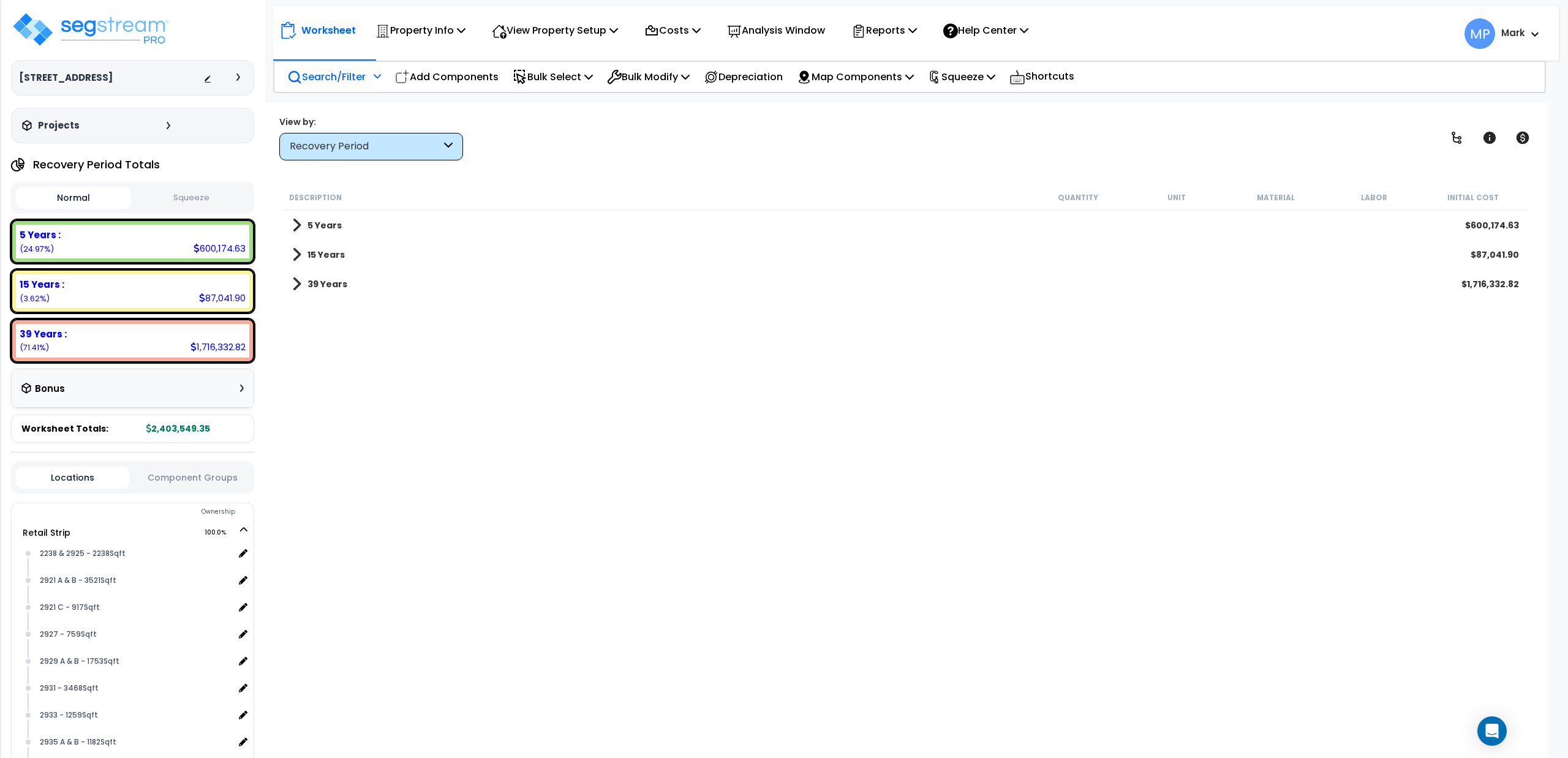
click at [345, 74] on p "Search/Filter" at bounding box center [326, 77] width 79 height 17
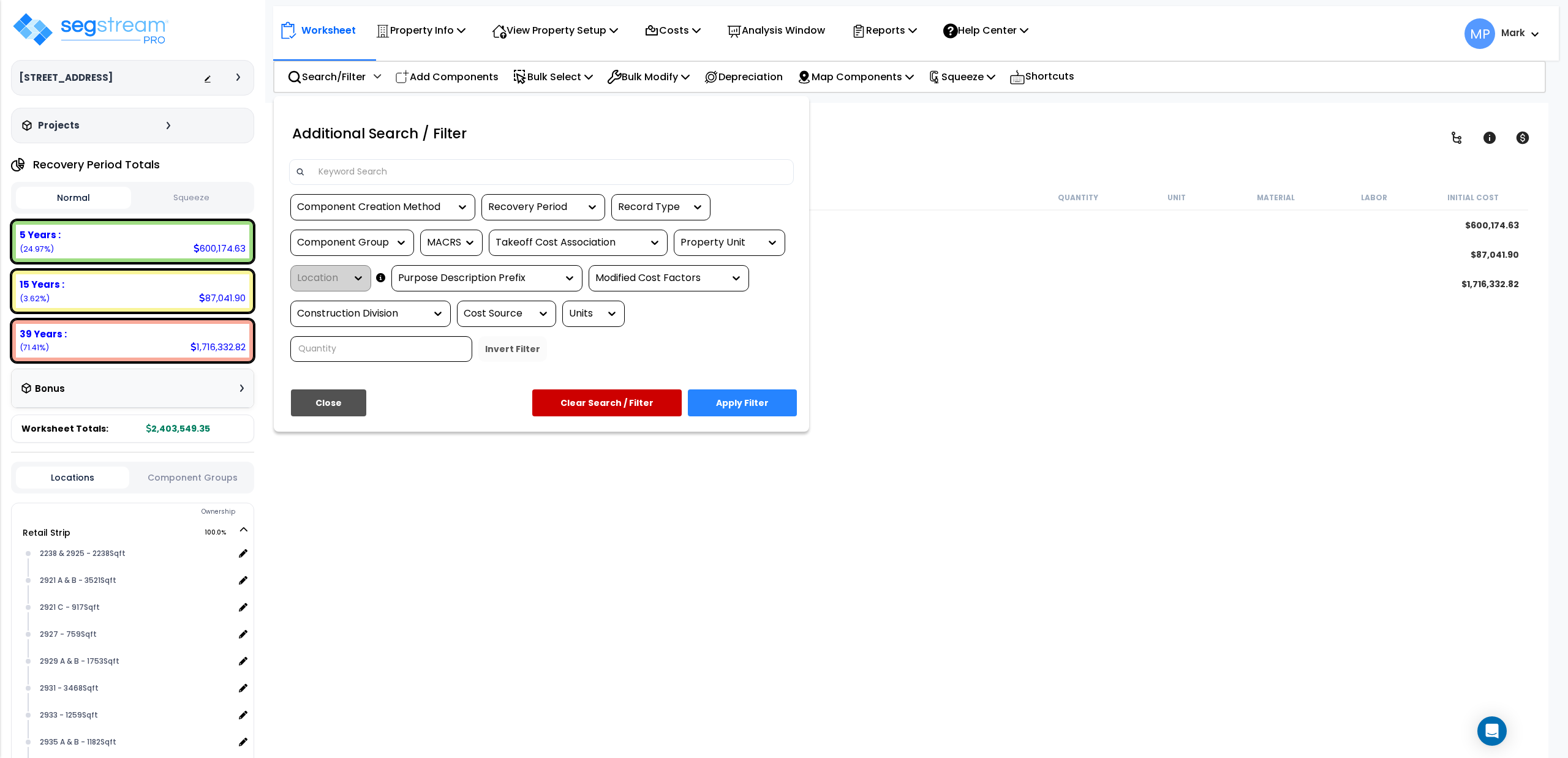
click at [376, 166] on input at bounding box center [549, 172] width 476 height 19
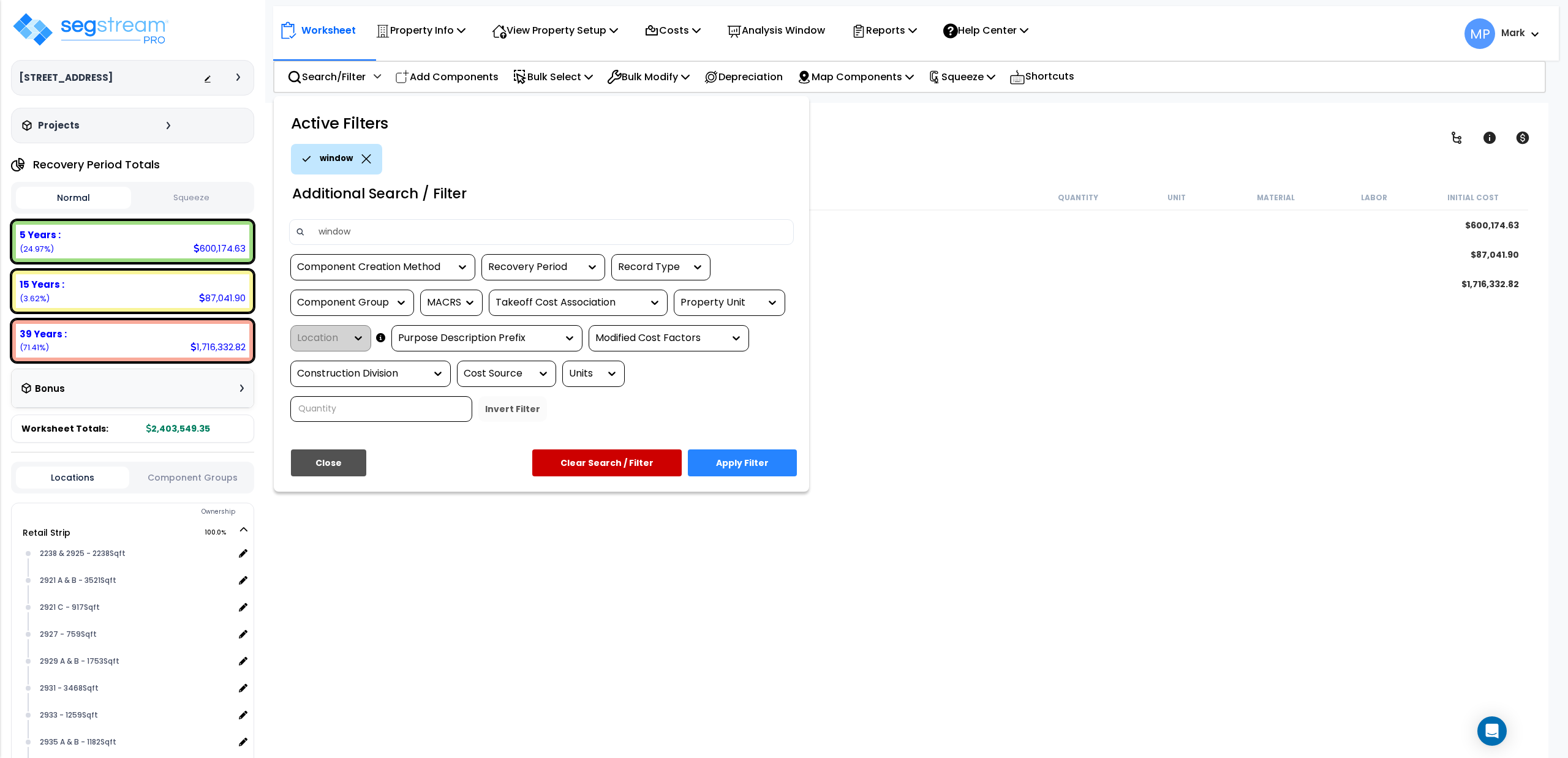
type input "window"
click at [761, 464] on button "Apply Filter" at bounding box center [743, 463] width 109 height 27
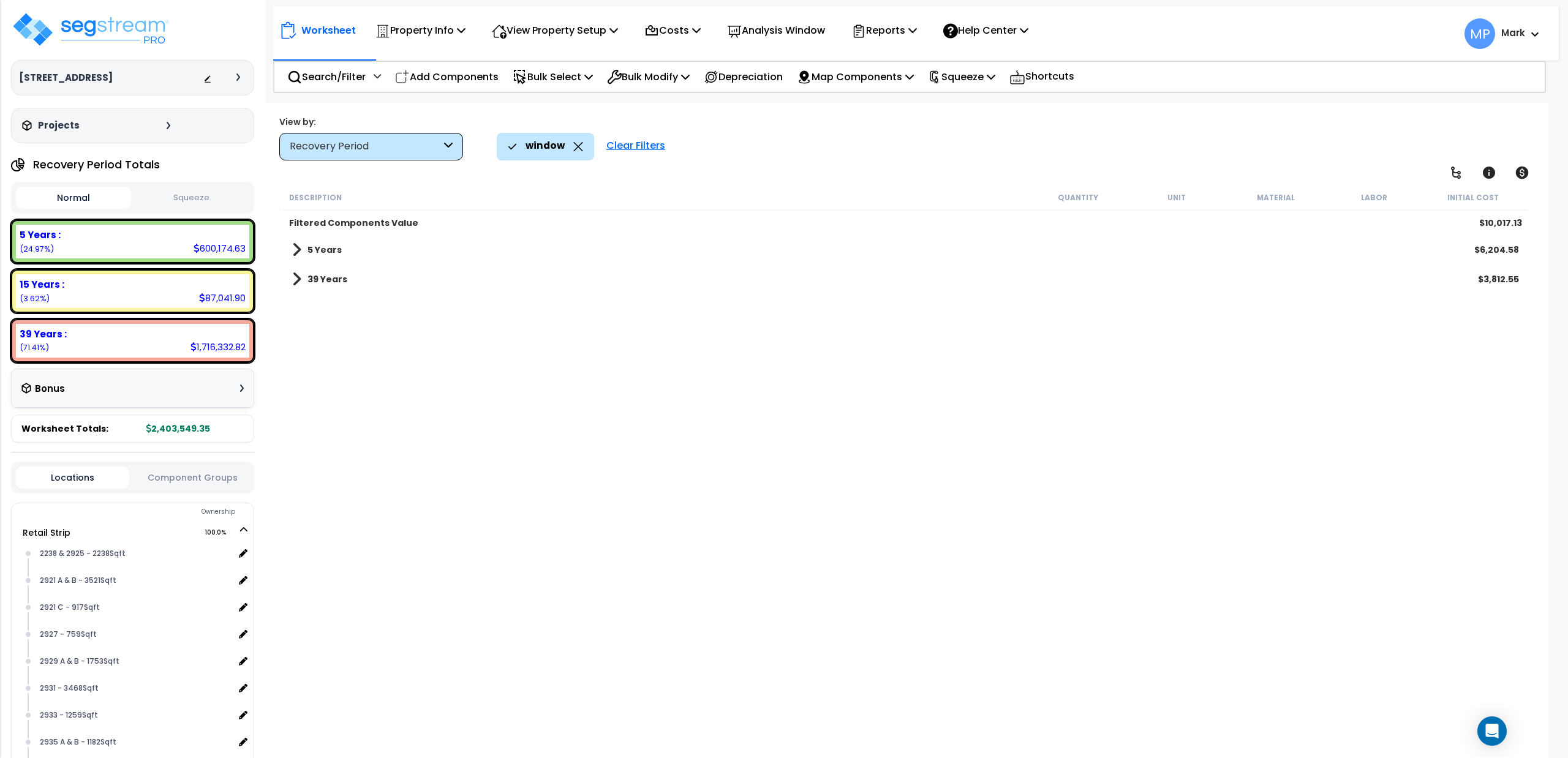
click at [302, 255] on link "5 Years" at bounding box center [317, 249] width 50 height 17
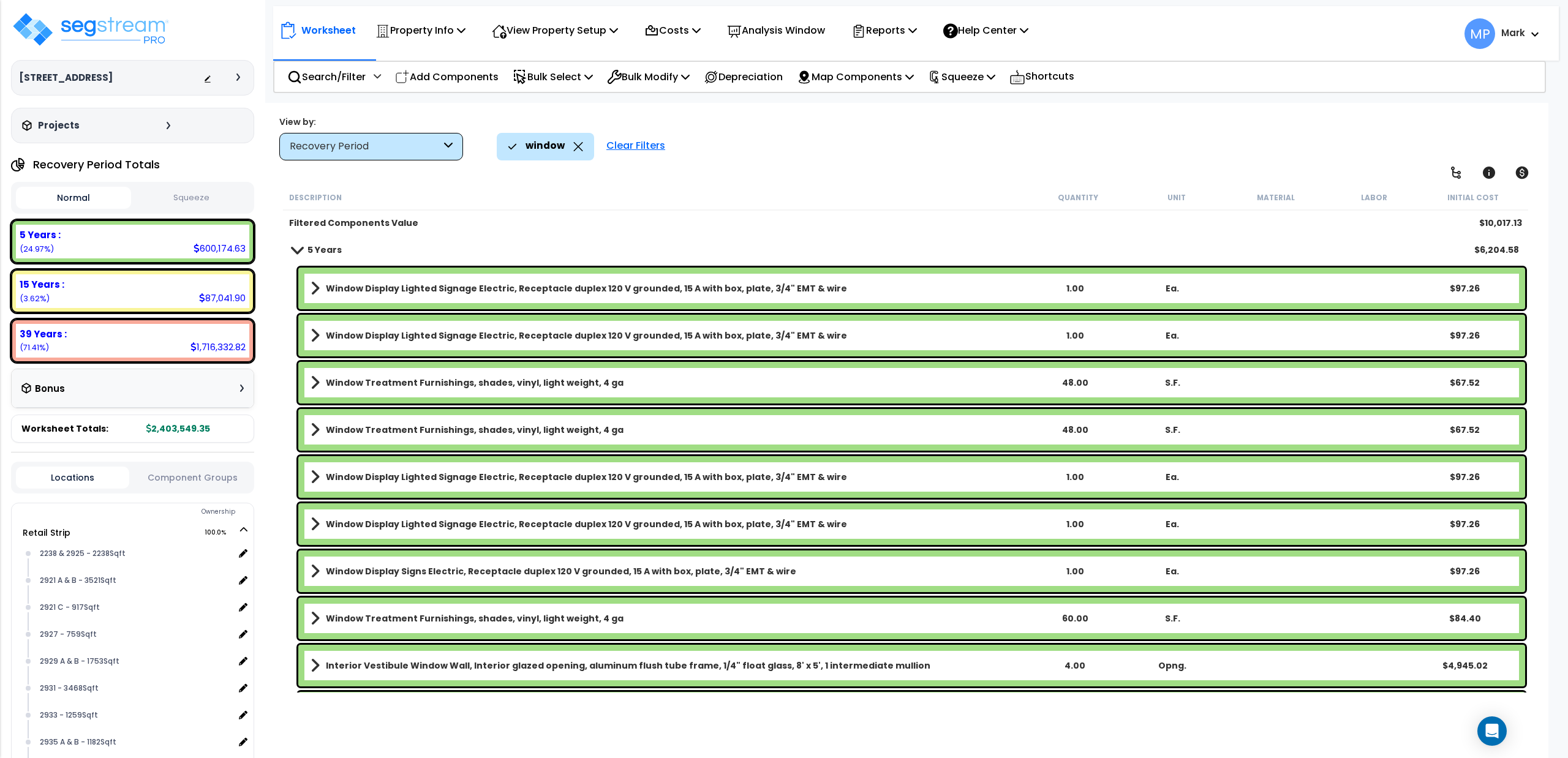
click at [297, 248] on span at bounding box center [297, 249] width 17 height 9
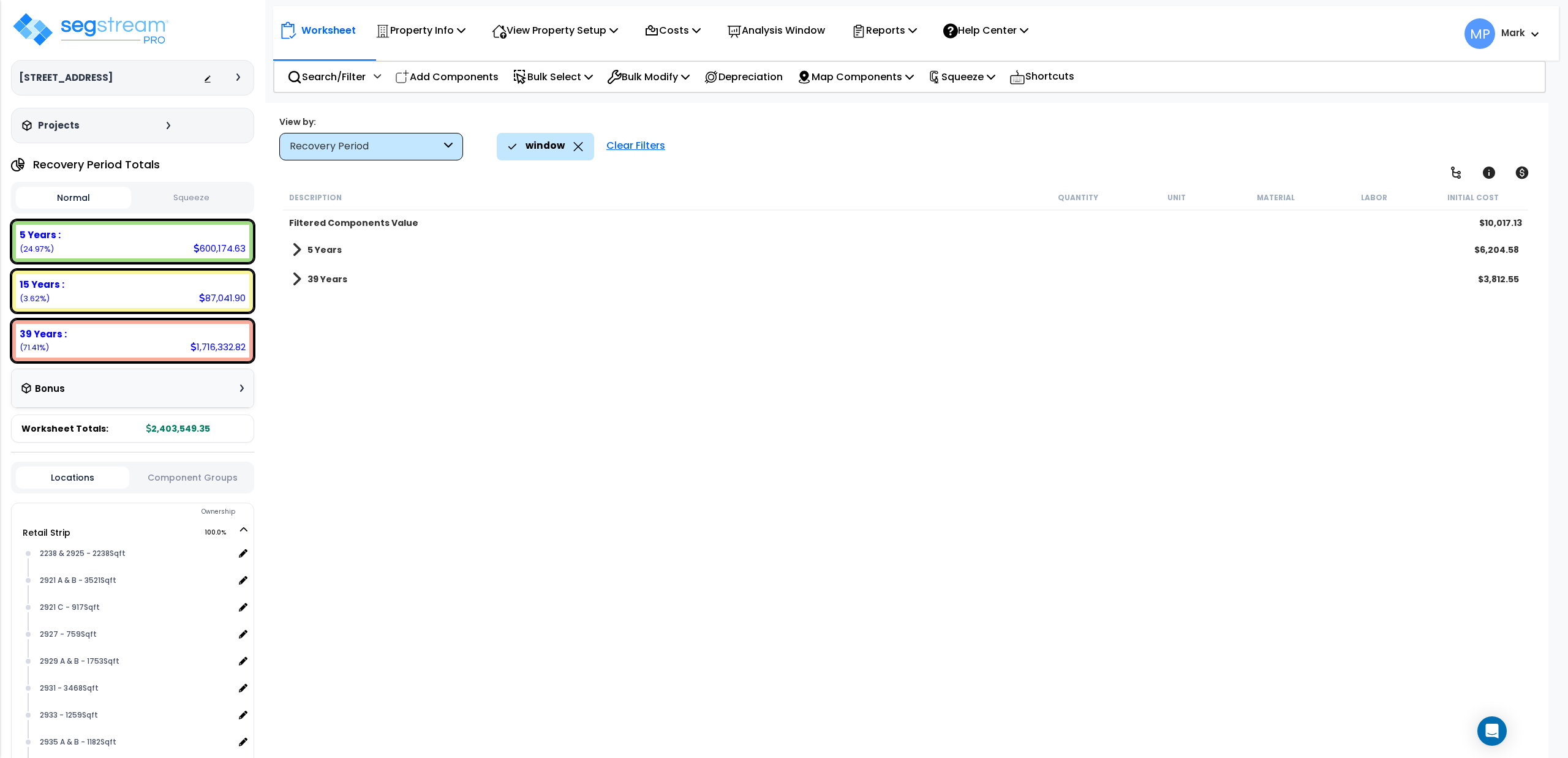
click at [300, 278] on link "39 Years" at bounding box center [320, 279] width 55 height 17
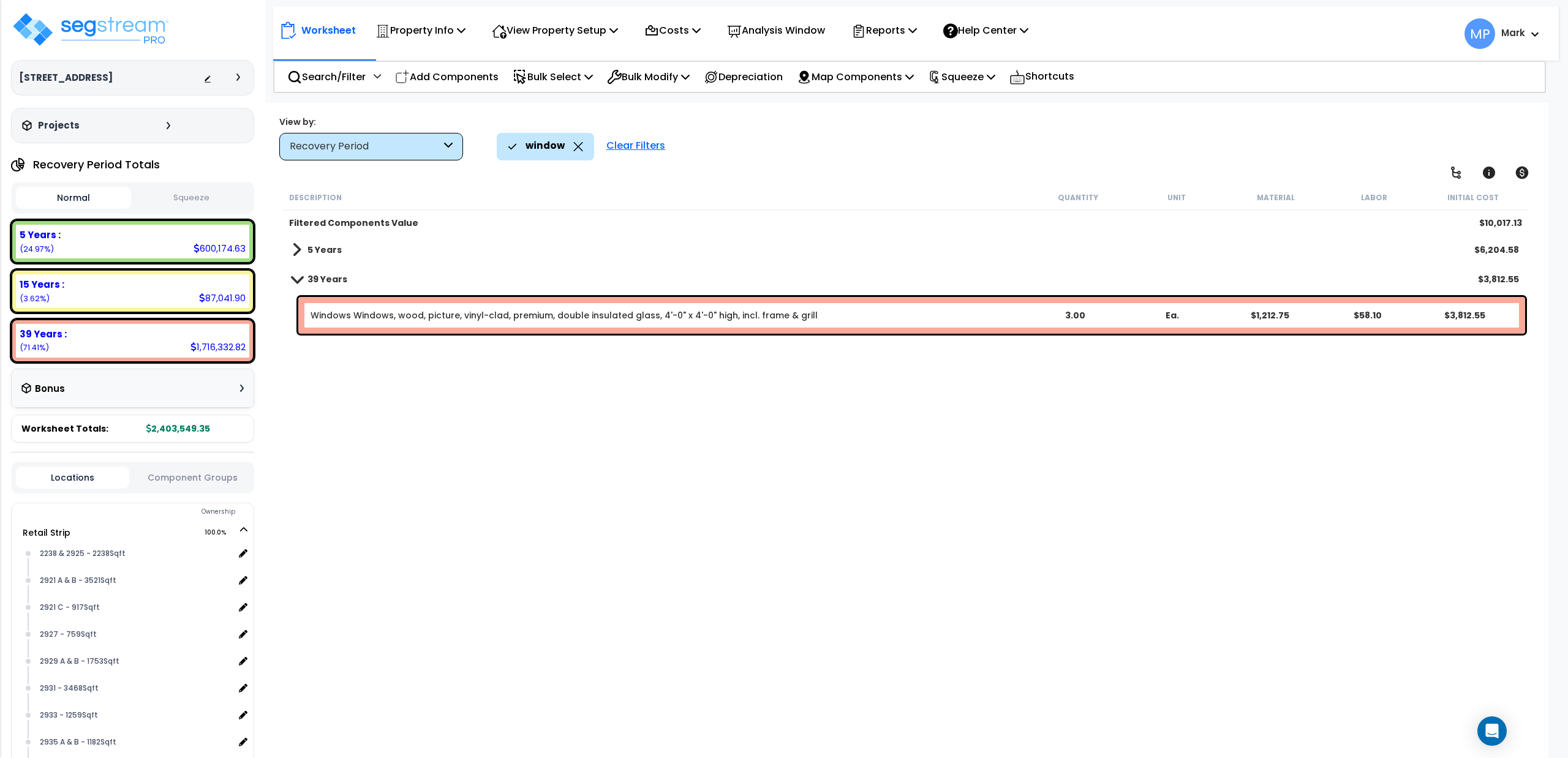
click at [300, 278] on span at bounding box center [297, 279] width 17 height 9
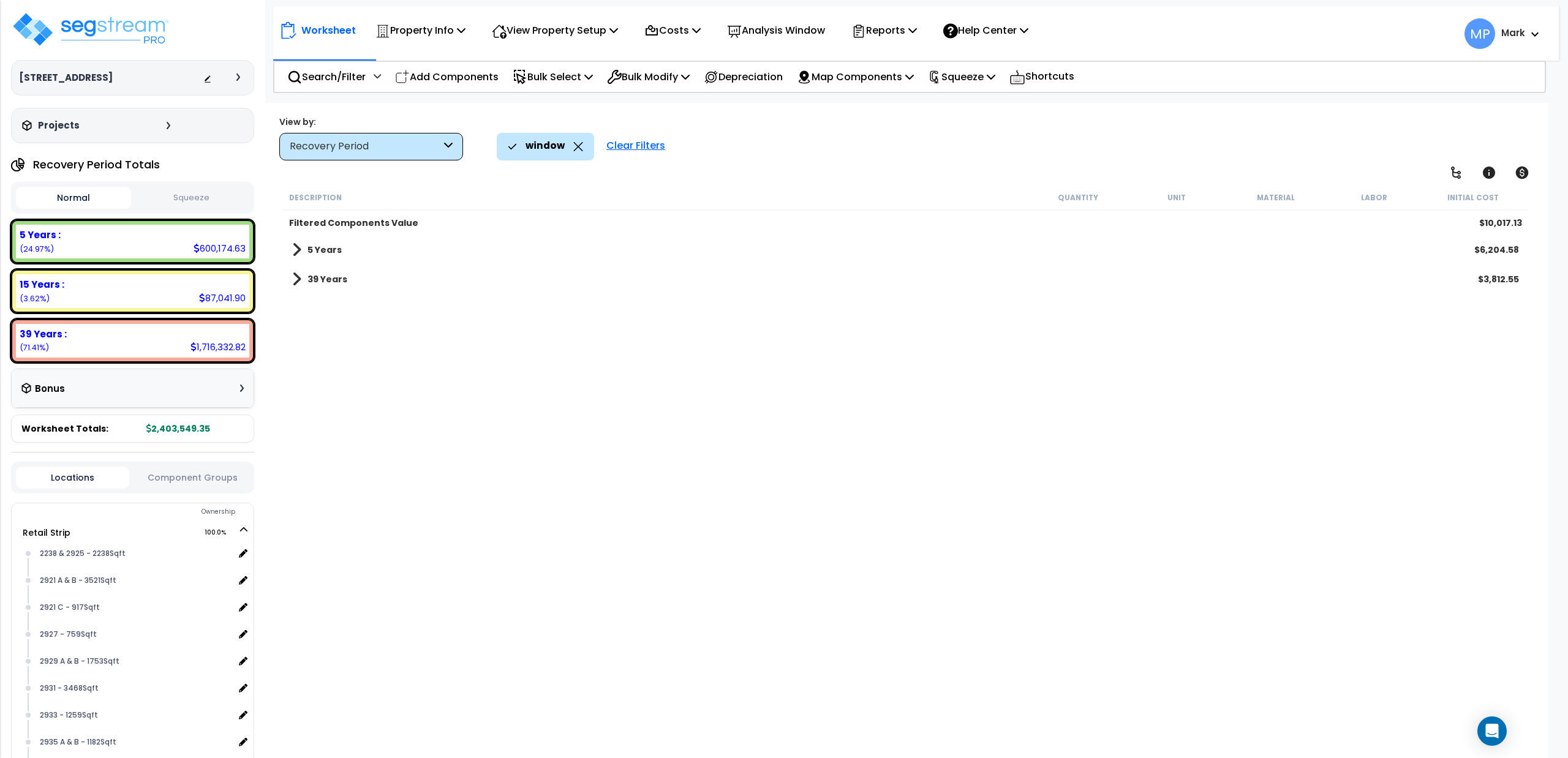
click at [426, 163] on div "Worksheet Property Info Property Setup Add Property Unit Template property Clon…" at bounding box center [906, 482] width 1286 height 758
click at [969, 71] on p "Squeeze" at bounding box center [961, 77] width 67 height 17
click at [846, 108] on div "Worksheet Property Info Property Setup Add Property Unit Template property Clon…" at bounding box center [906, 482] width 1286 height 758
click at [577, 147] on icon at bounding box center [578, 147] width 9 height 9
click at [332, 74] on p "Search/Filter" at bounding box center [326, 77] width 79 height 17
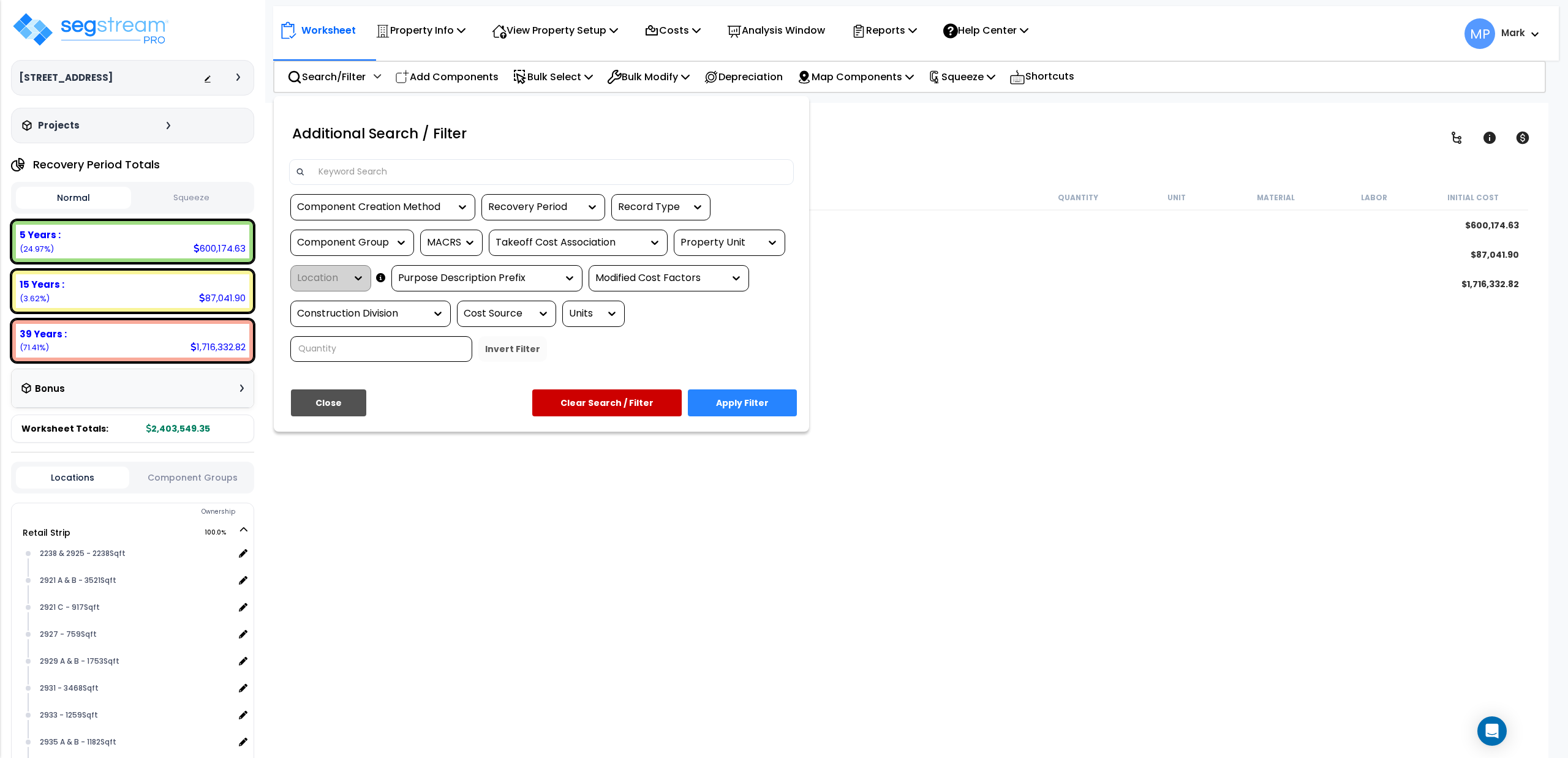
click at [363, 173] on input at bounding box center [549, 172] width 476 height 19
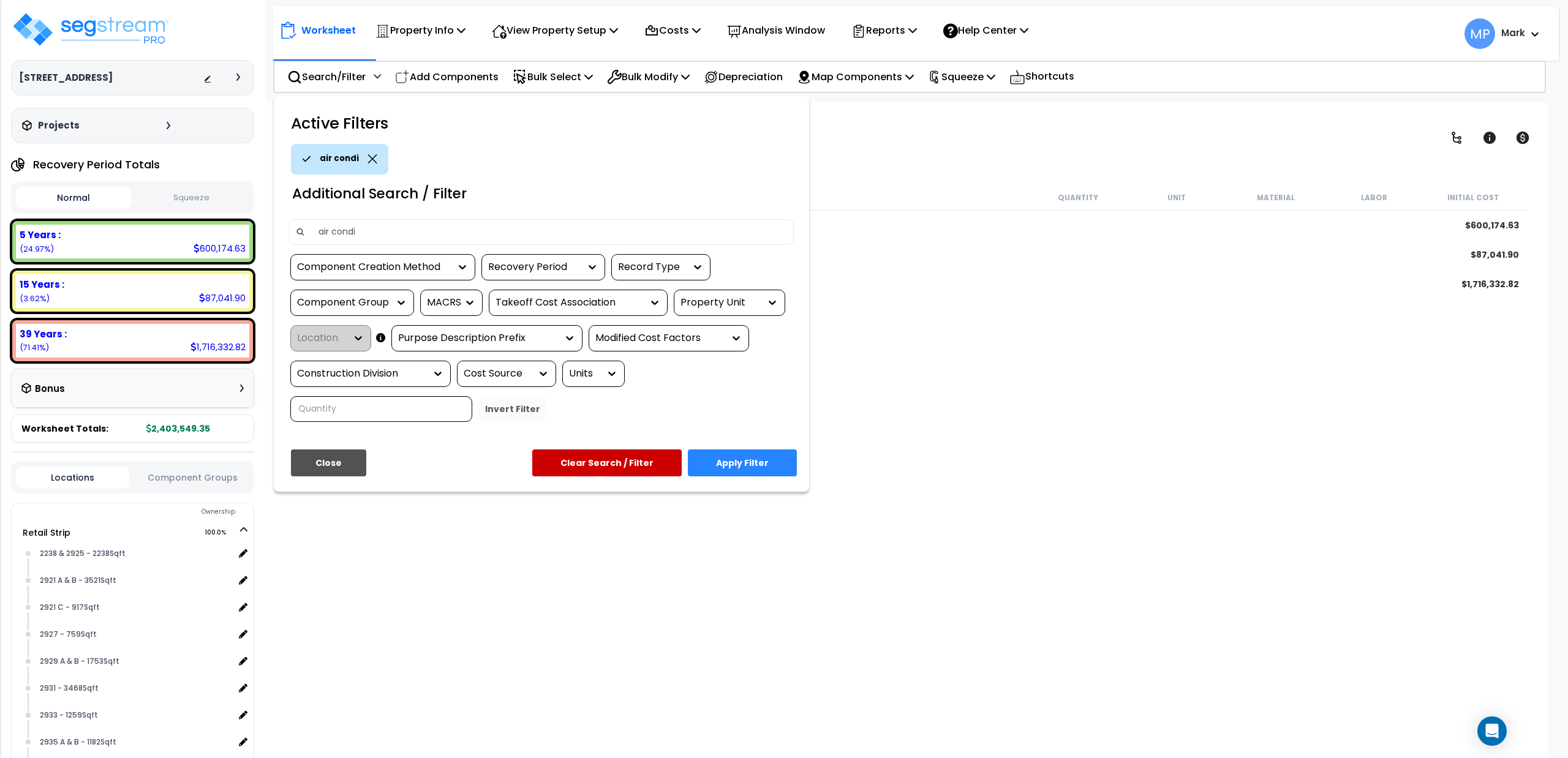
type input "air condi"
click at [709, 461] on button "Apply Filter" at bounding box center [743, 463] width 109 height 27
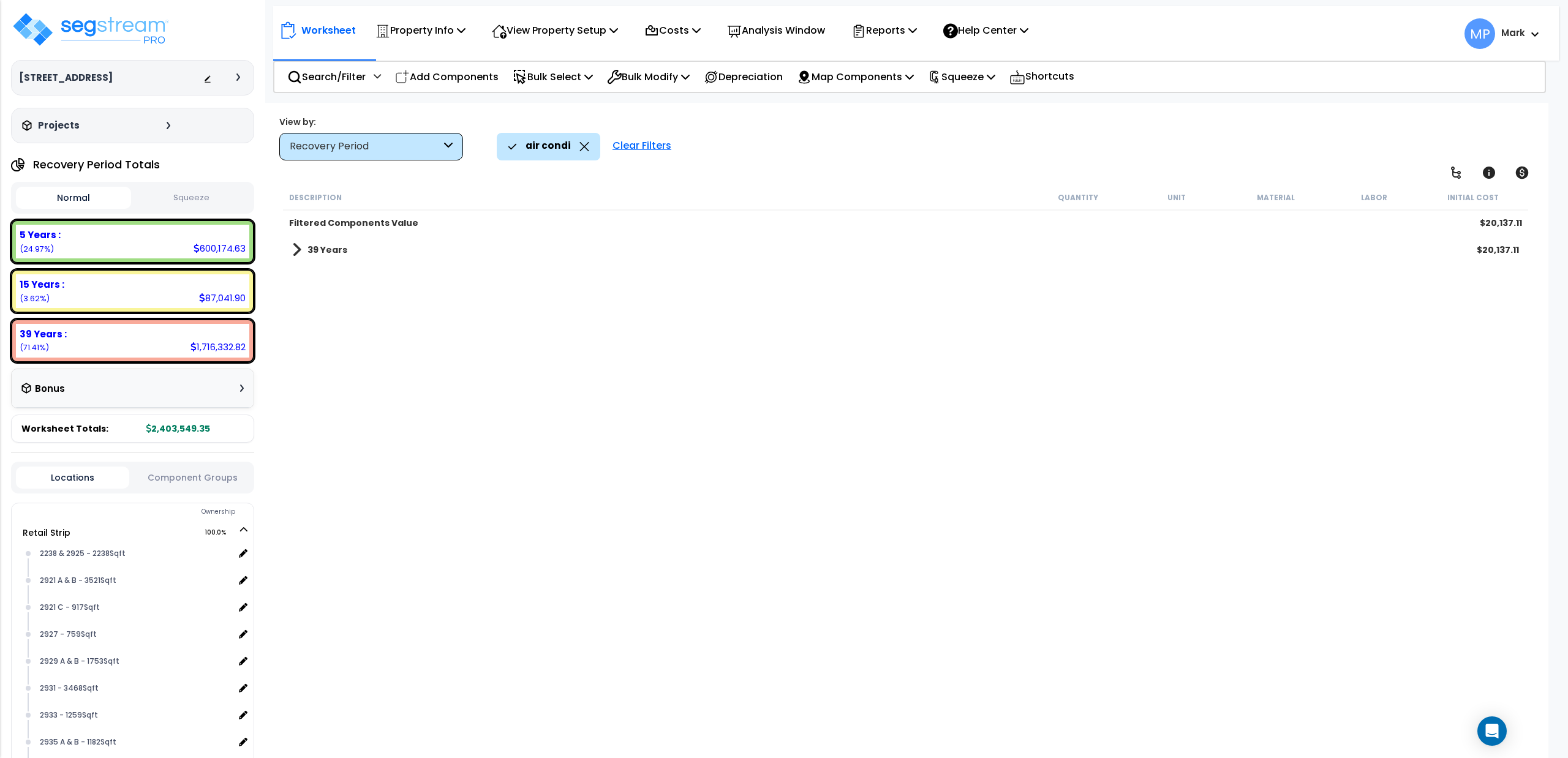
click at [299, 253] on span at bounding box center [297, 249] width 9 height 17
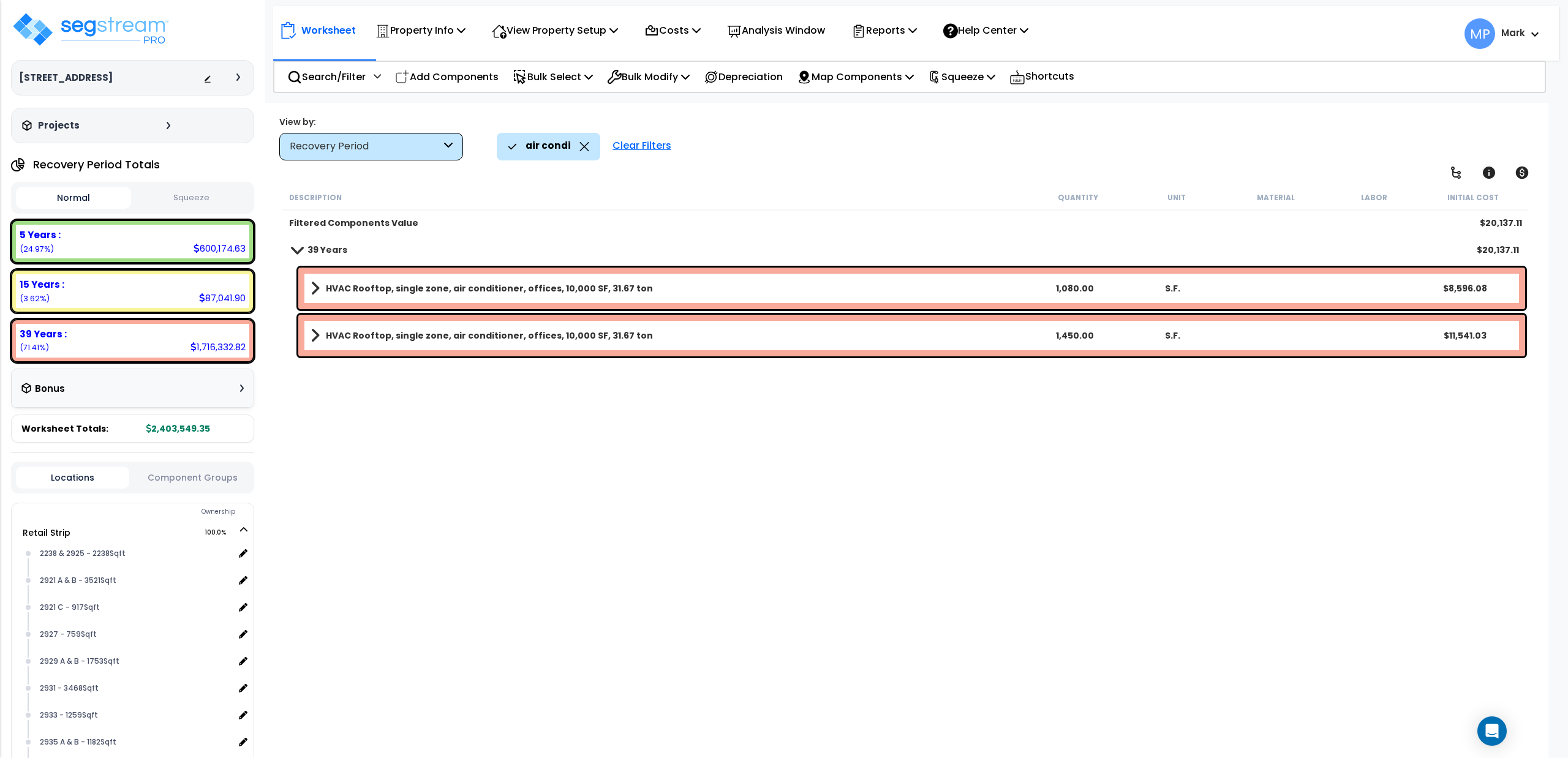
click at [299, 253] on span at bounding box center [297, 249] width 17 height 9
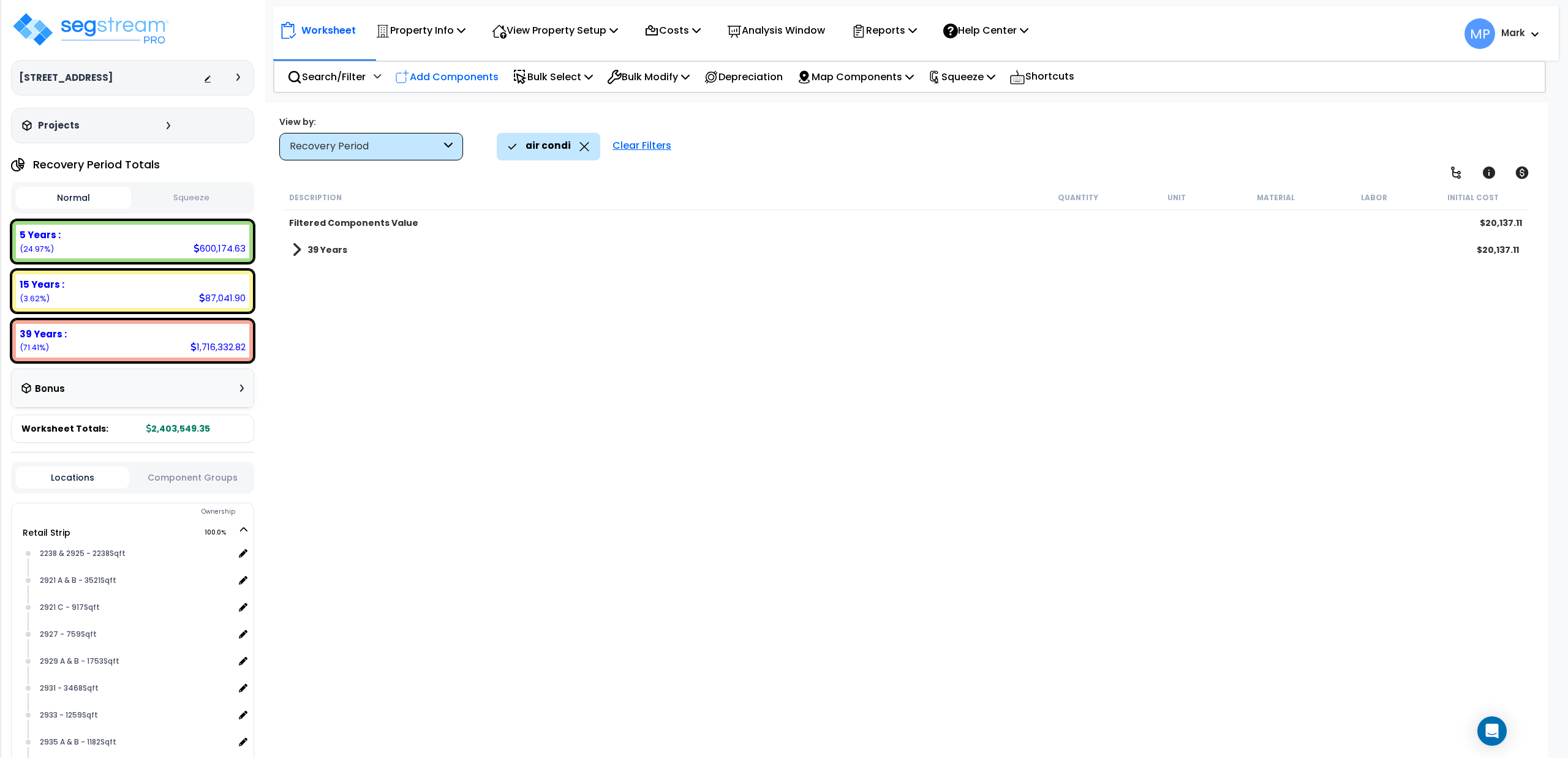
click at [447, 75] on p "Add Components" at bounding box center [447, 77] width 104 height 17
select select
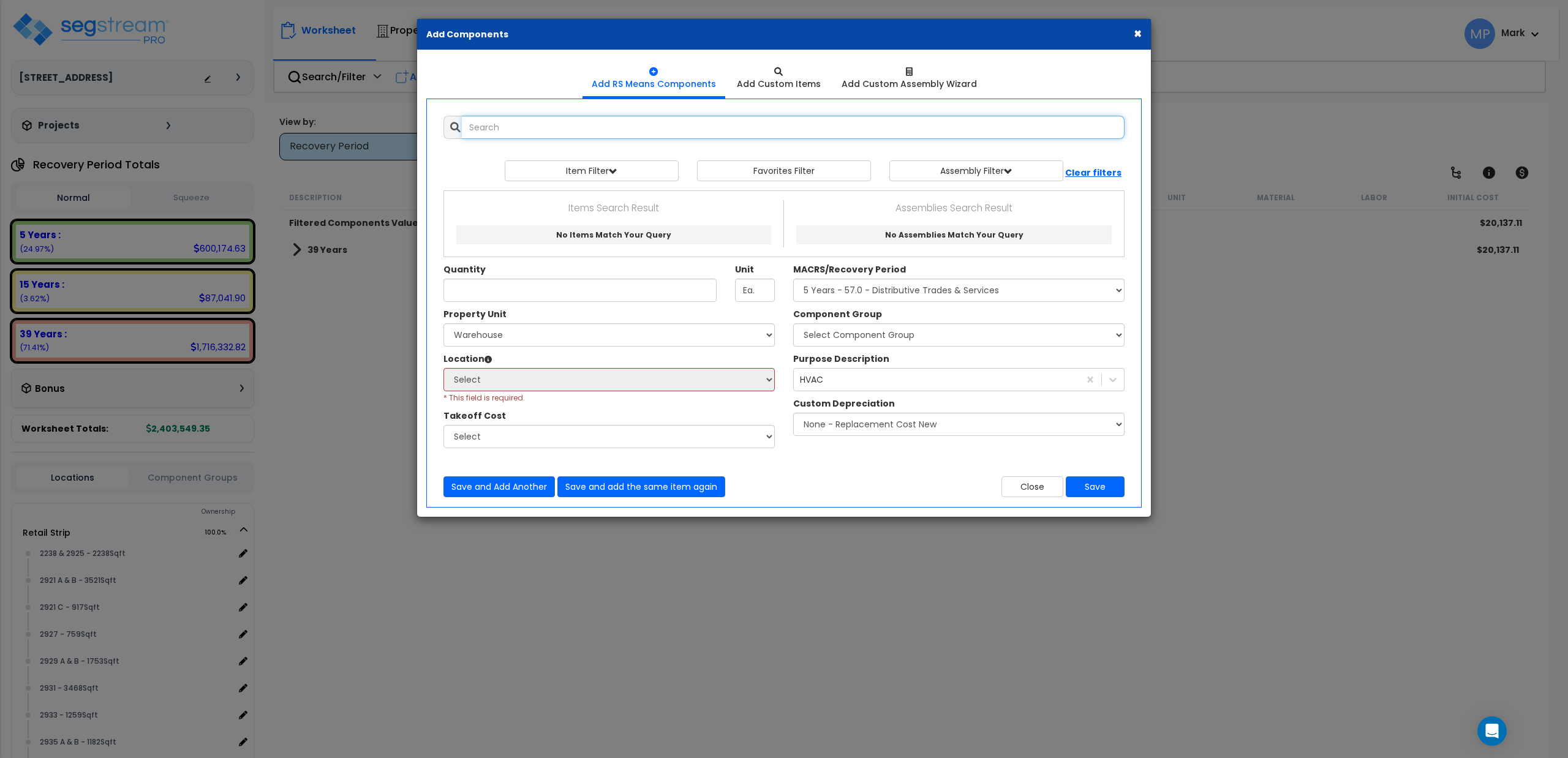
select select
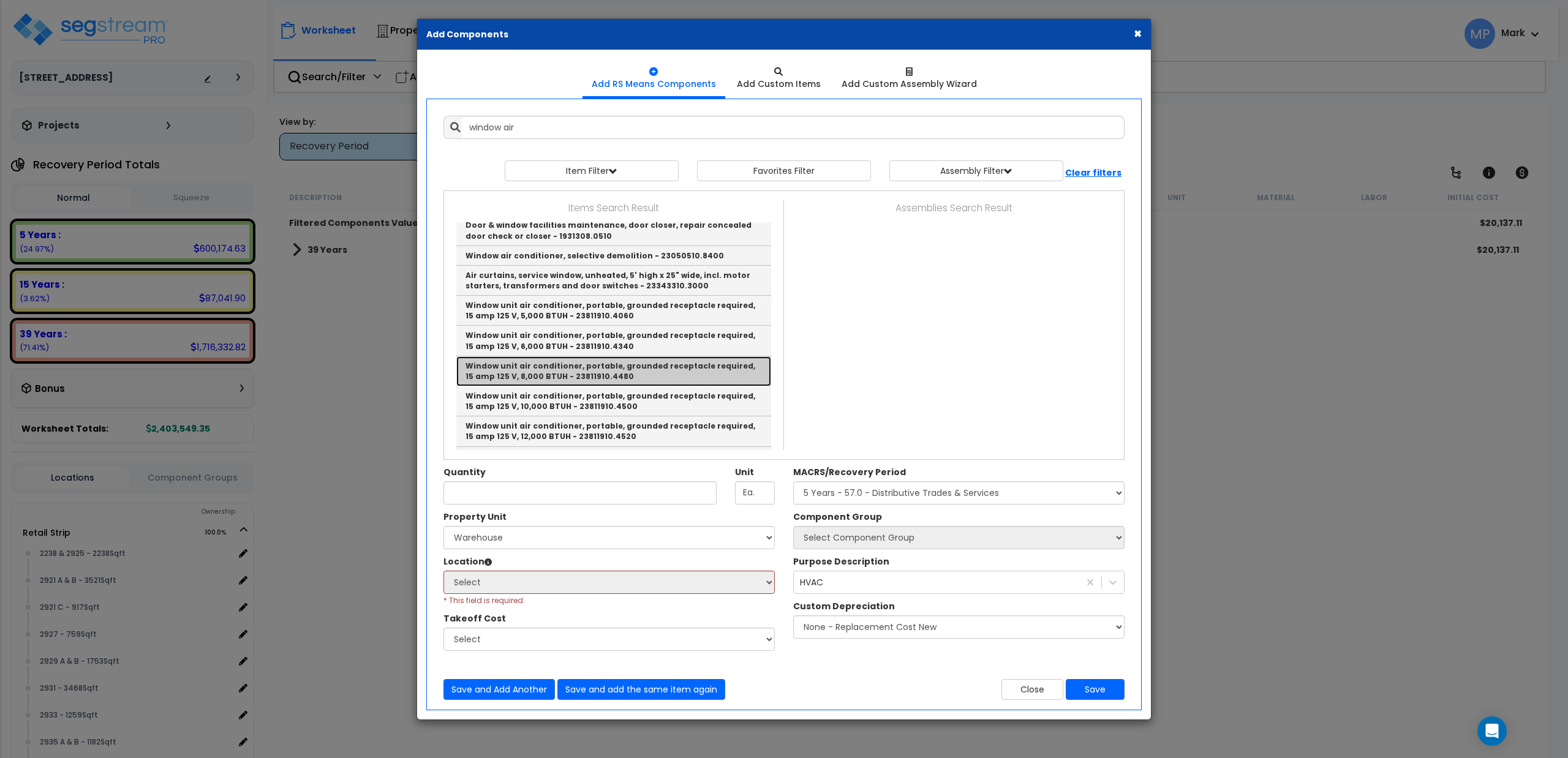
click at [566, 386] on link "Window unit air conditioner, portable, grounded receptacle required, 15 amp 125…" at bounding box center [613, 372] width 315 height 30
type input "Window unit air conditioner, portable, grounded receptacle required, 15 amp 125…"
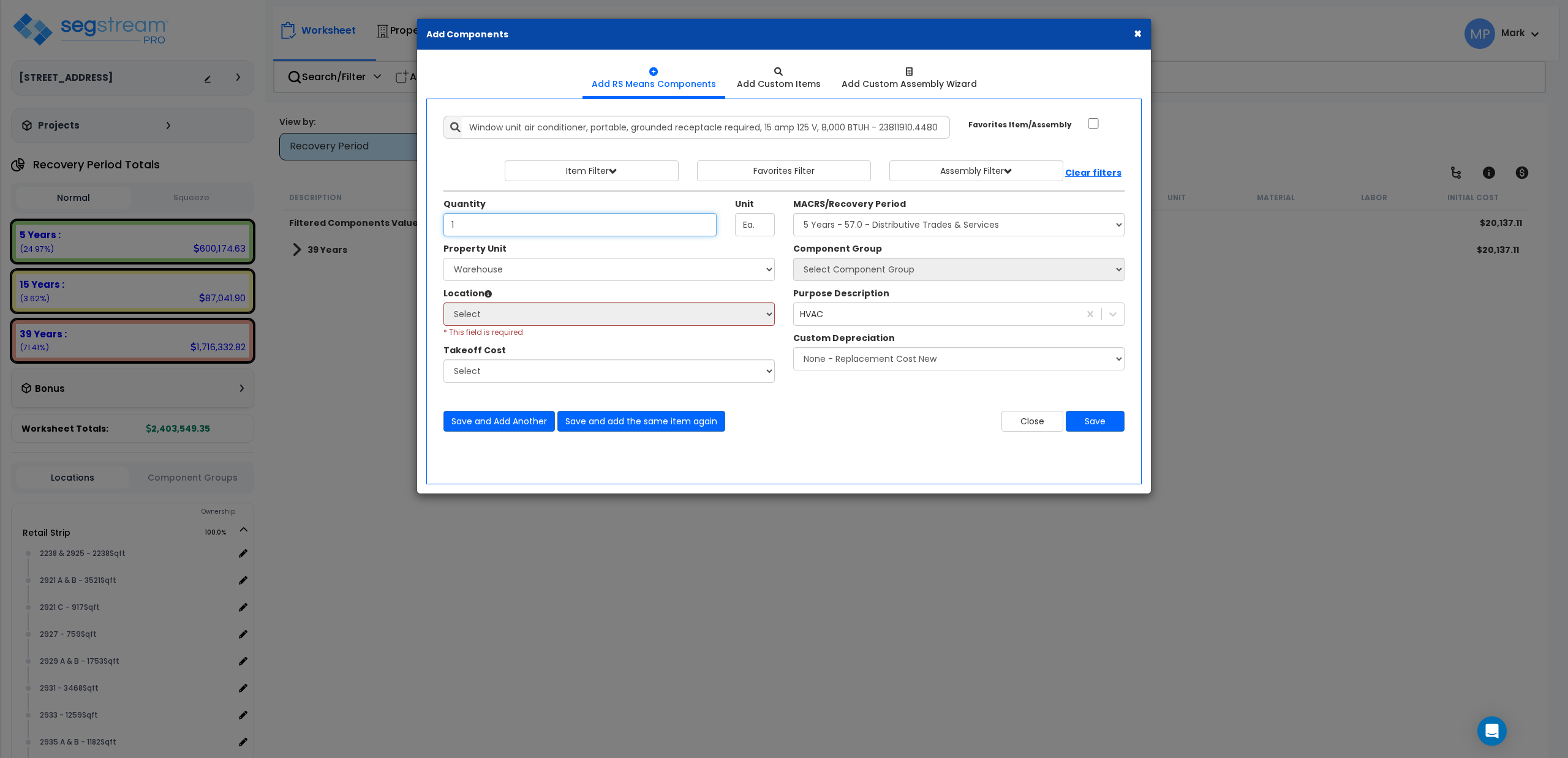
type input "1"
click at [538, 274] on select "Select Retail Strip Site Improvements [GEOGRAPHIC_DATA]" at bounding box center [609, 269] width 332 height 23
click at [443, 259] on select "Select Retail Strip Site Improvements [GEOGRAPHIC_DATA]" at bounding box center [609, 269] width 332 height 23
click at [493, 317] on select "Select [STREET_ADDRESS] 2915 B - 963Sqft 2917 A & B - 986Sqft 2917 B - 1009 291…" at bounding box center [609, 314] width 332 height 23
click at [535, 275] on select "Select Retail Strip Site Improvements [GEOGRAPHIC_DATA]" at bounding box center [609, 269] width 332 height 23
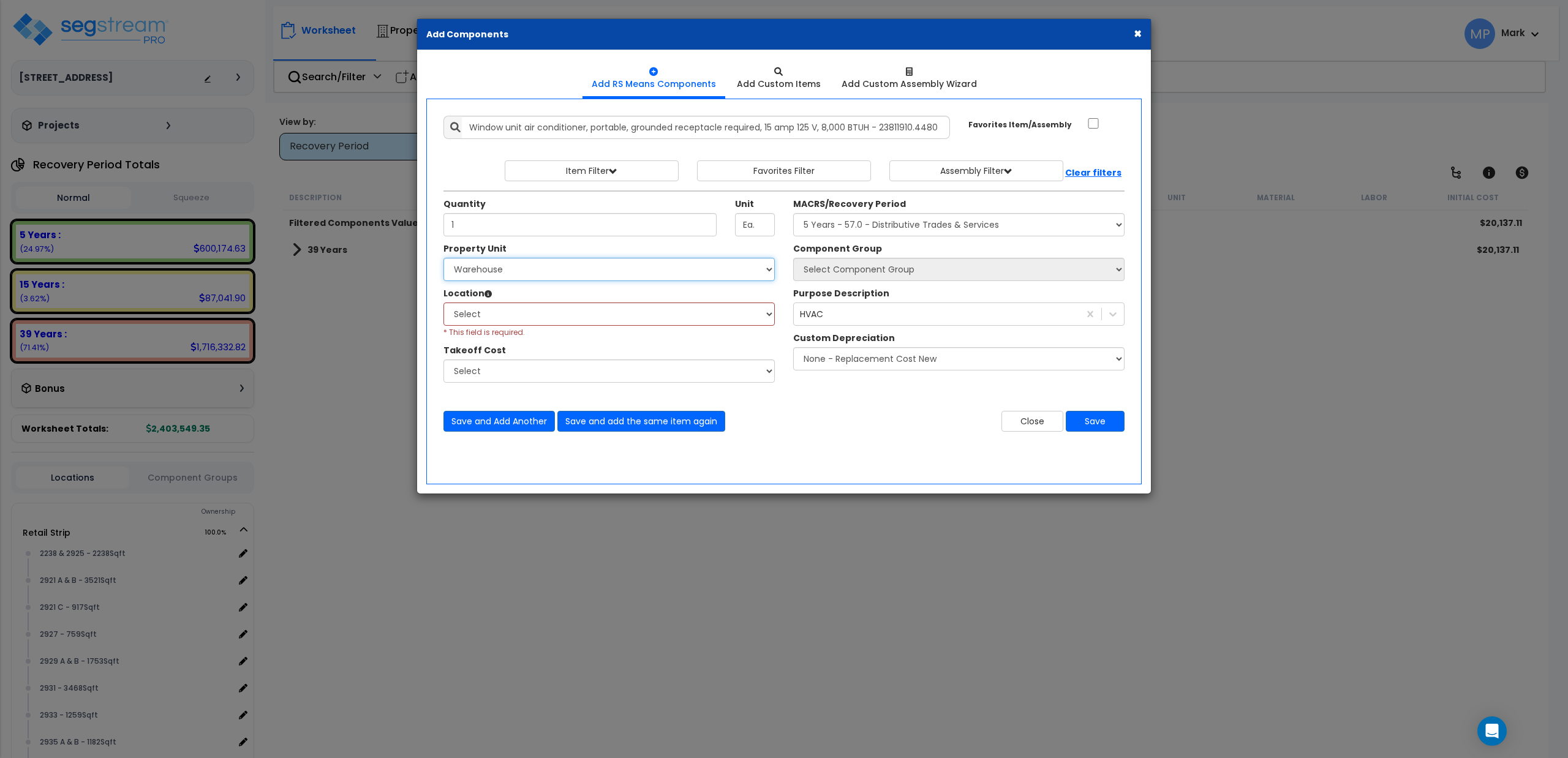
select select "162488"
click at [443, 259] on select "Select Retail Strip Site Improvements [GEOGRAPHIC_DATA]" at bounding box center [609, 269] width 332 height 23
click at [522, 310] on select "Select 2238 & 2925 - 2238Sqft 2921 A & B - 3521Sqft 2921 C - 917Sqft 2927 - 759…" at bounding box center [609, 314] width 332 height 23
select select "461"
click at [443, 304] on select "Select 2238 & 2925 - 2238Sqft 2921 A & B - 3521Sqft 2921 C - 917Sqft 2927 - 759…" at bounding box center [609, 314] width 332 height 23
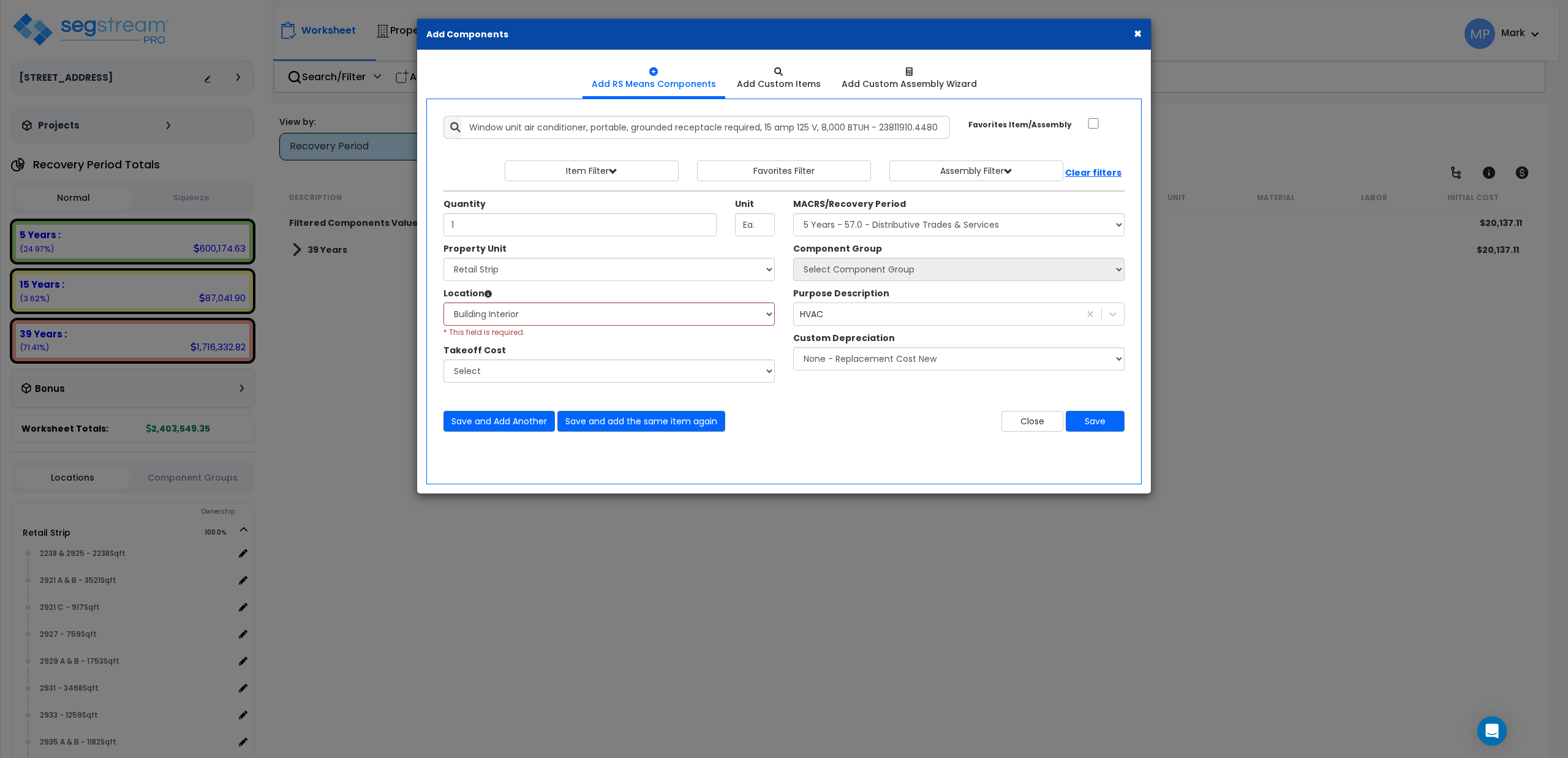
click at [550, 345] on div "Takeoff Cost" at bounding box center [609, 351] width 332 height 15
click at [839, 224] on select "Select MACRS/Recovery Period 5 Years - 57.0 - Distributive Trades & Services 5 …" at bounding box center [958, 224] width 332 height 23
select select "3667"
click at [793, 215] on select "Select MACRS/Recovery Period 5 Years - 57.0 - Distributive Trades & Services 5 …" at bounding box center [958, 224] width 332 height 23
click at [870, 268] on select "Select Component Group 264.00 - KITCHEN PLUMBING 286.00 - LAUNDRY ELECTRICAL 28…" at bounding box center [958, 269] width 332 height 23
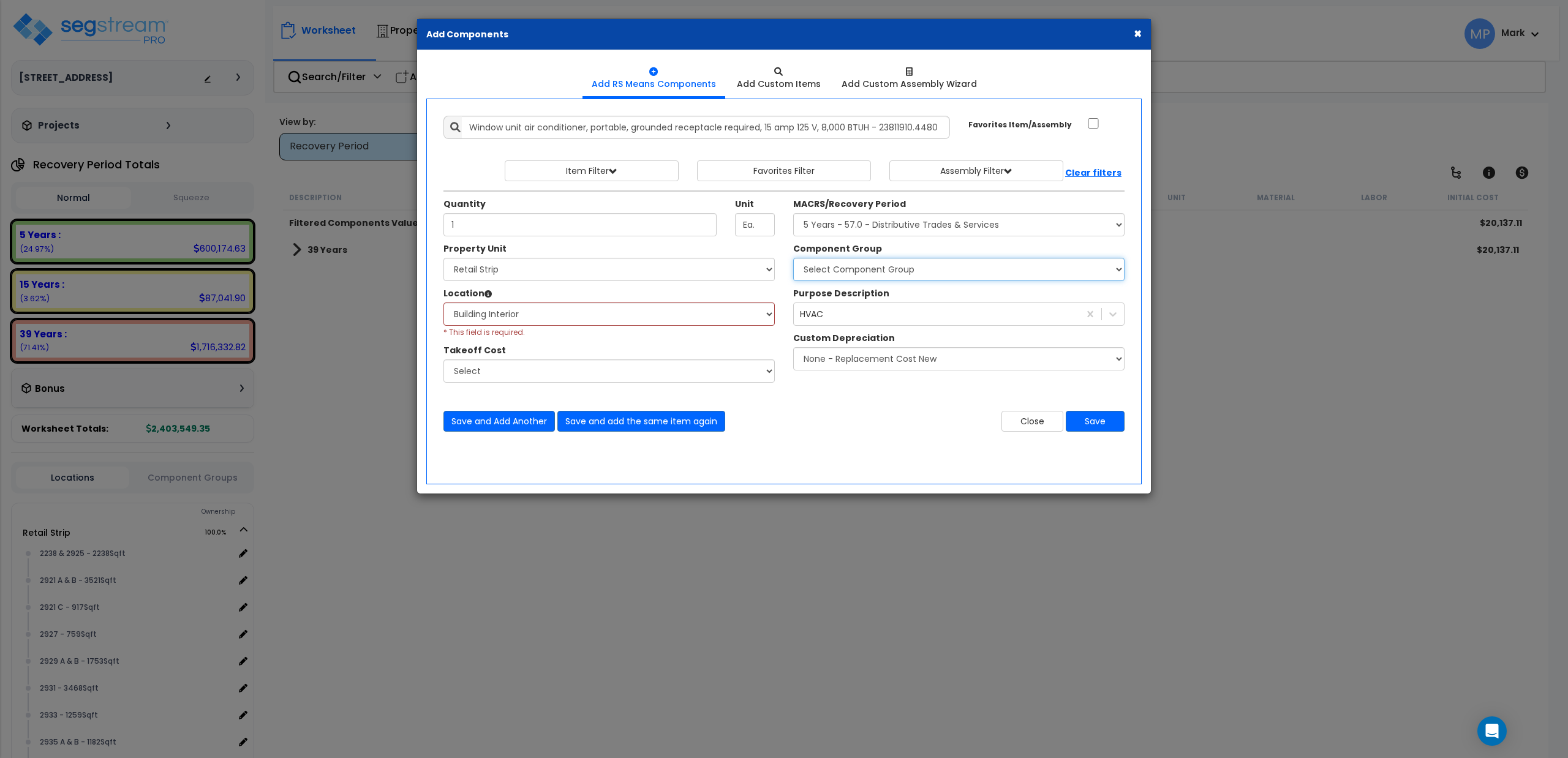
select select "23910"
click at [793, 259] on select "Select Component Group 264.00 - KITCHEN PLUMBING 286.00 - LAUNDRY ELECTRICAL 28…" at bounding box center [958, 269] width 332 height 23
click at [844, 317] on div "HVAC" at bounding box center [936, 315] width 285 height 20
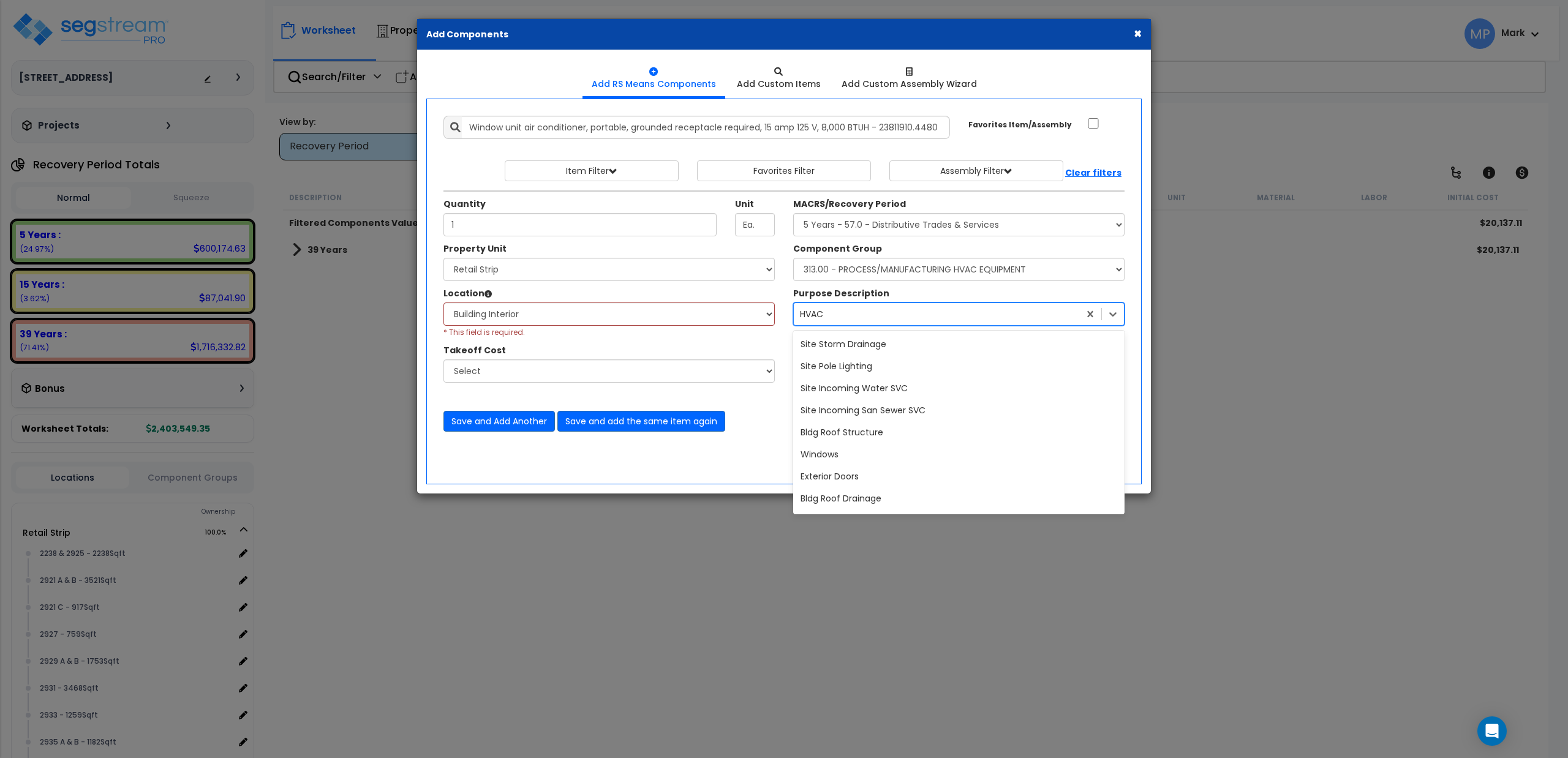
scroll to position [8073, 0]
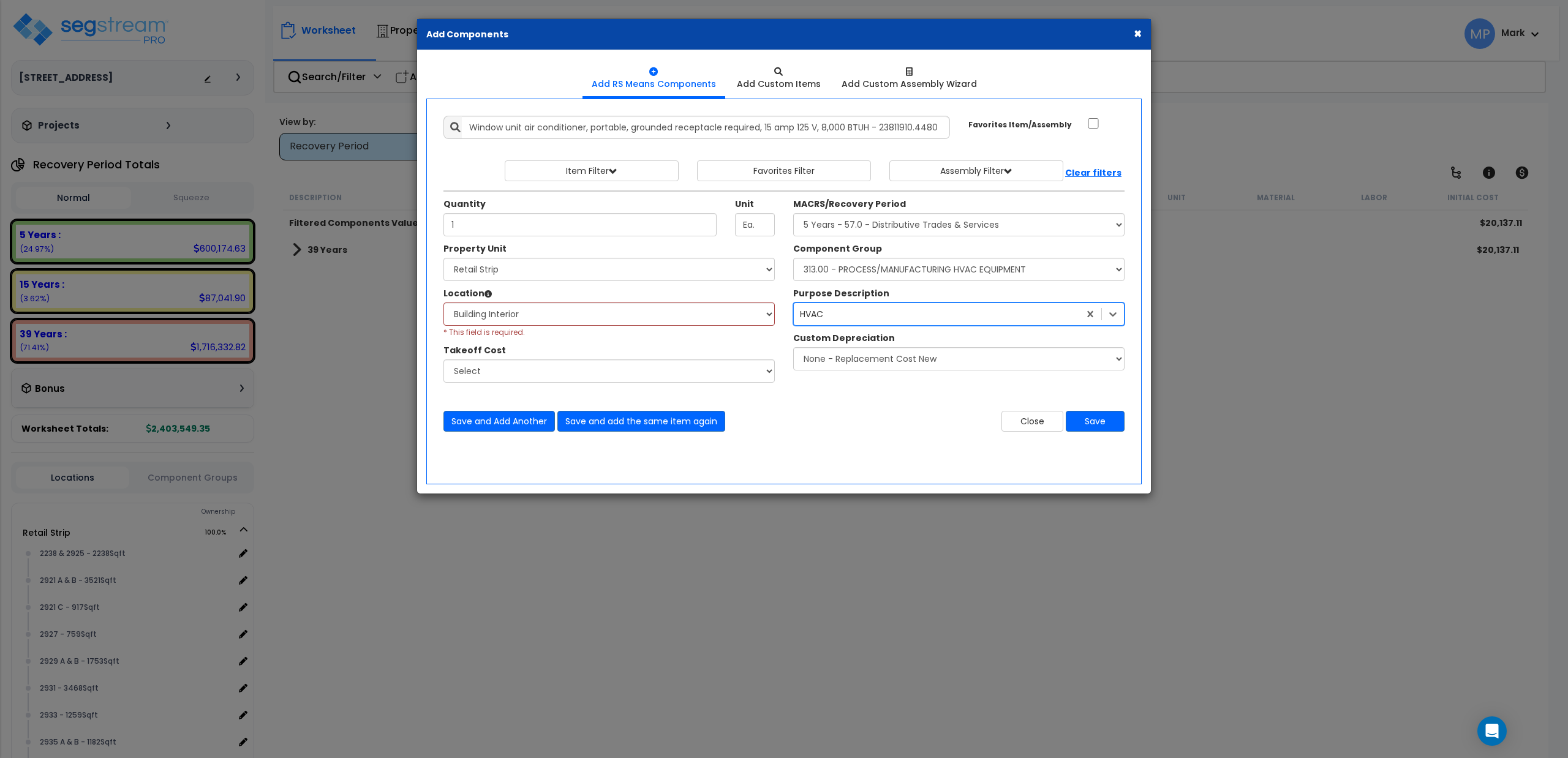
click at [844, 317] on div "HVAC" at bounding box center [936, 315] width 285 height 20
click at [860, 363] on select "None - Replacement Cost New Excellent - 90% Good - 75% Fair - 50% Bad - 25% Rep…" at bounding box center [958, 359] width 332 height 23
click at [820, 422] on div "Close Save" at bounding box center [958, 421] width 350 height 21
click at [687, 309] on select "Select 2238 & 2925 - 2238Sqft 2921 A & B - 3521Sqft 2921 C - 917Sqft 2927 - 759…" at bounding box center [609, 314] width 332 height 23
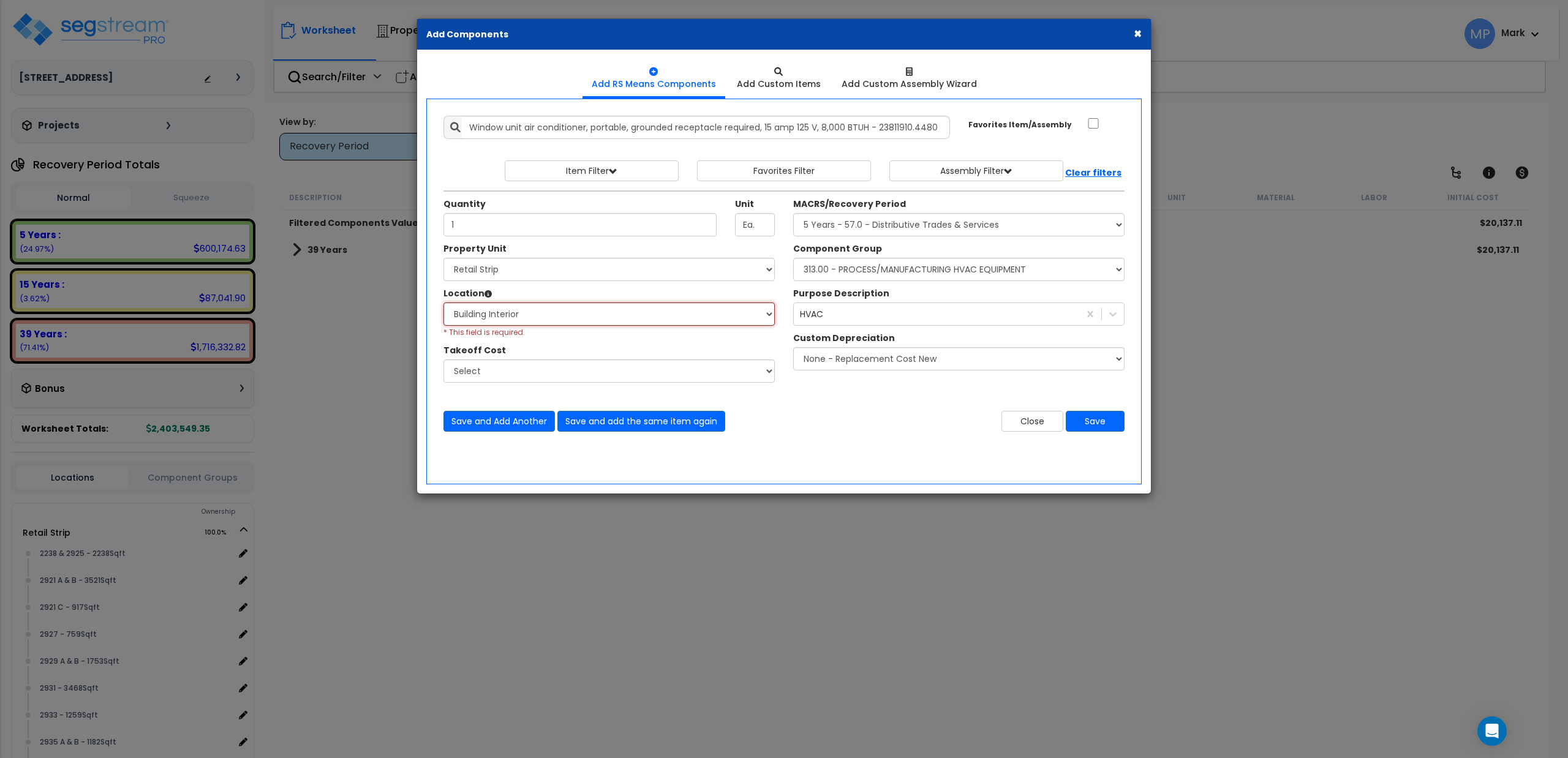
select select "26205"
click at [443, 304] on select "Select 2238 & 2925 - 2238Sqft 2921 A & B - 3521Sqft 2921 C - 917Sqft 2927 - 759…" at bounding box center [609, 314] width 332 height 23
click at [1098, 420] on button "Save" at bounding box center [1095, 421] width 59 height 21
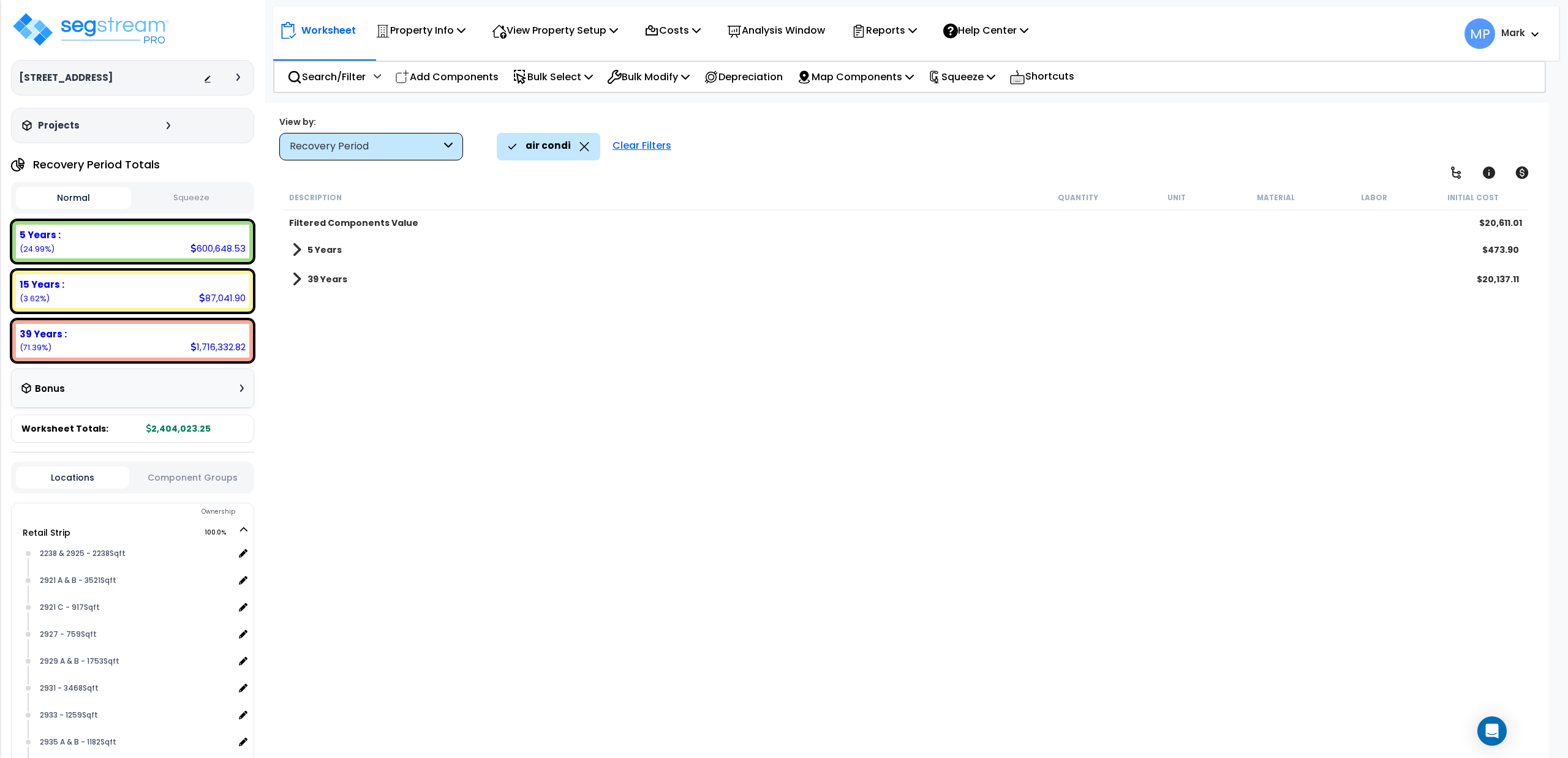
click at [299, 254] on span at bounding box center [297, 249] width 9 height 17
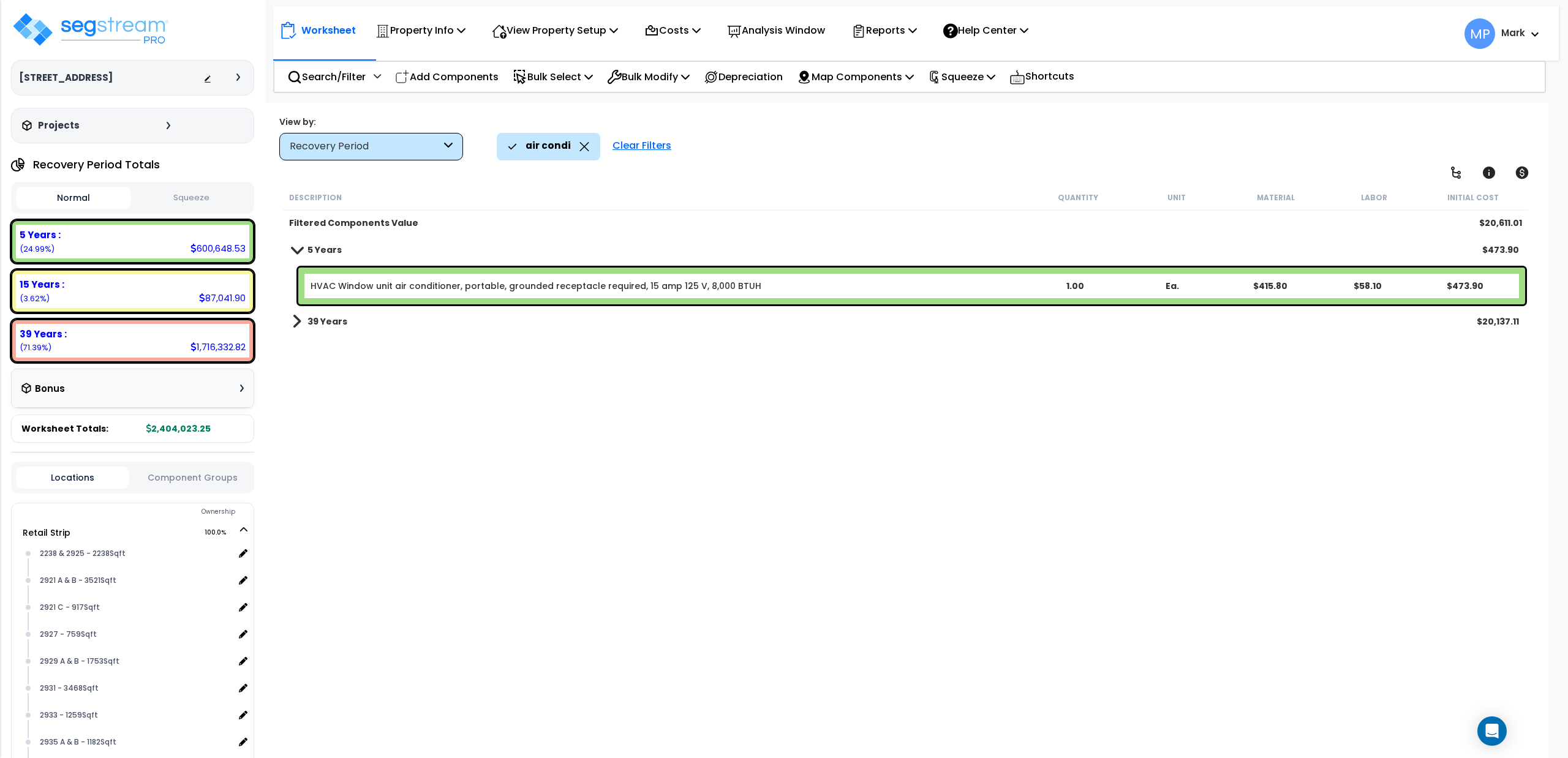
click at [446, 288] on link "HVAC Window unit air conditioner, portable, grounded receptacle required, 15 am…" at bounding box center [535, 286] width 451 height 13
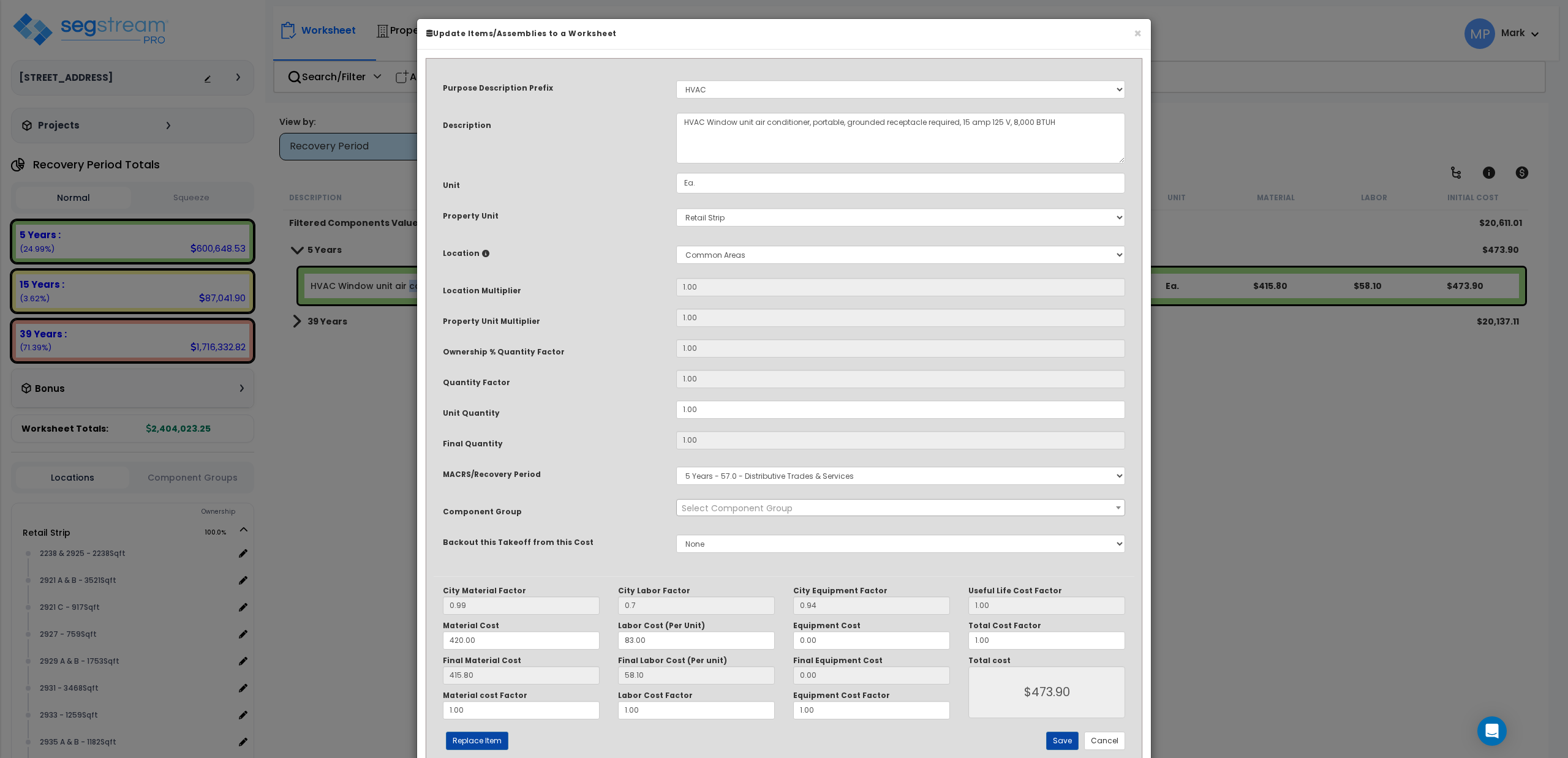
select select "23910"
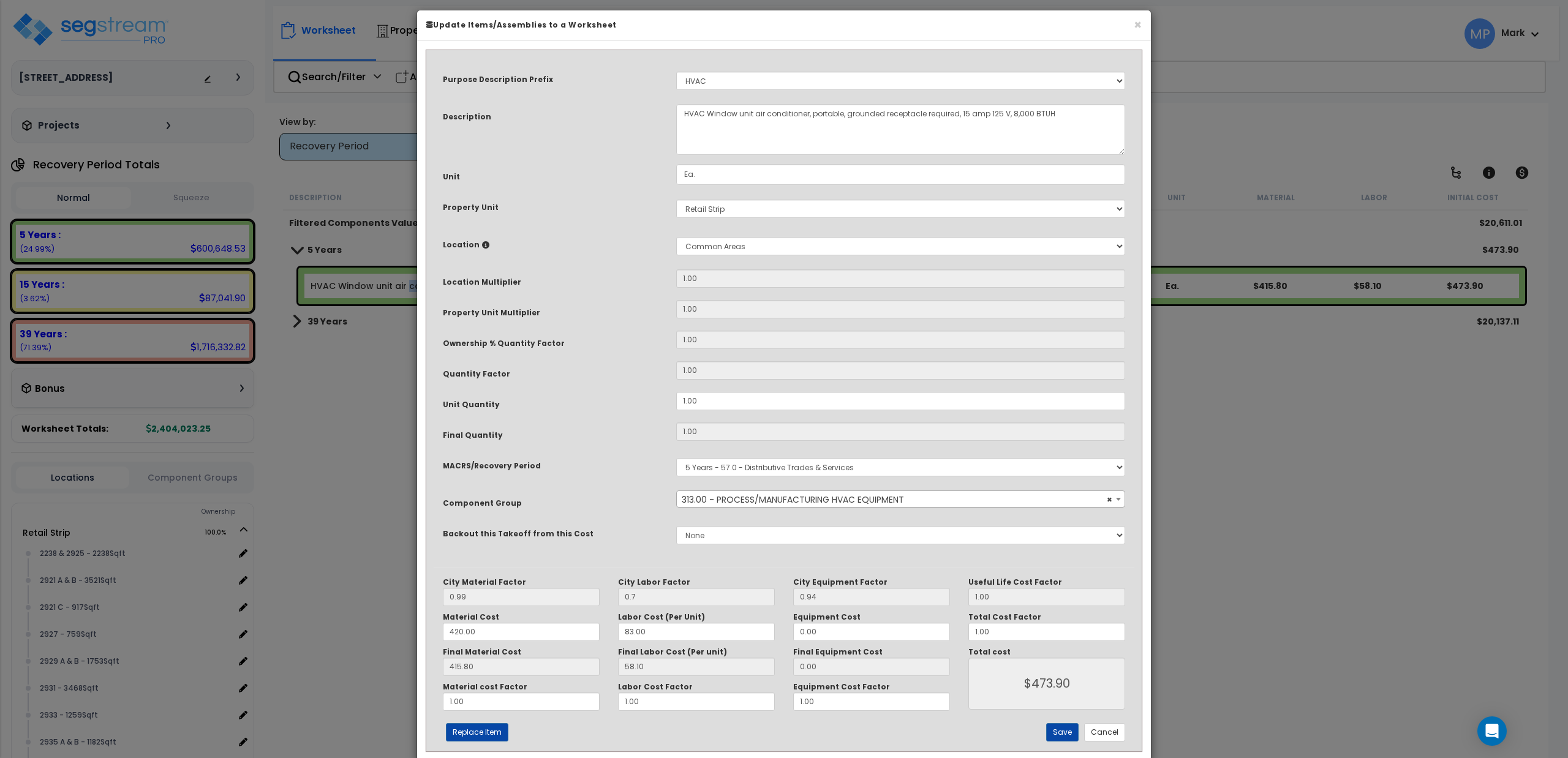
scroll to position [0, 0]
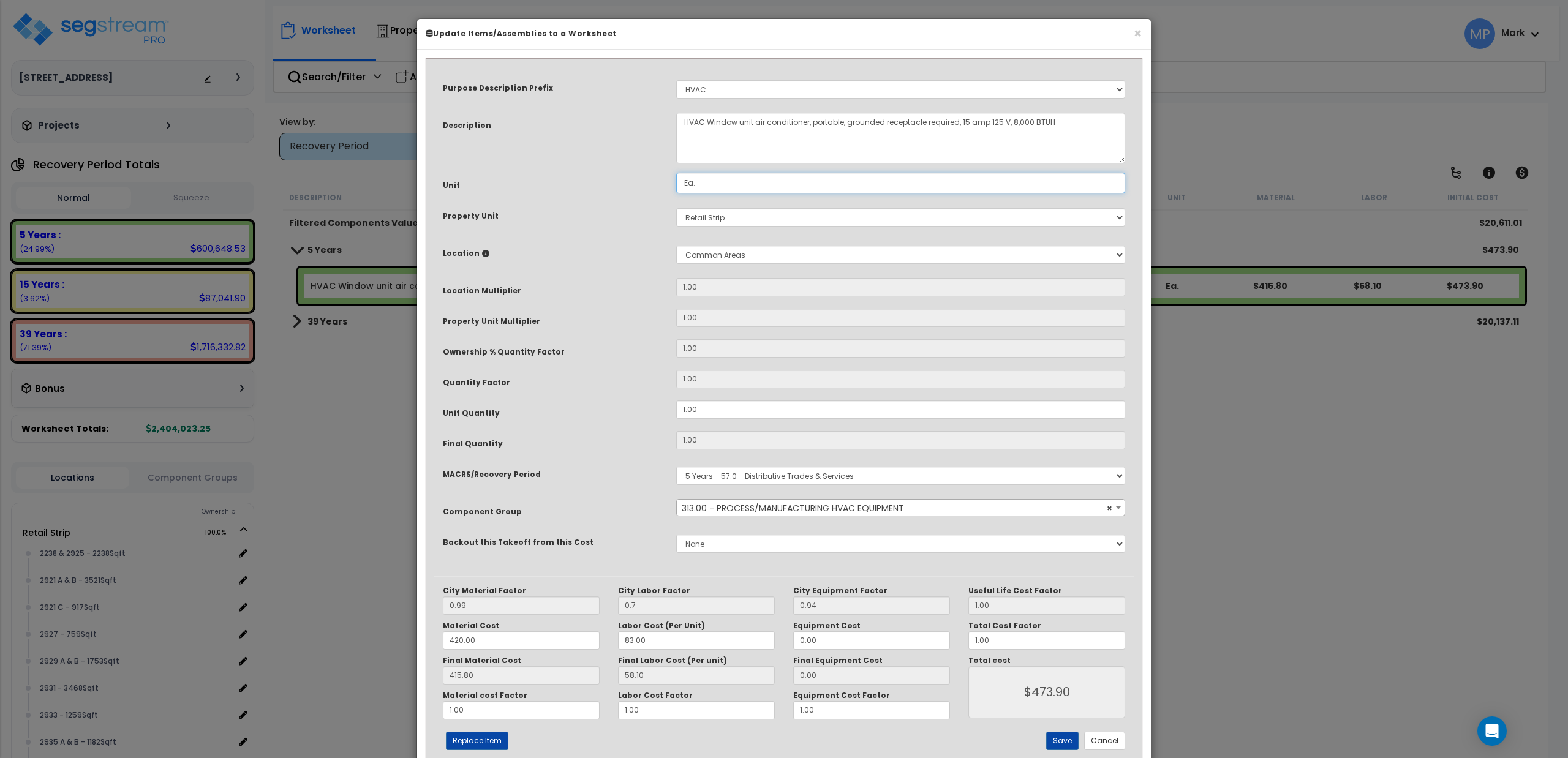
click at [723, 182] on input "Ea." at bounding box center [900, 182] width 449 height 21
click at [605, 236] on div "Purpose Description Prefix Select A/V System A/V System Equipment A/V System Eq…" at bounding box center [784, 321] width 701 height 510
click at [1062, 125] on textarea "HVAC Window unit air conditioner, portable, grounded receptacle required, 15 am…" at bounding box center [900, 138] width 449 height 51
type textarea "HVAC Window unit air conditioner, portable, grounded receptacle required, 15 am…"
drag, startPoint x: 449, startPoint y: 643, endPoint x: 518, endPoint y: 650, distance: 69.4
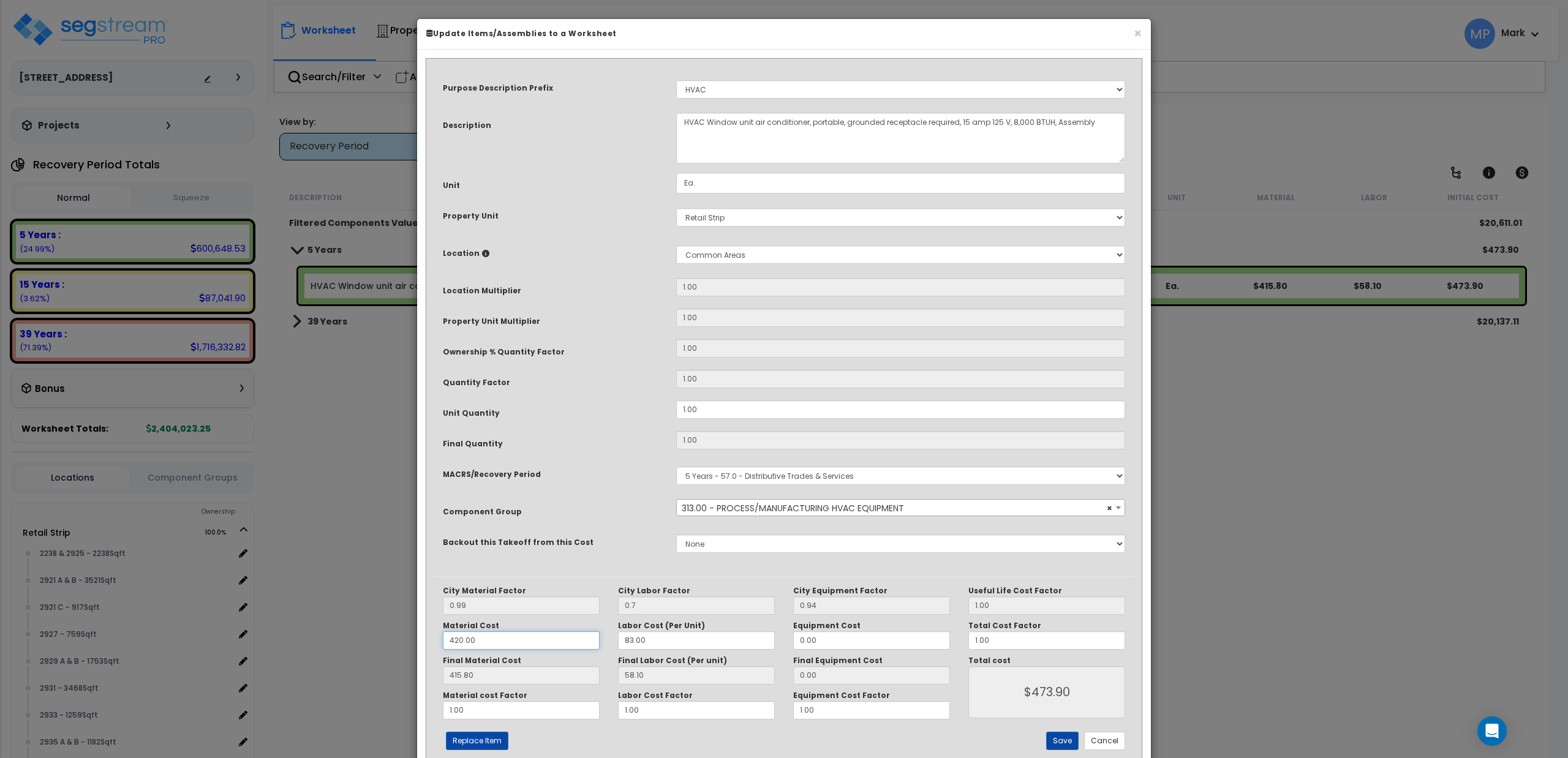
click at [518, 650] on input "420.00" at bounding box center [520, 640] width 156 height 19
type input "6"
type input "5.94"
type input "$64.04"
type input "62"
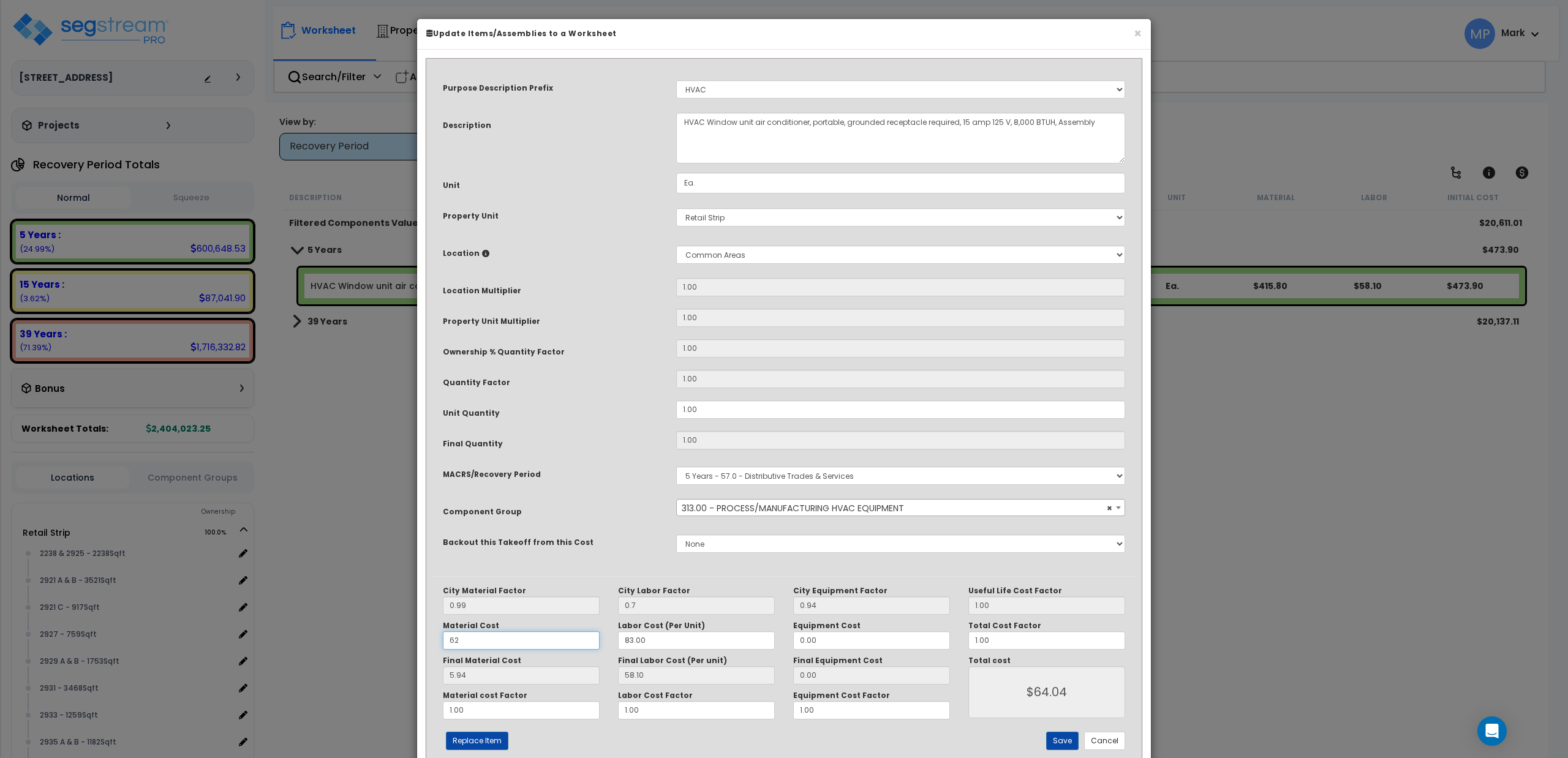
type input "61.38"
type input "$119.48"
type input "620"
type input "613.80"
type input "$671.90"
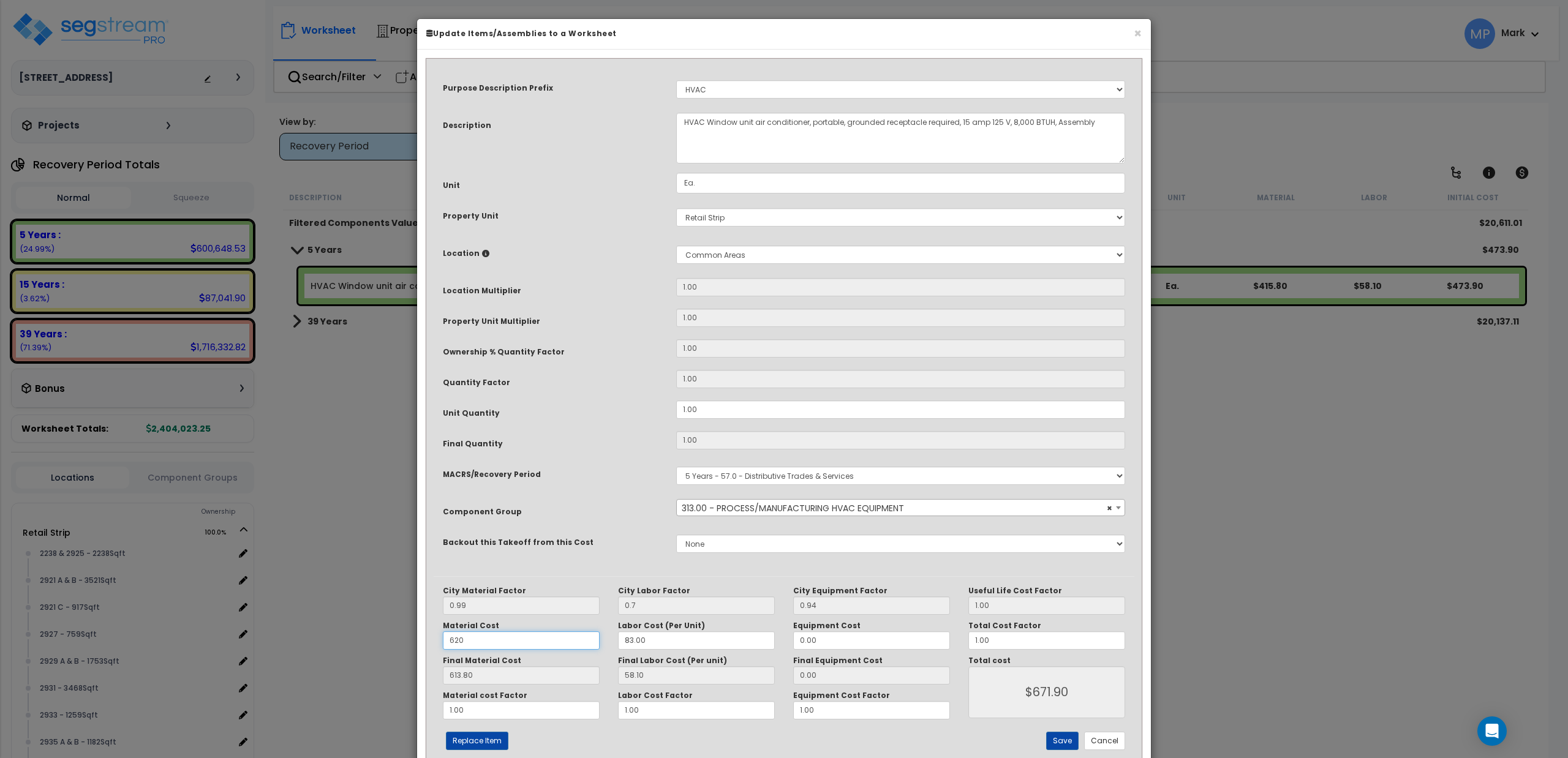
type input "620"
drag, startPoint x: 653, startPoint y: 641, endPoint x: 616, endPoint y: 643, distance: 37.1
click at [616, 643] on div "Labor Cost (Per Unit) 83.00" at bounding box center [696, 636] width 175 height 29
type input "3"
type input "2.10"
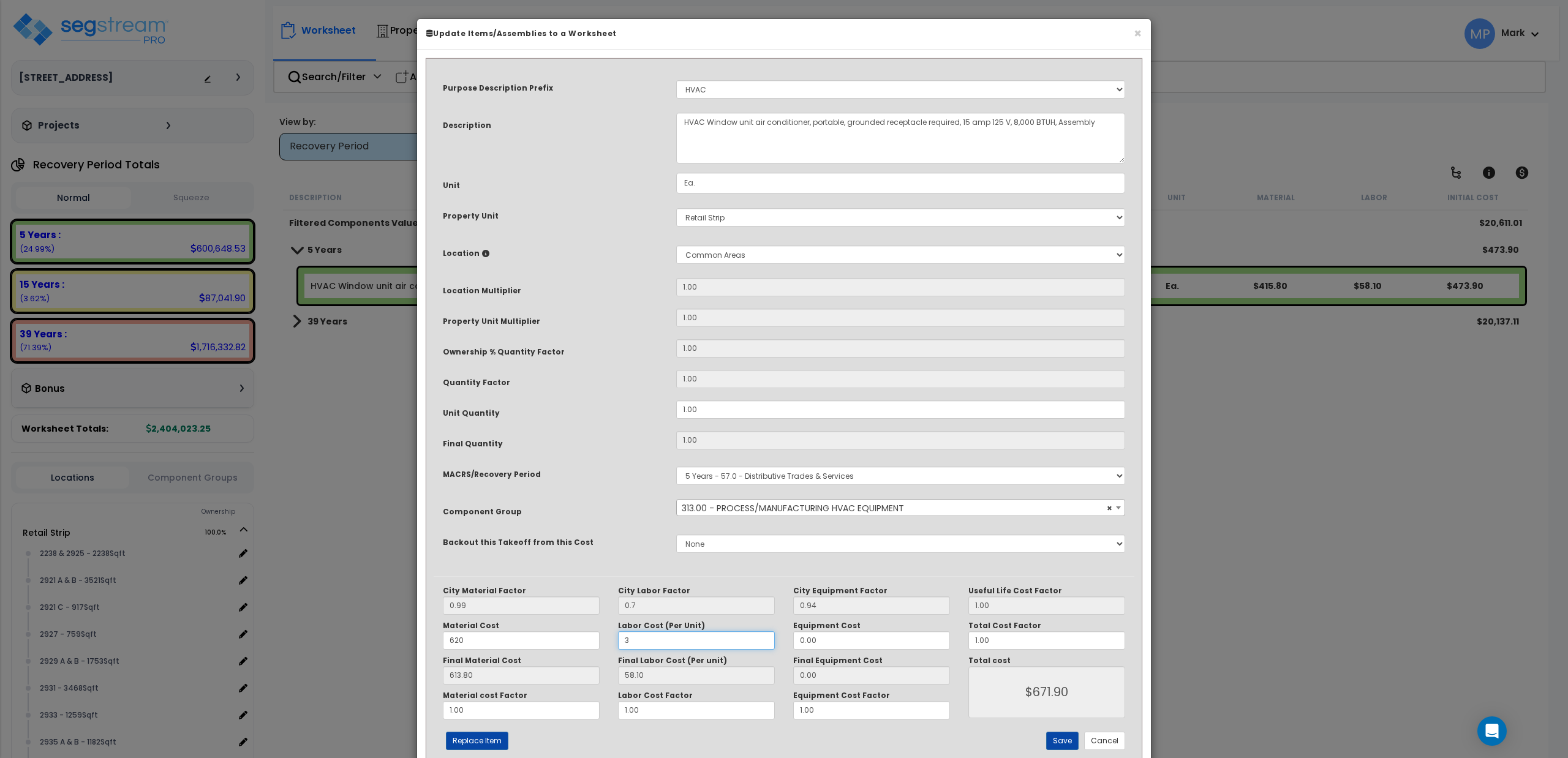
type input "$615.90"
type input "38"
type input "26.60"
type input "$640.40"
type input "383"
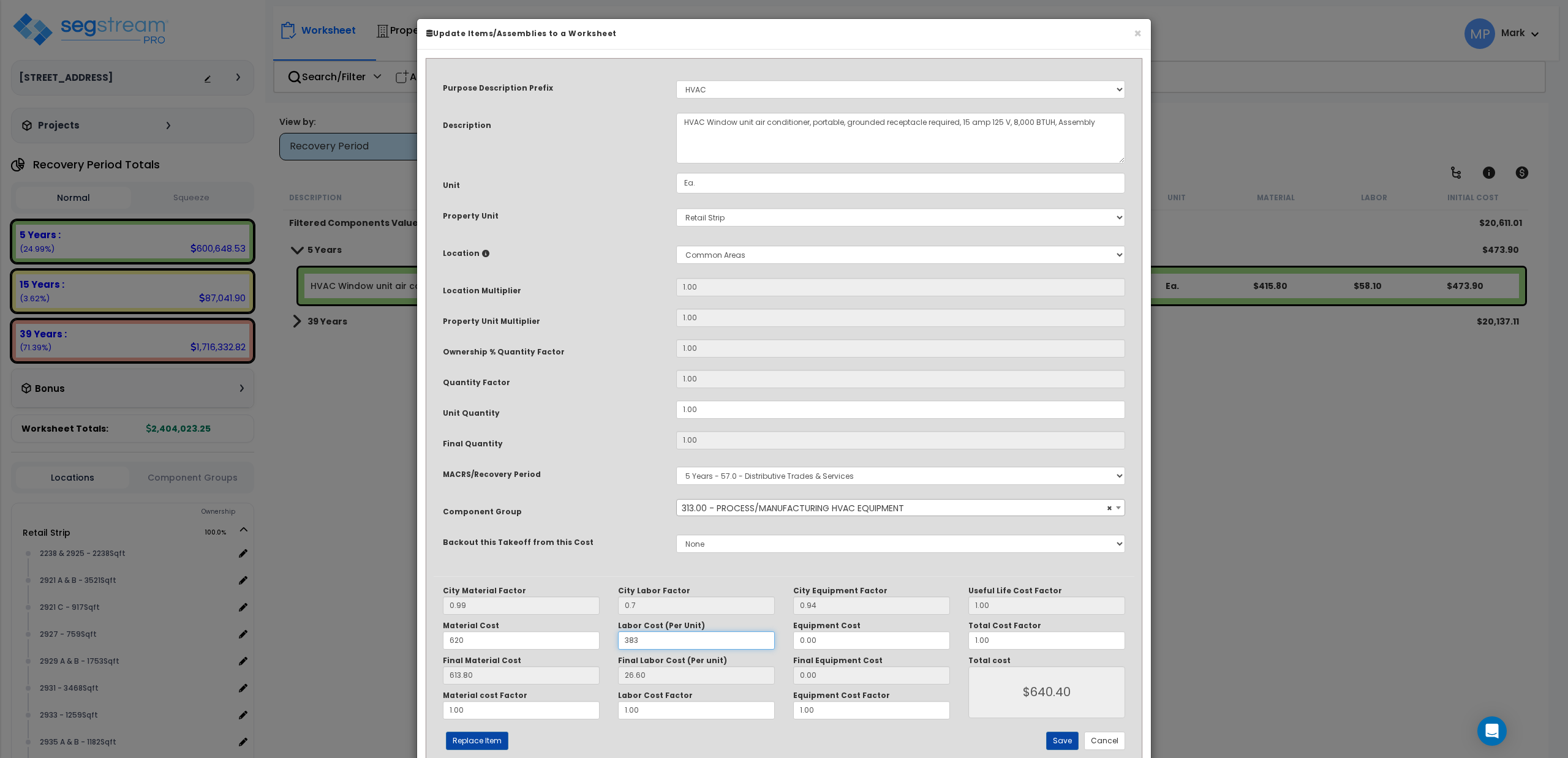
type input "268.10"
type input "$881.90"
type input "383"
click at [582, 745] on div "Previous (Skip Assembly Items) Next (Skip Assembly Items) Previous Next Replace…" at bounding box center [667, 741] width 468 height 19
click at [1066, 743] on button "Save" at bounding box center [1062, 741] width 32 height 19
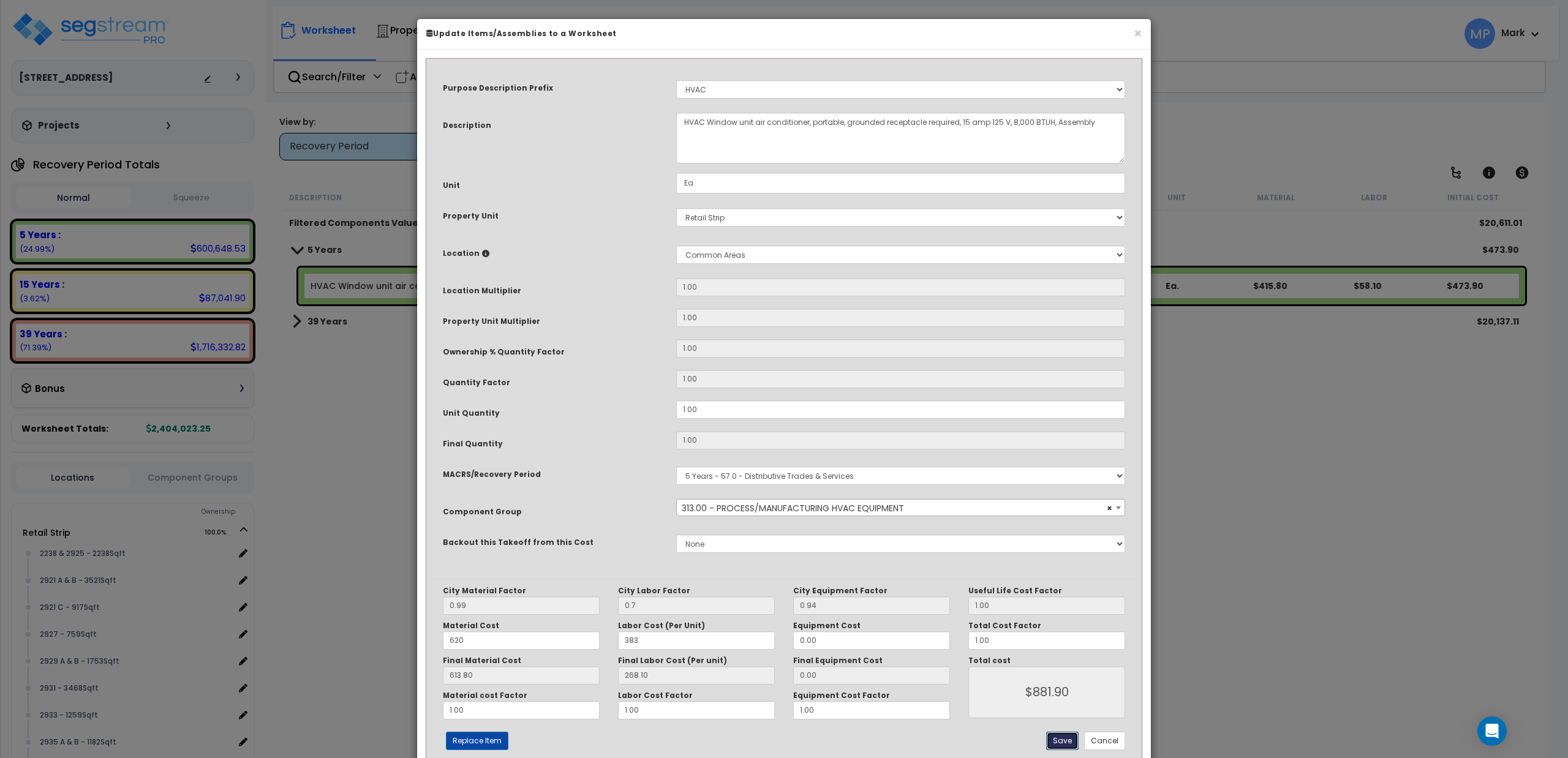
type input "0.70"
type input "620.00"
type input "383.00"
type input "881.90"
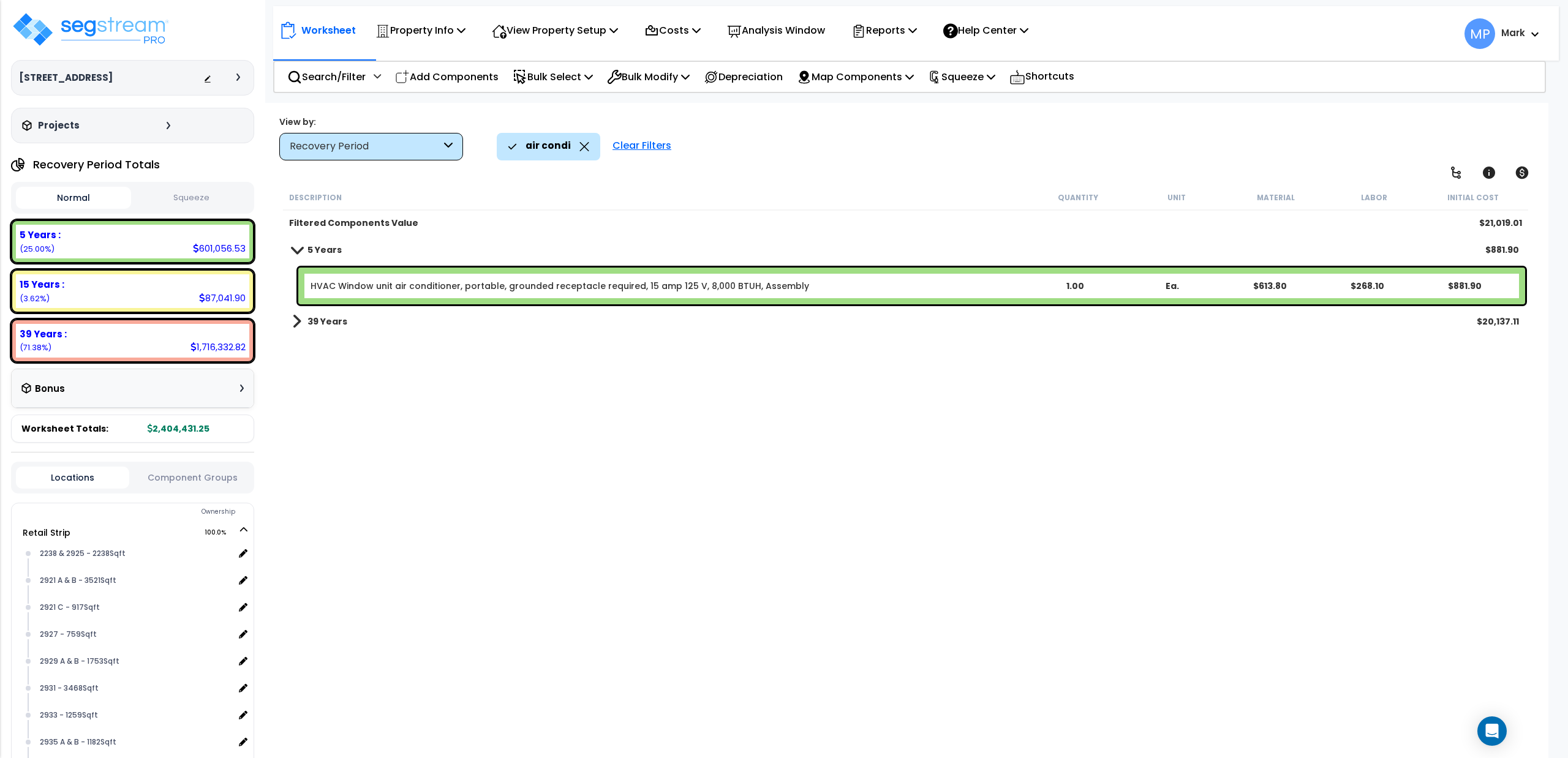
click at [626, 148] on div "Clear Filters" at bounding box center [641, 147] width 71 height 27
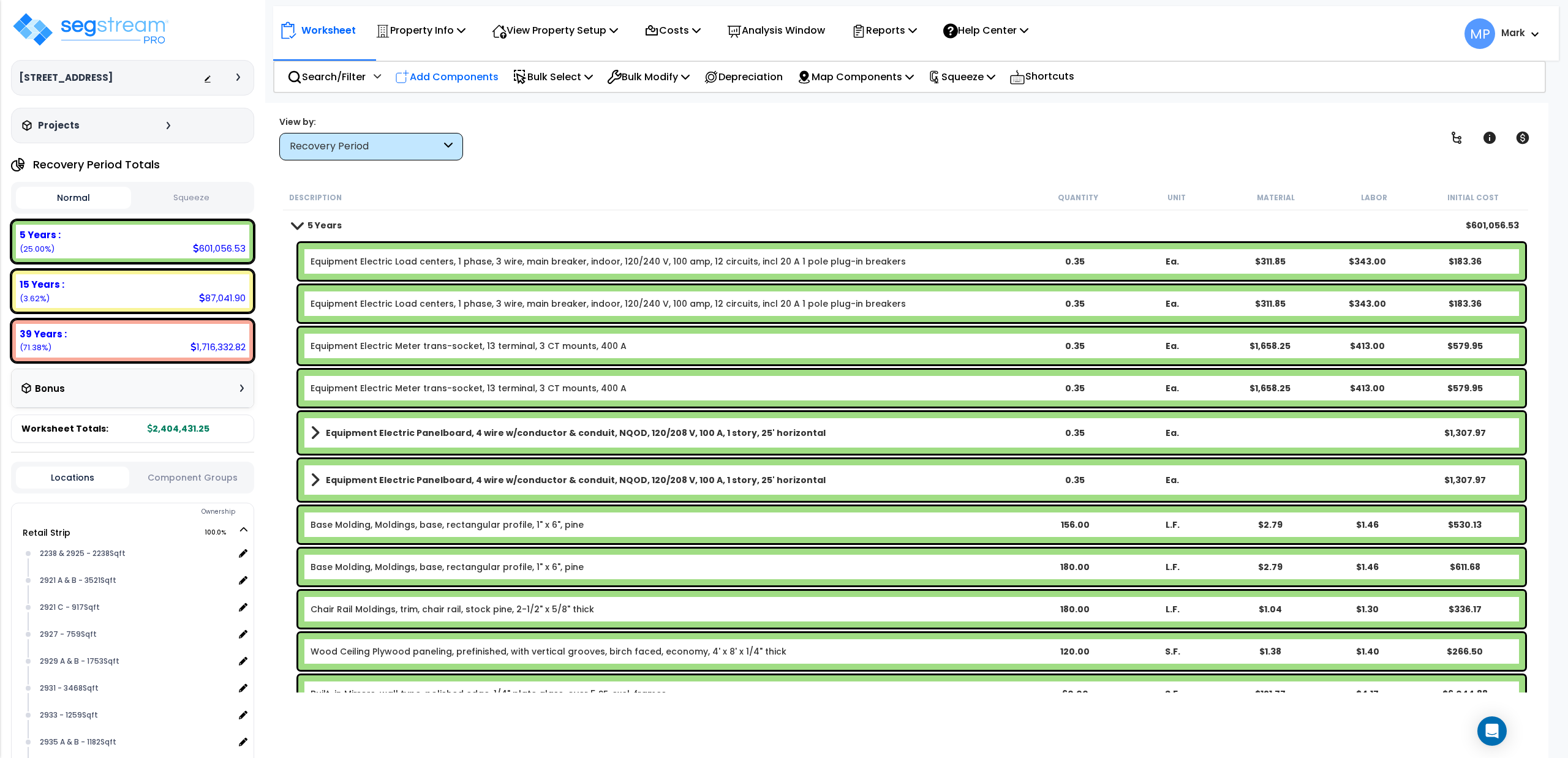
click at [440, 79] on p "Add Components" at bounding box center [447, 77] width 104 height 17
select select "162488"
select select
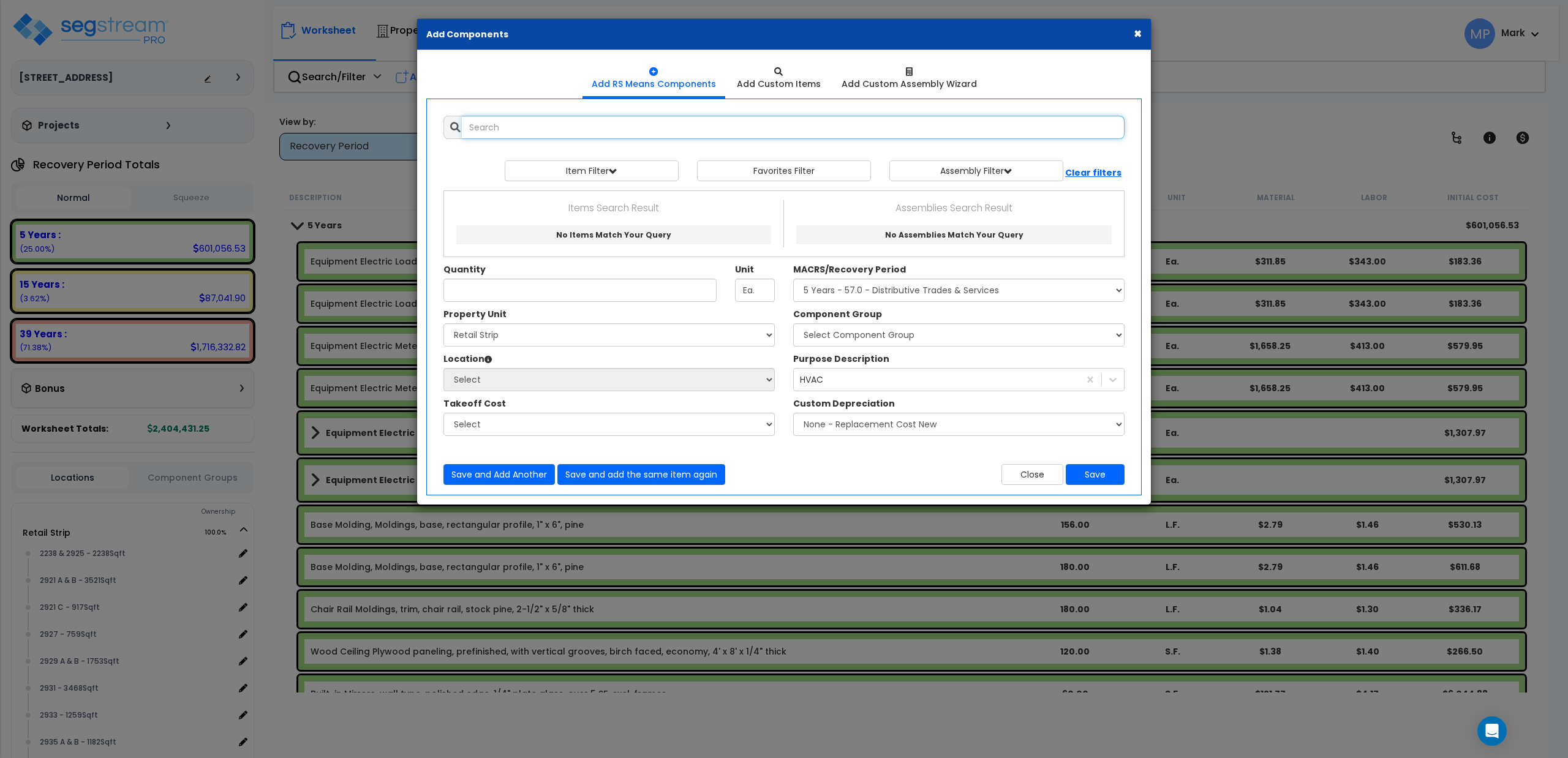
select select
click at [780, 83] on div "Add Custom Items" at bounding box center [779, 84] width 84 height 13
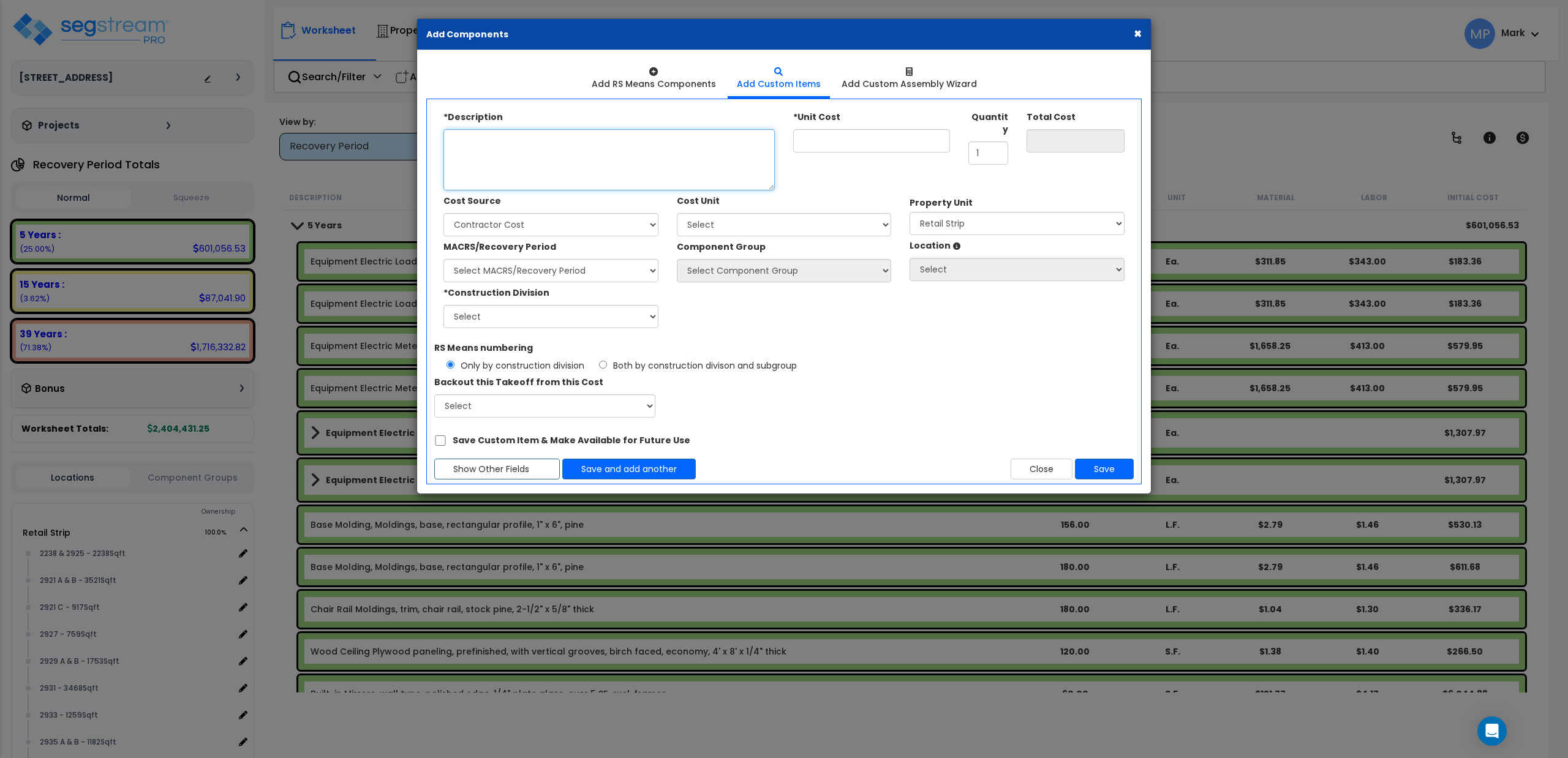
click at [482, 141] on textarea "Description" at bounding box center [609, 160] width 332 height 62
click at [1022, 473] on button "Close" at bounding box center [1041, 468] width 62 height 21
